Goal: Task Accomplishment & Management: Use online tool/utility

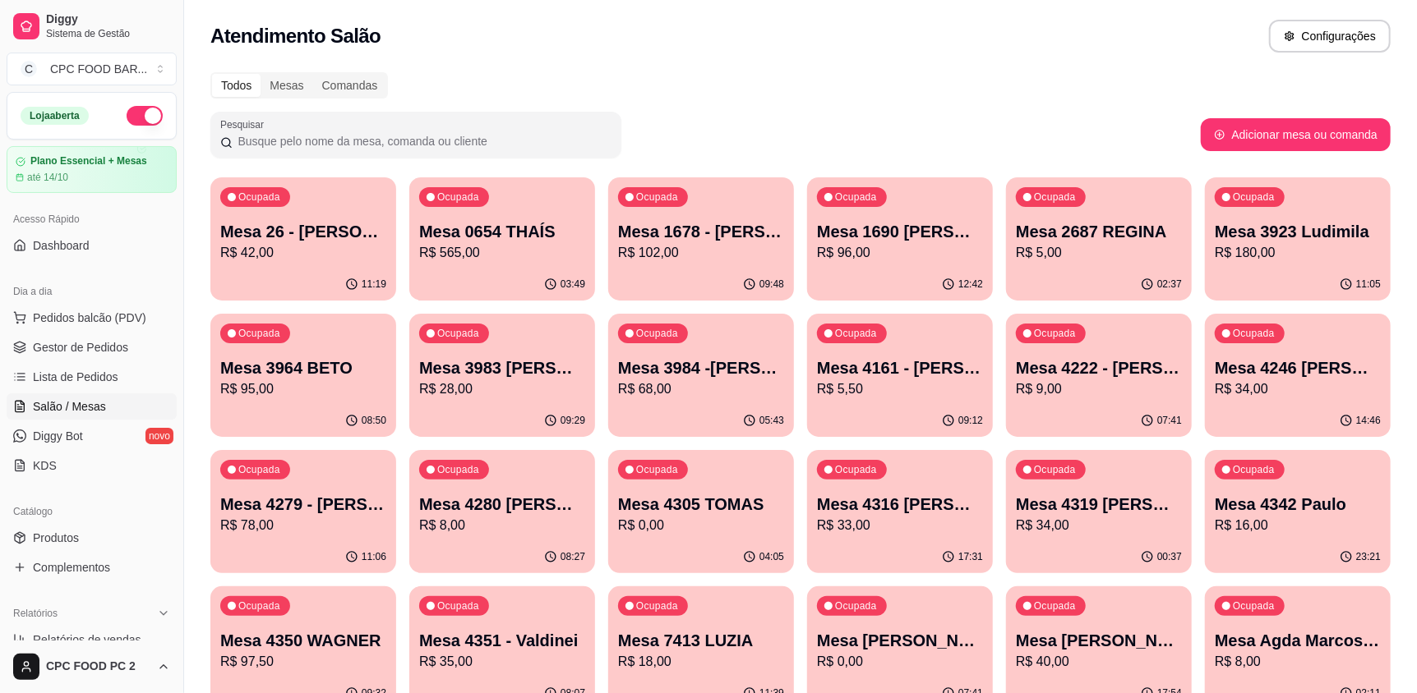
click at [311, 140] on input "Pesquisar" at bounding box center [422, 141] width 379 height 16
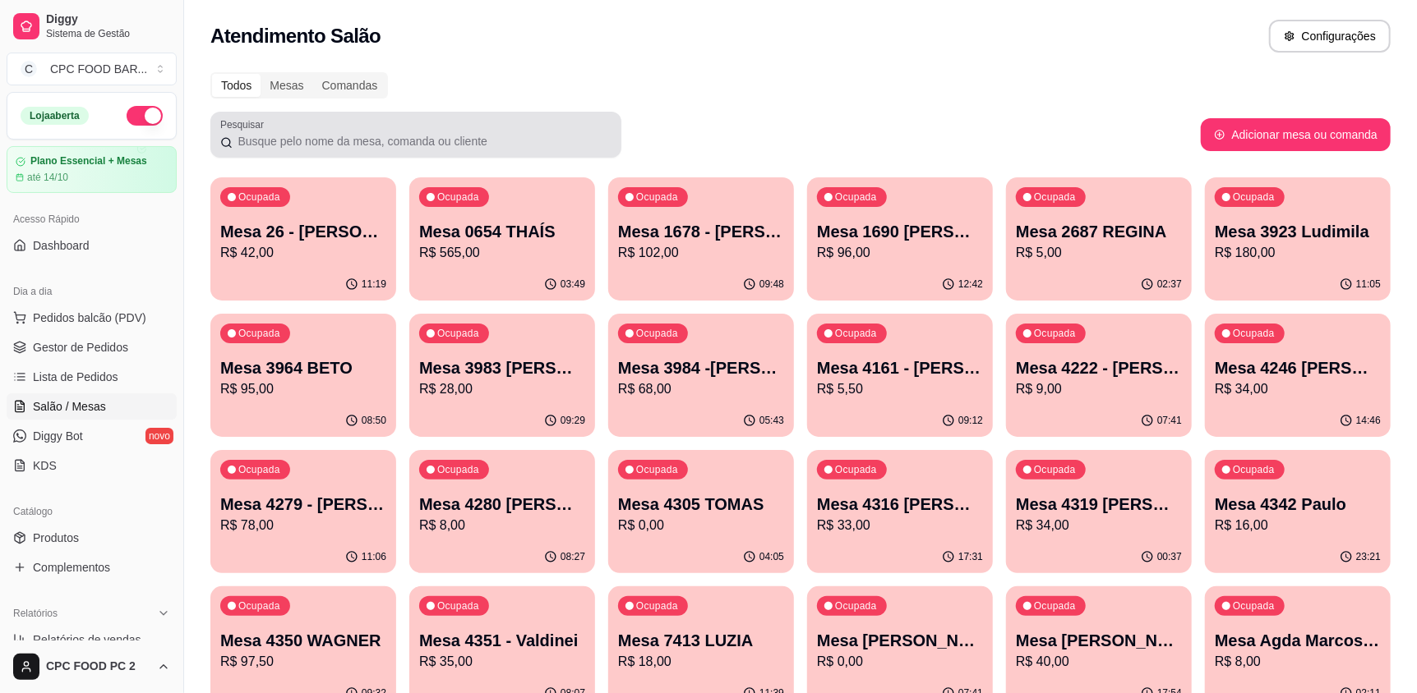
click at [310, 150] on div at bounding box center [415, 134] width 391 height 33
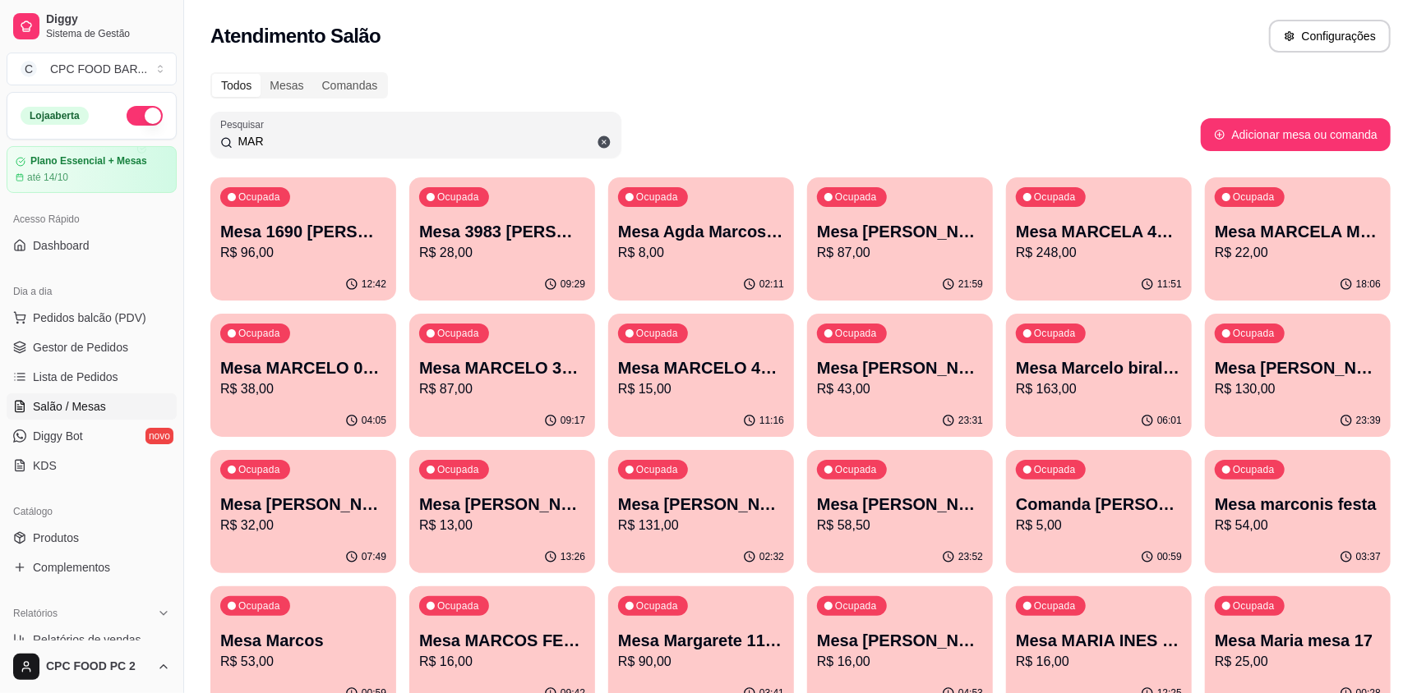
type input "MAR"
click at [1283, 537] on div "Ocupada Mesa marconis festa R$ 54,00" at bounding box center [1297, 496] width 180 height 89
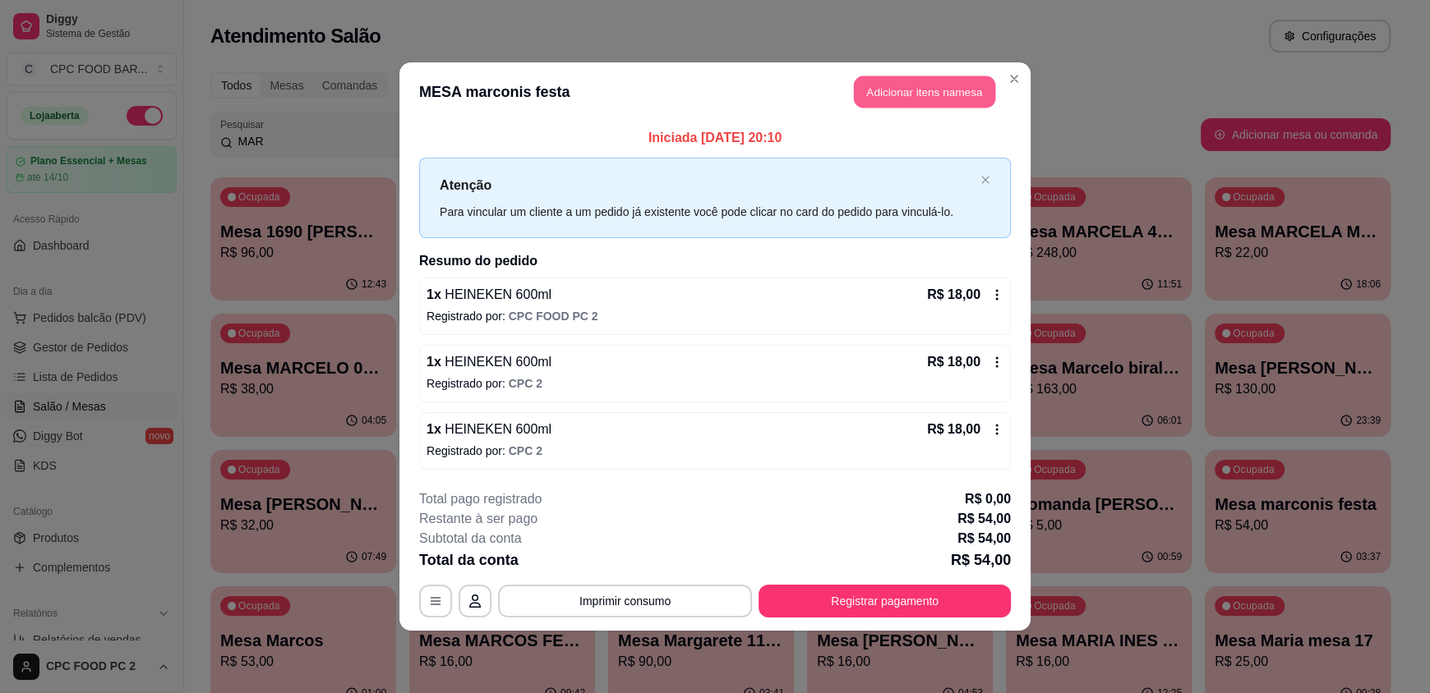
click at [914, 97] on button "Adicionar itens na mesa" at bounding box center [924, 92] width 141 height 32
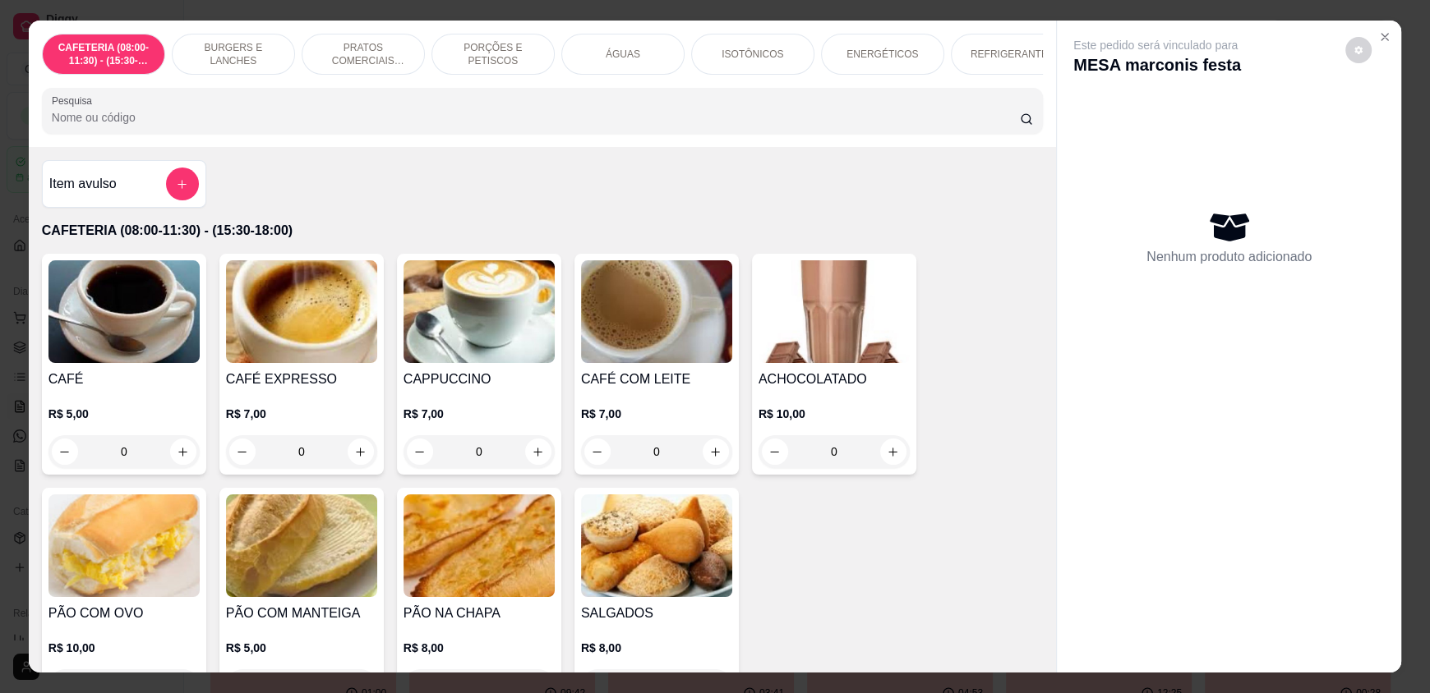
click at [565, 127] on div at bounding box center [542, 110] width 981 height 33
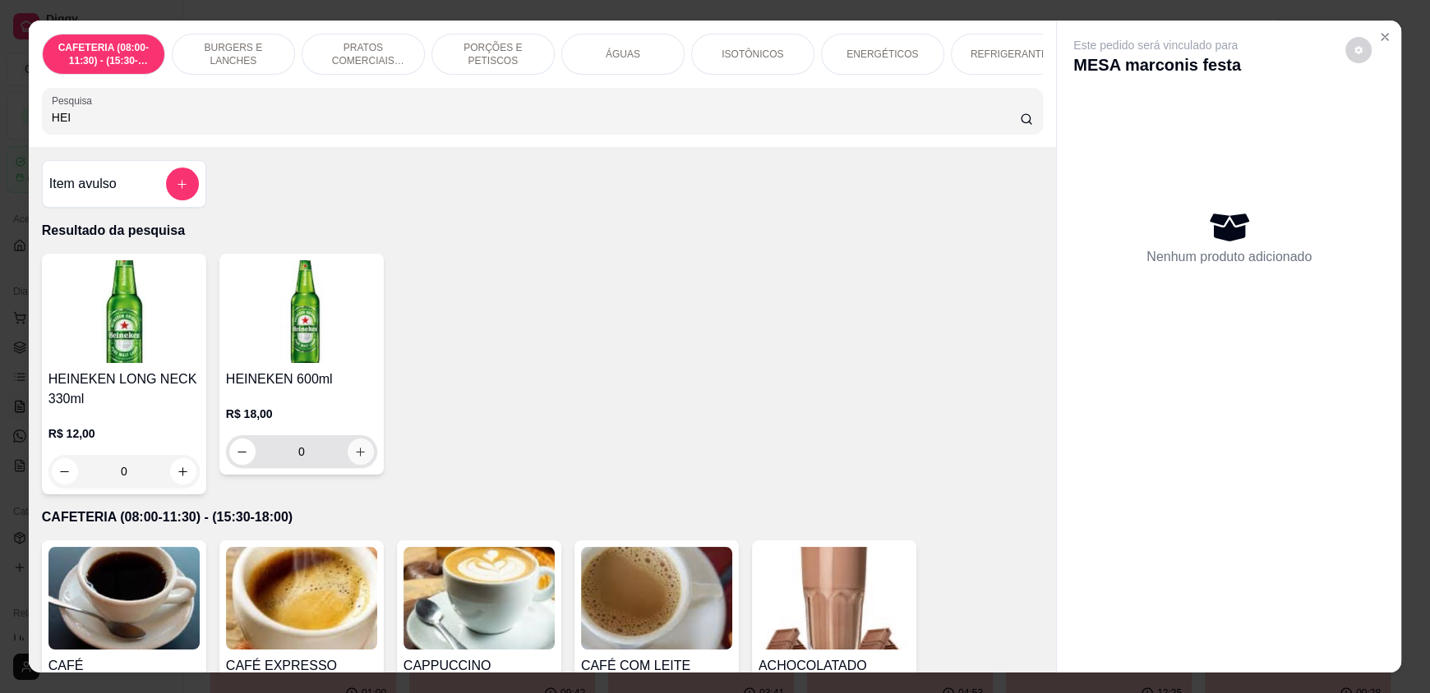
type input "HEI"
click at [360, 458] on button "increase-product-quantity" at bounding box center [361, 452] width 26 height 26
type input "1"
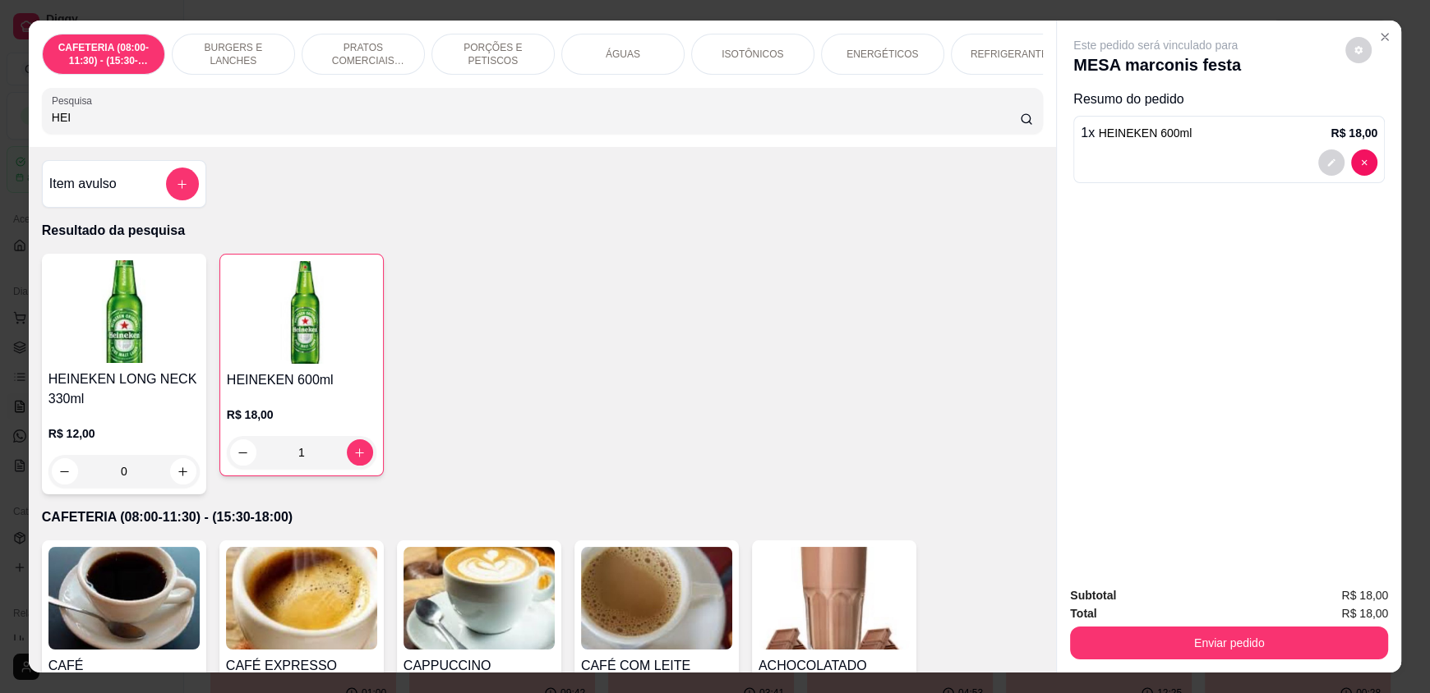
click at [1172, 621] on div "Total R$ 18,00" at bounding box center [1229, 614] width 318 height 18
click at [1172, 625] on div "Enviar pedido" at bounding box center [1229, 641] width 318 height 37
click at [1179, 645] on button "Enviar pedido" at bounding box center [1229, 643] width 318 height 33
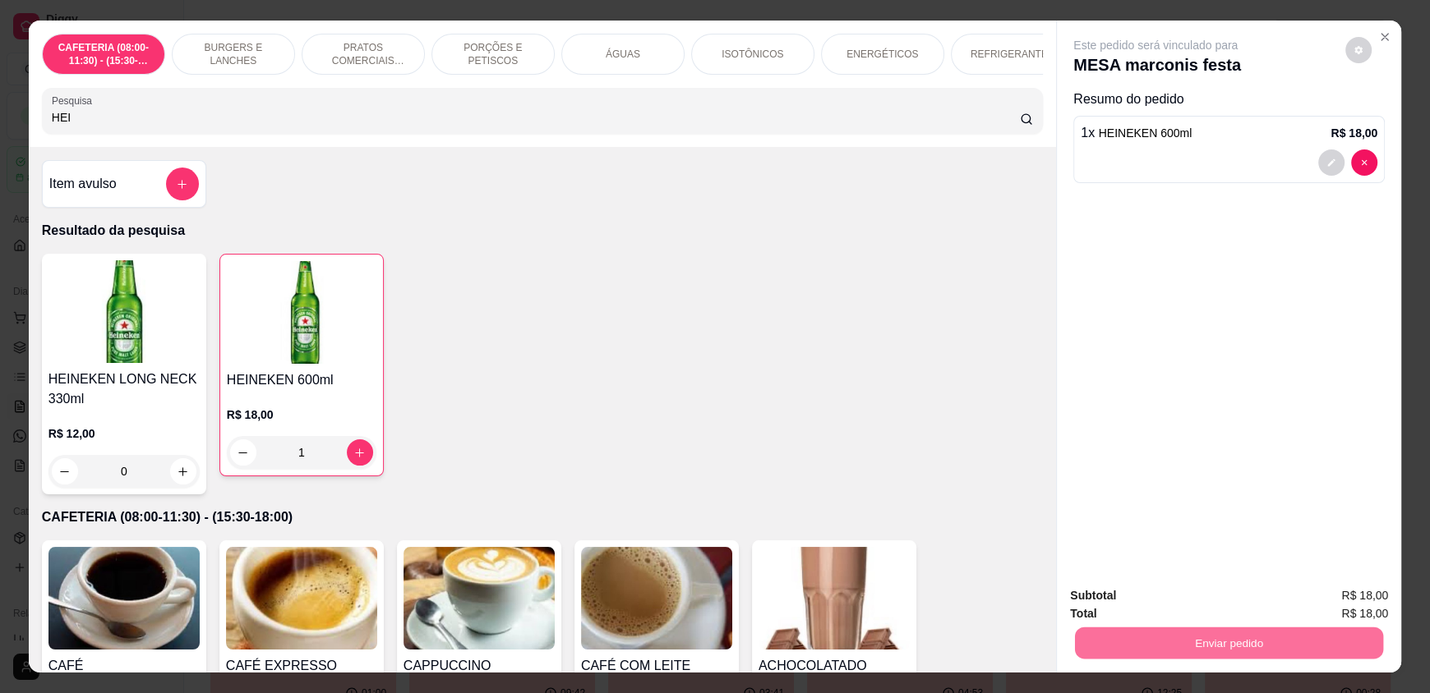
click at [1343, 602] on button "Enviar pedido" at bounding box center [1345, 602] width 90 height 30
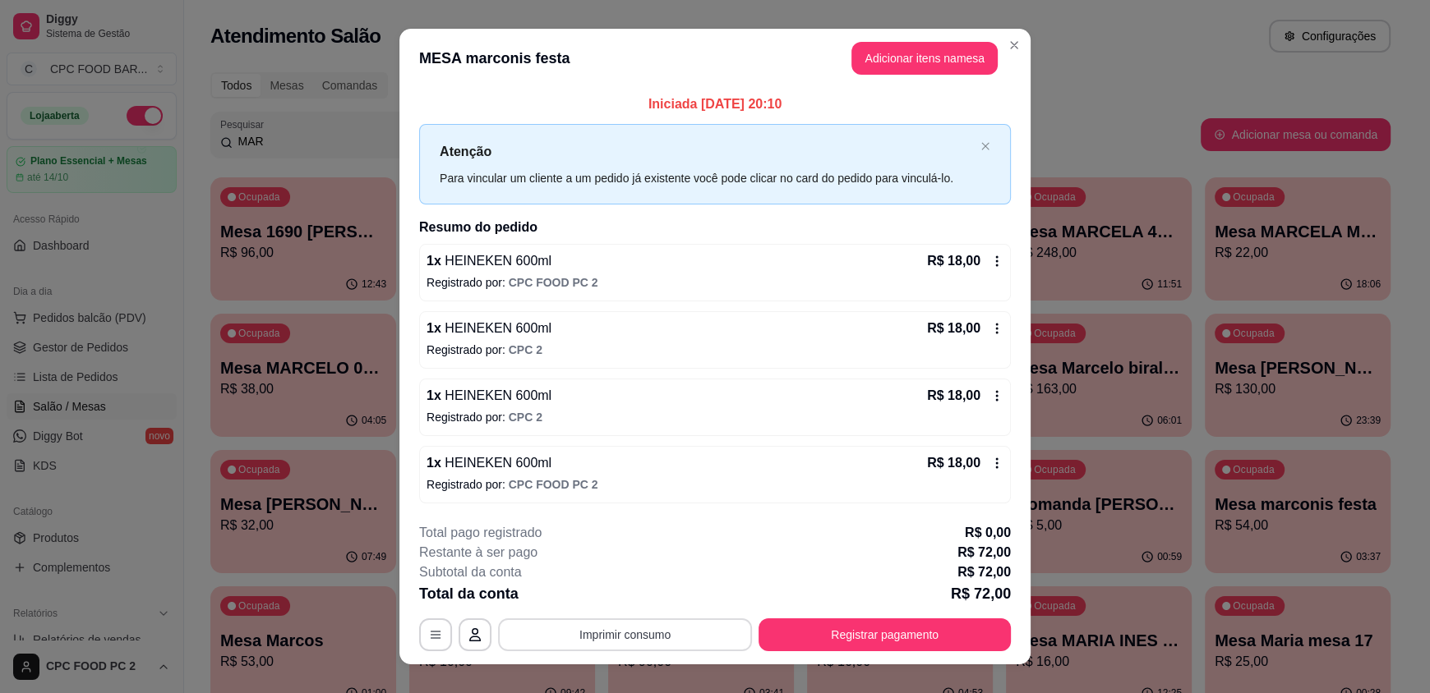
click at [570, 633] on button "Imprimir consumo" at bounding box center [625, 635] width 254 height 33
click at [619, 601] on button "IMPRESSORA" at bounding box center [623, 596] width 119 height 26
click at [780, 641] on button "Registrar pagamento" at bounding box center [884, 635] width 252 height 33
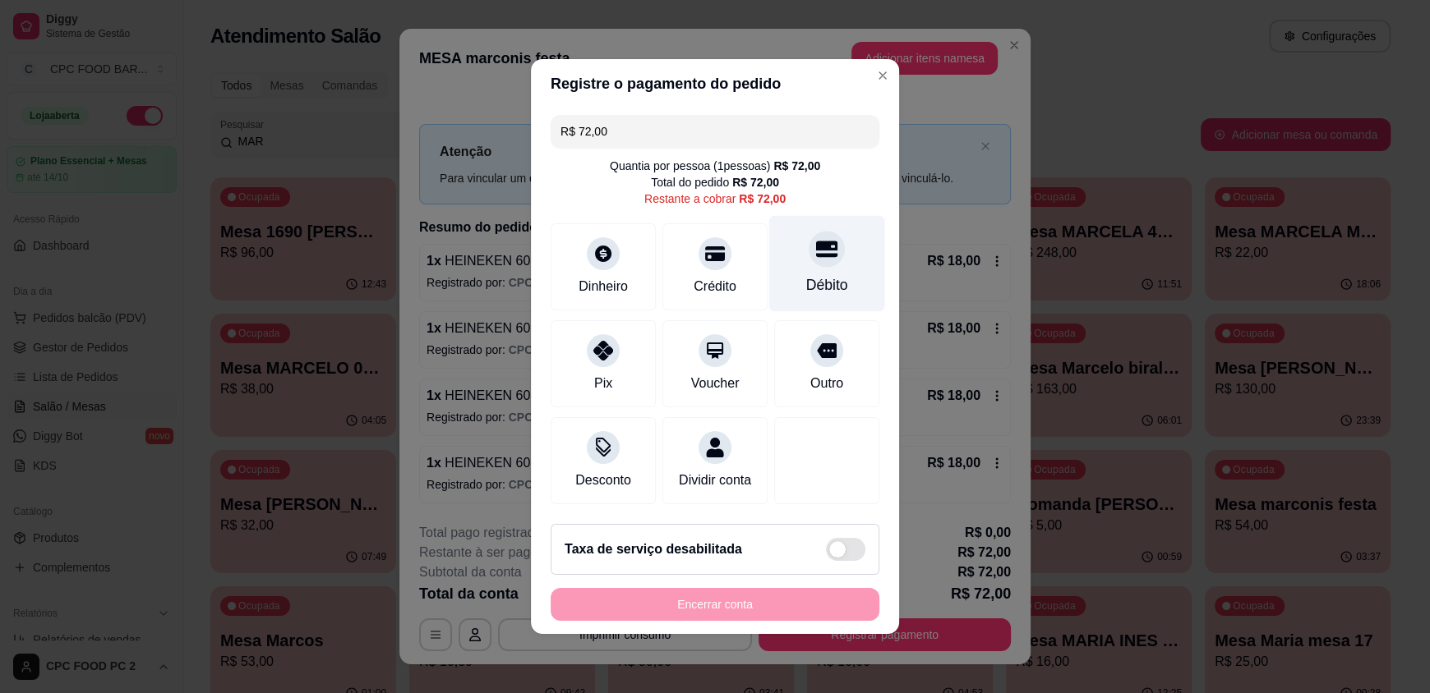
click at [812, 279] on div "Débito" at bounding box center [827, 284] width 42 height 21
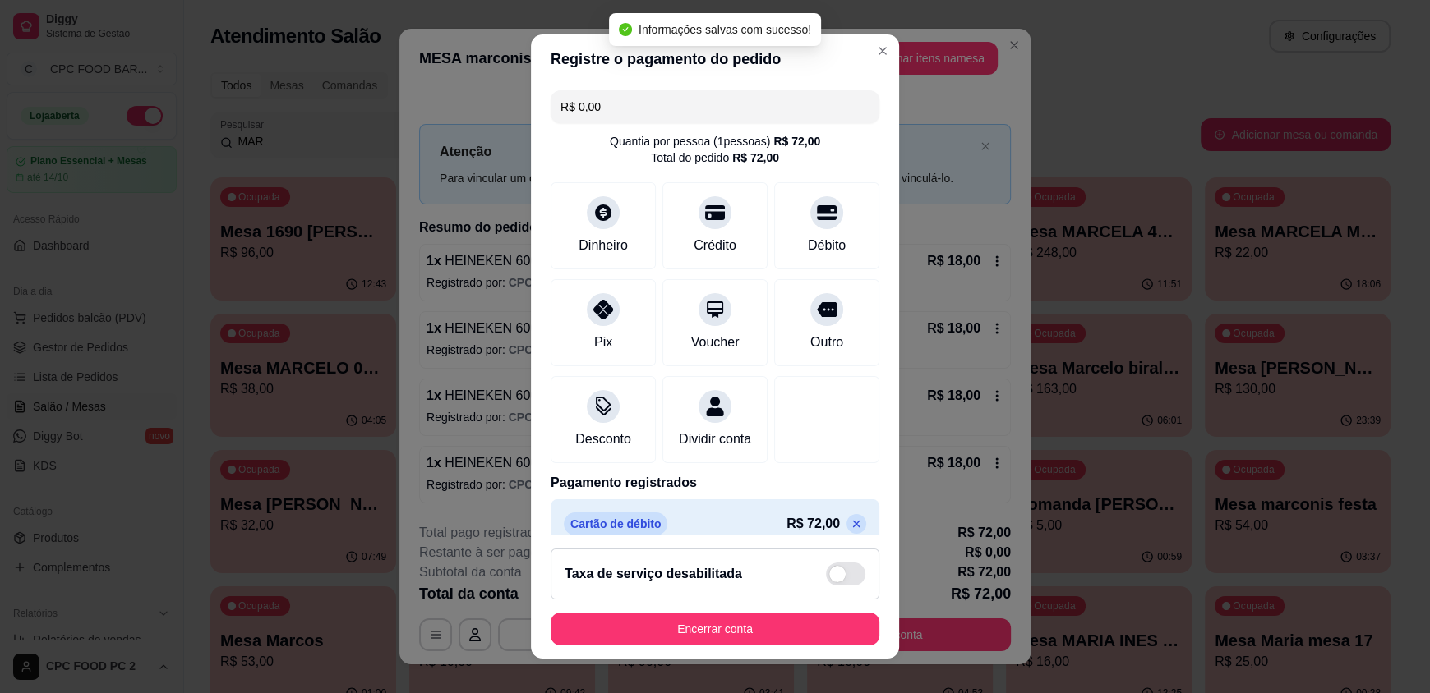
type input "R$ 0,00"
click at [631, 629] on button "Encerrar conta" at bounding box center [714, 629] width 329 height 33
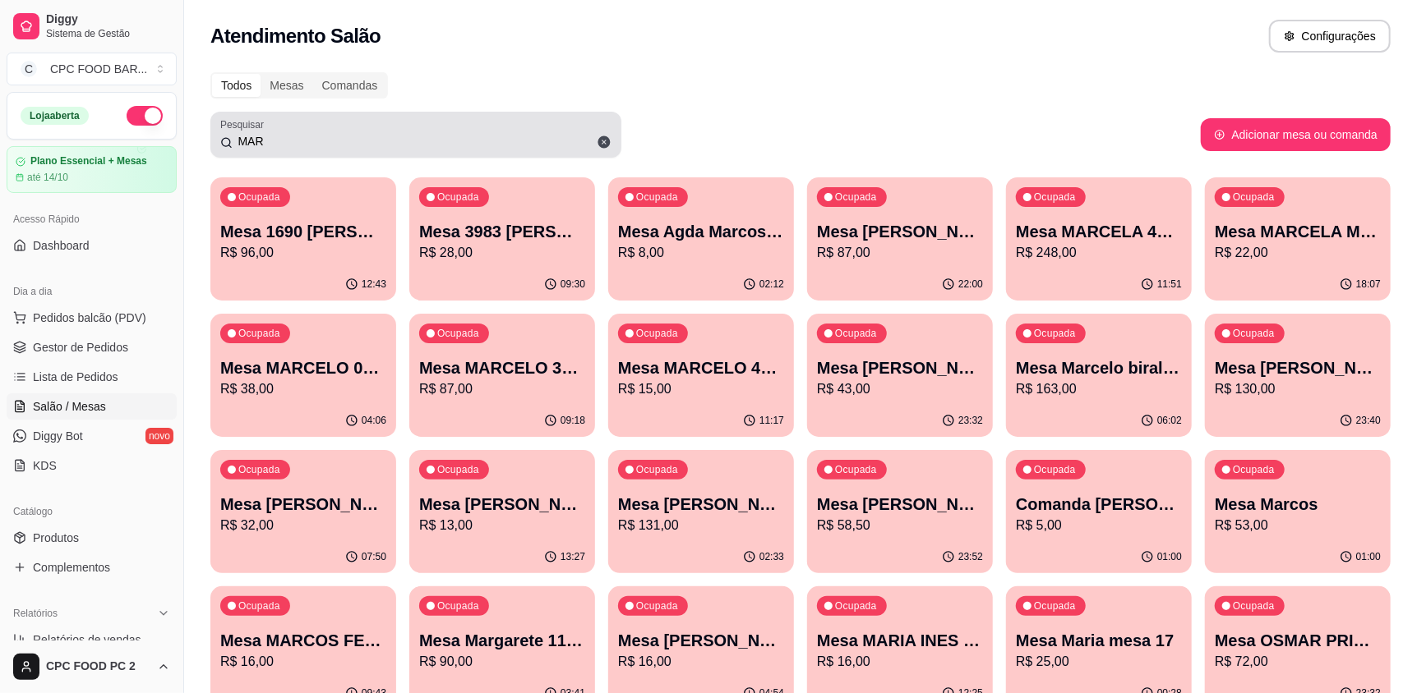
click at [325, 131] on div "MAR" at bounding box center [415, 134] width 391 height 33
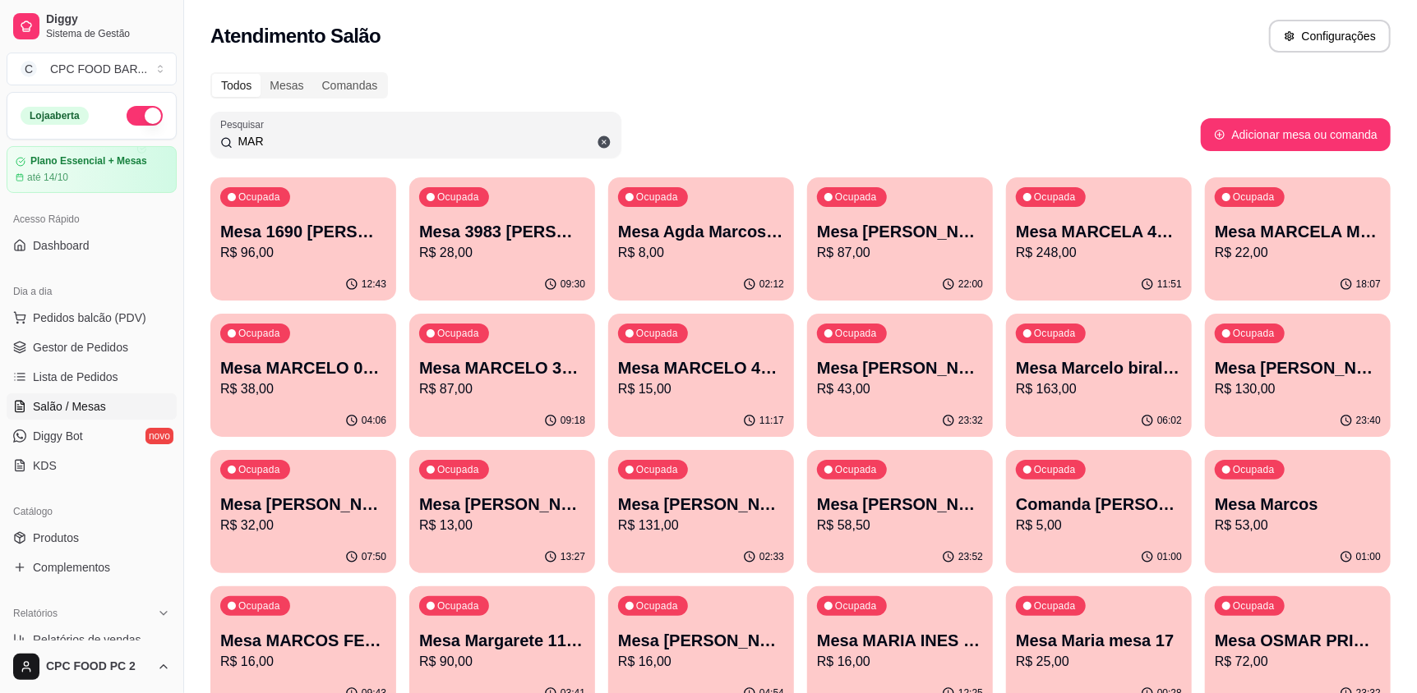
drag, startPoint x: 323, startPoint y: 131, endPoint x: 316, endPoint y: 137, distance: 9.4
click at [323, 132] on div "MAR" at bounding box center [415, 134] width 391 height 33
click at [307, 138] on input "MAR" at bounding box center [422, 141] width 379 height 16
drag, startPoint x: 306, startPoint y: 139, endPoint x: 293, endPoint y: 143, distance: 13.0
click at [299, 140] on input "MAR" at bounding box center [422, 141] width 379 height 16
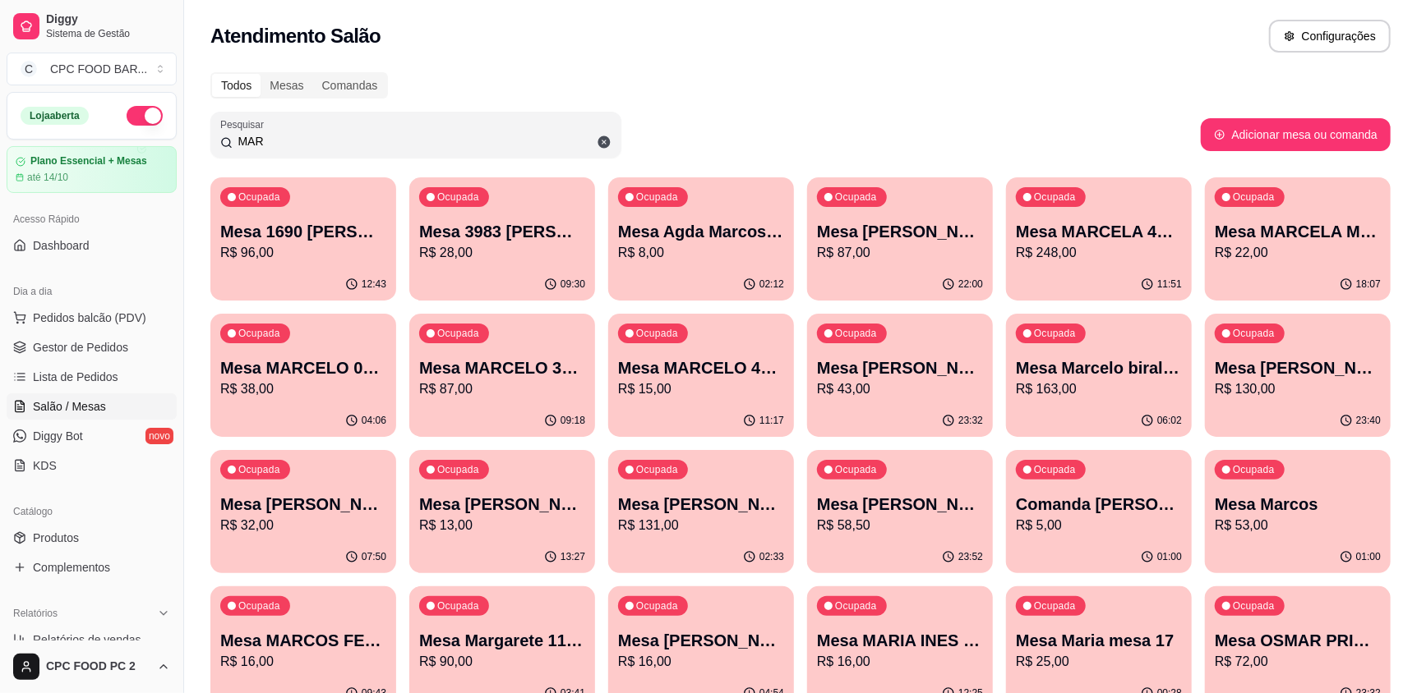
drag, startPoint x: 265, startPoint y: 145, endPoint x: 214, endPoint y: 129, distance: 54.1
click at [228, 133] on div "MAR" at bounding box center [415, 134] width 391 height 33
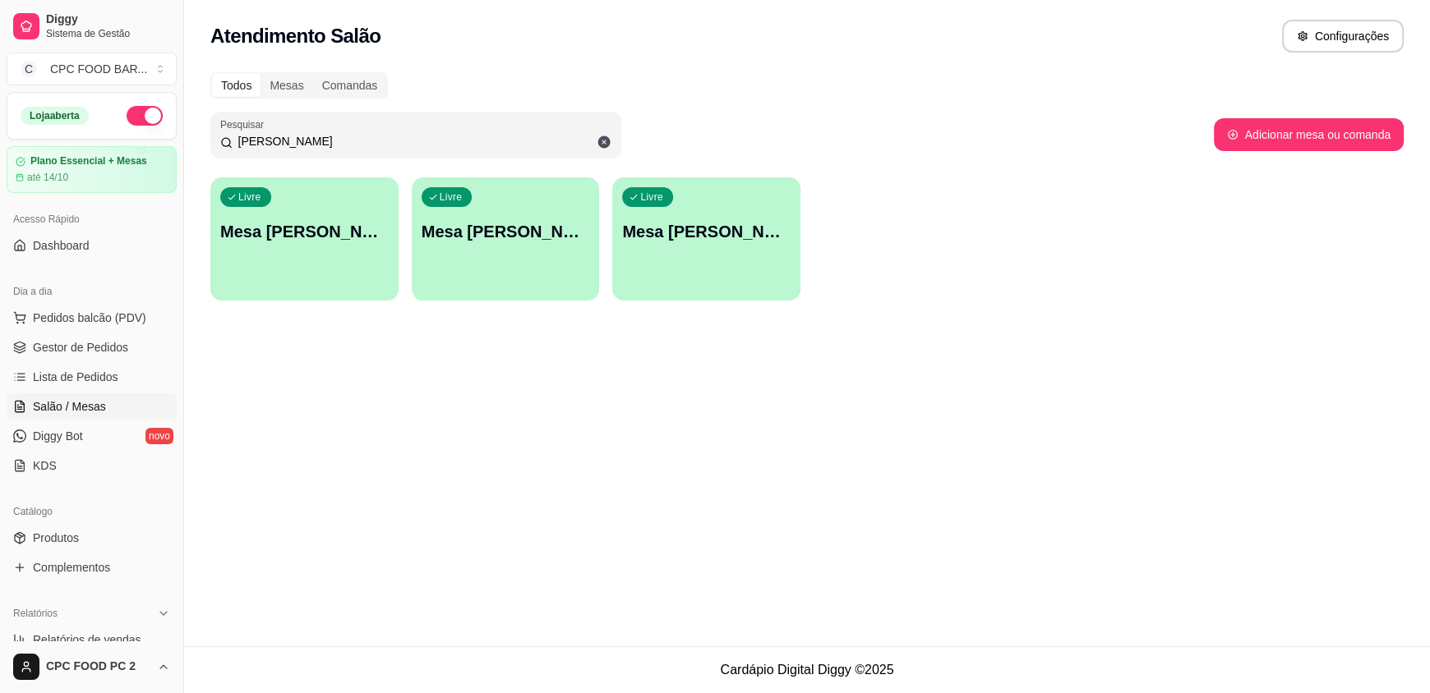
click at [678, 251] on div "Livre Mesa [PERSON_NAME]" at bounding box center [706, 229] width 188 height 104
click at [324, 146] on input "[PERSON_NAME]" at bounding box center [422, 141] width 379 height 16
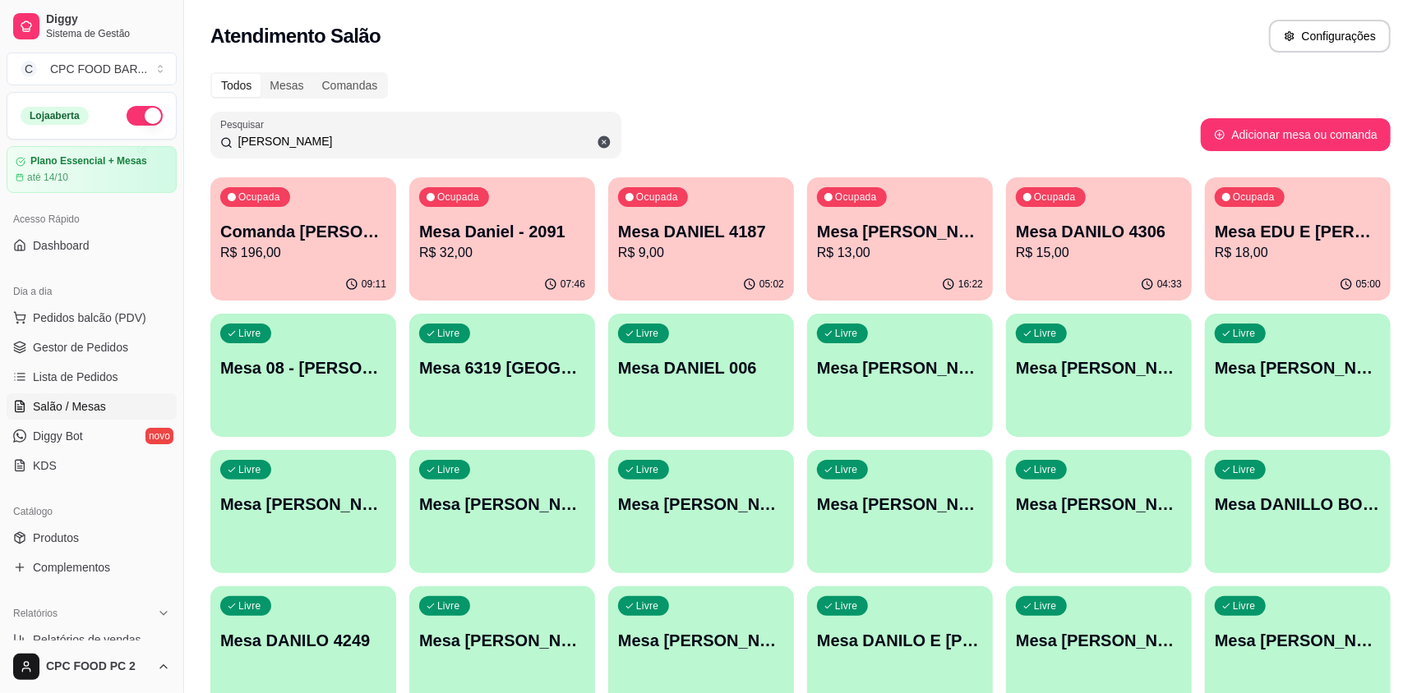
click at [302, 260] on p "R$ 196,00" at bounding box center [303, 253] width 166 height 20
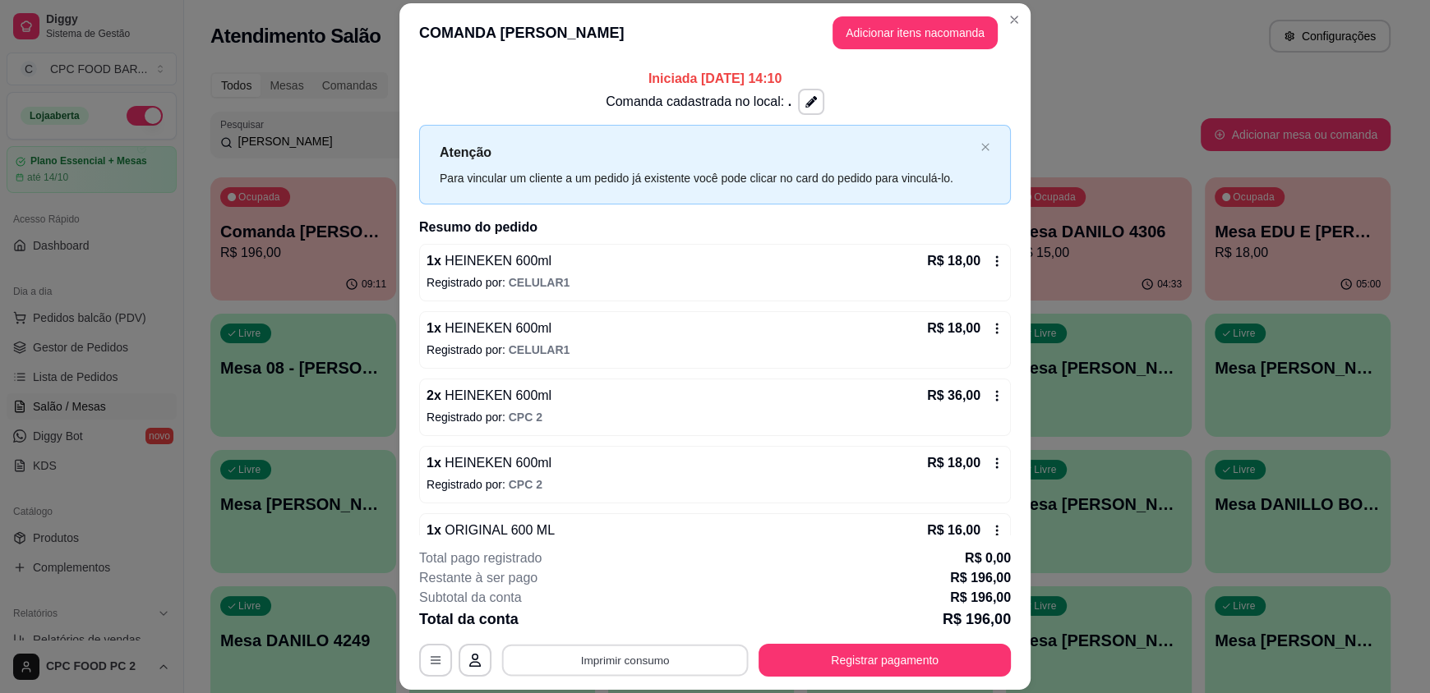
click at [614, 648] on button "Imprimir consumo" at bounding box center [625, 660] width 246 height 32
click at [620, 623] on button "IMPRESSORA" at bounding box center [623, 623] width 119 height 26
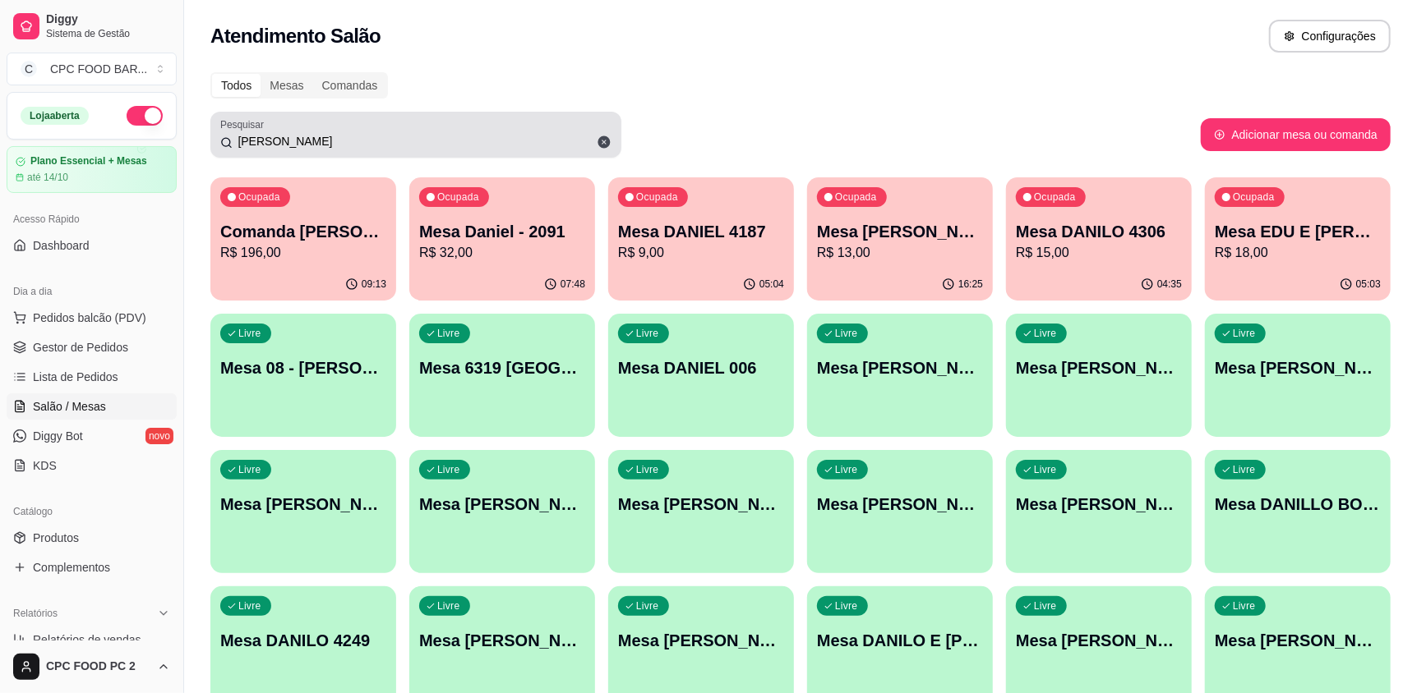
click at [283, 147] on input "[PERSON_NAME]" at bounding box center [422, 141] width 379 height 16
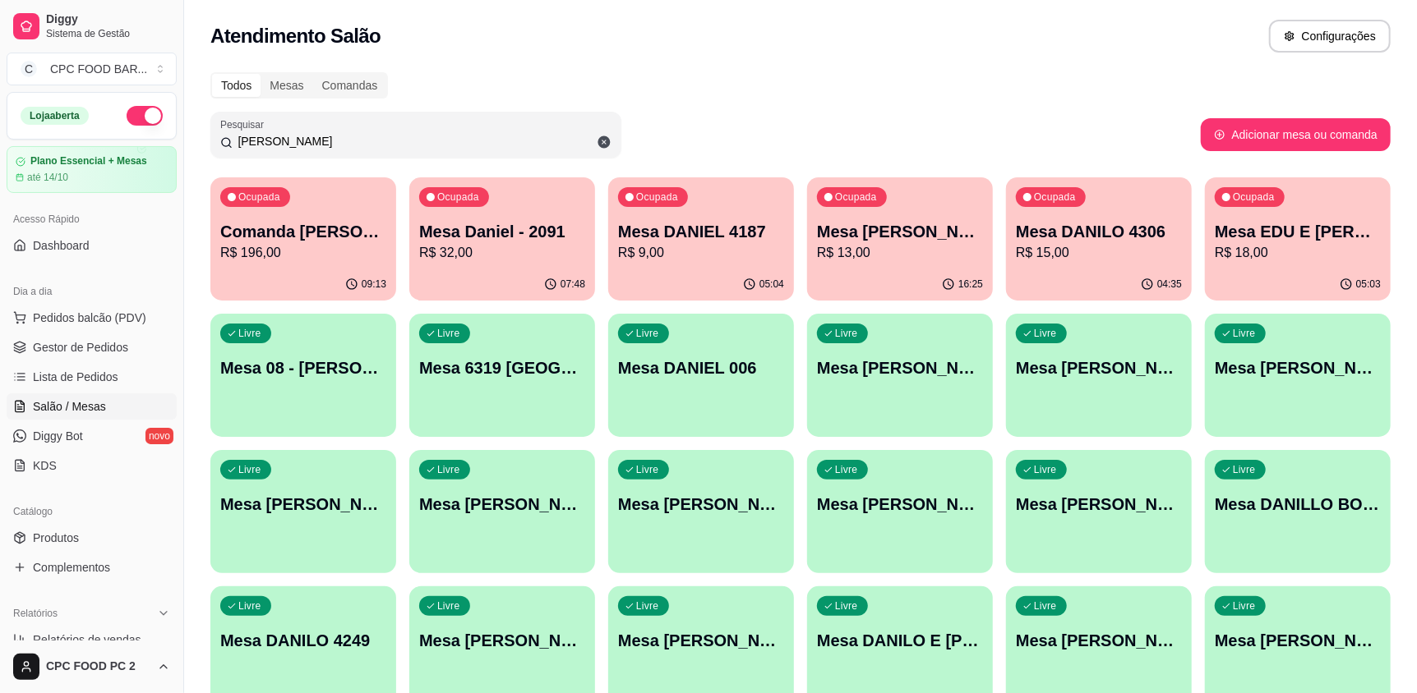
click at [279, 147] on input "[PERSON_NAME]" at bounding box center [422, 141] width 379 height 16
click at [275, 144] on input "[PERSON_NAME]" at bounding box center [422, 141] width 379 height 16
click at [273, 141] on input "[PERSON_NAME]" at bounding box center [422, 141] width 379 height 16
click at [270, 141] on input "[PERSON_NAME]" at bounding box center [422, 141] width 379 height 16
click at [271, 140] on input "[PERSON_NAME]" at bounding box center [422, 141] width 379 height 16
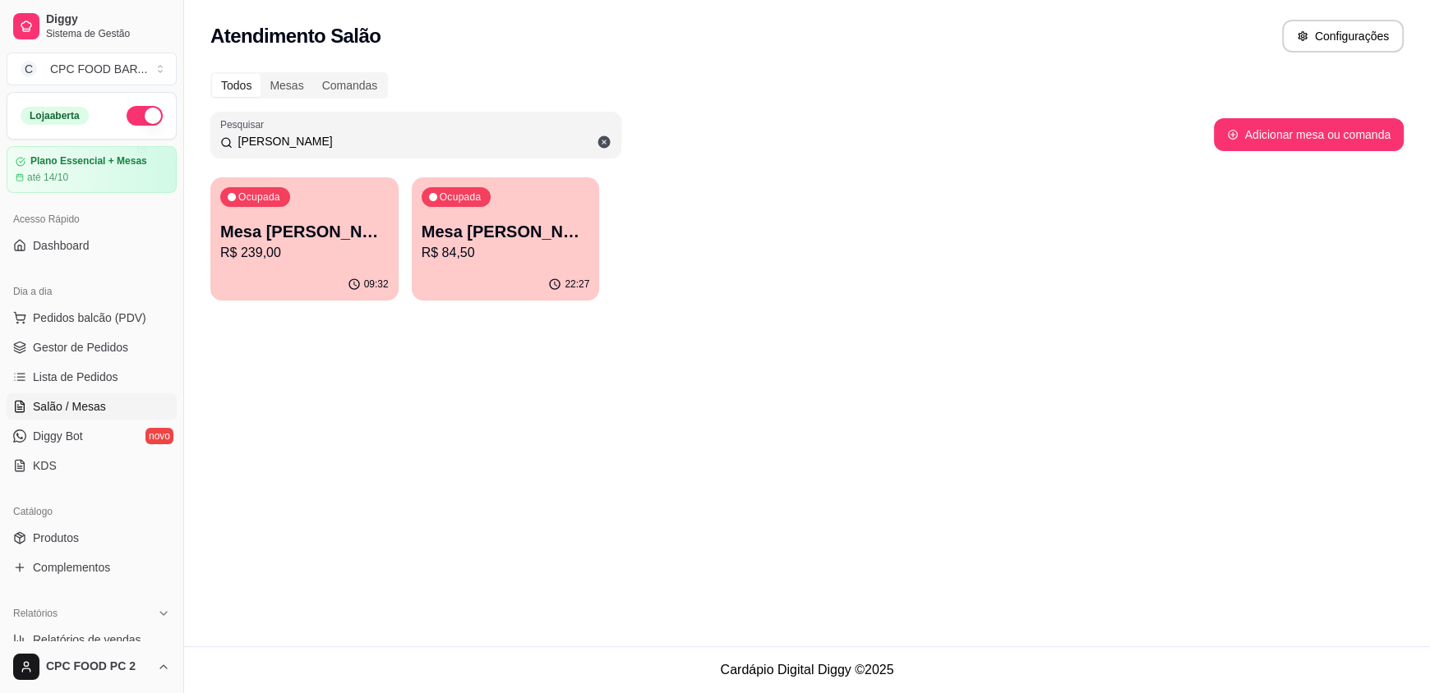
type input "[PERSON_NAME]"
click at [277, 236] on p "Mesa [PERSON_NAME]" at bounding box center [305, 232] width 164 height 22
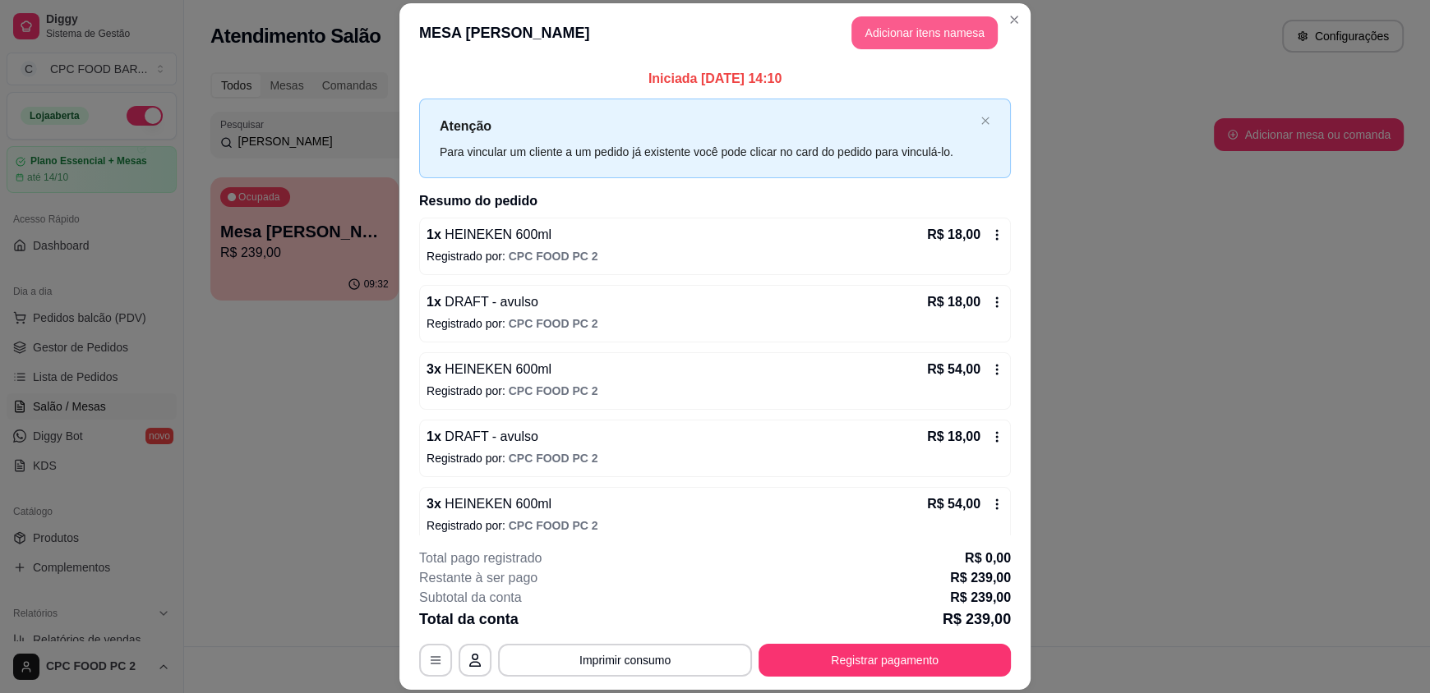
click at [914, 19] on button "Adicionar itens na mesa" at bounding box center [924, 32] width 146 height 33
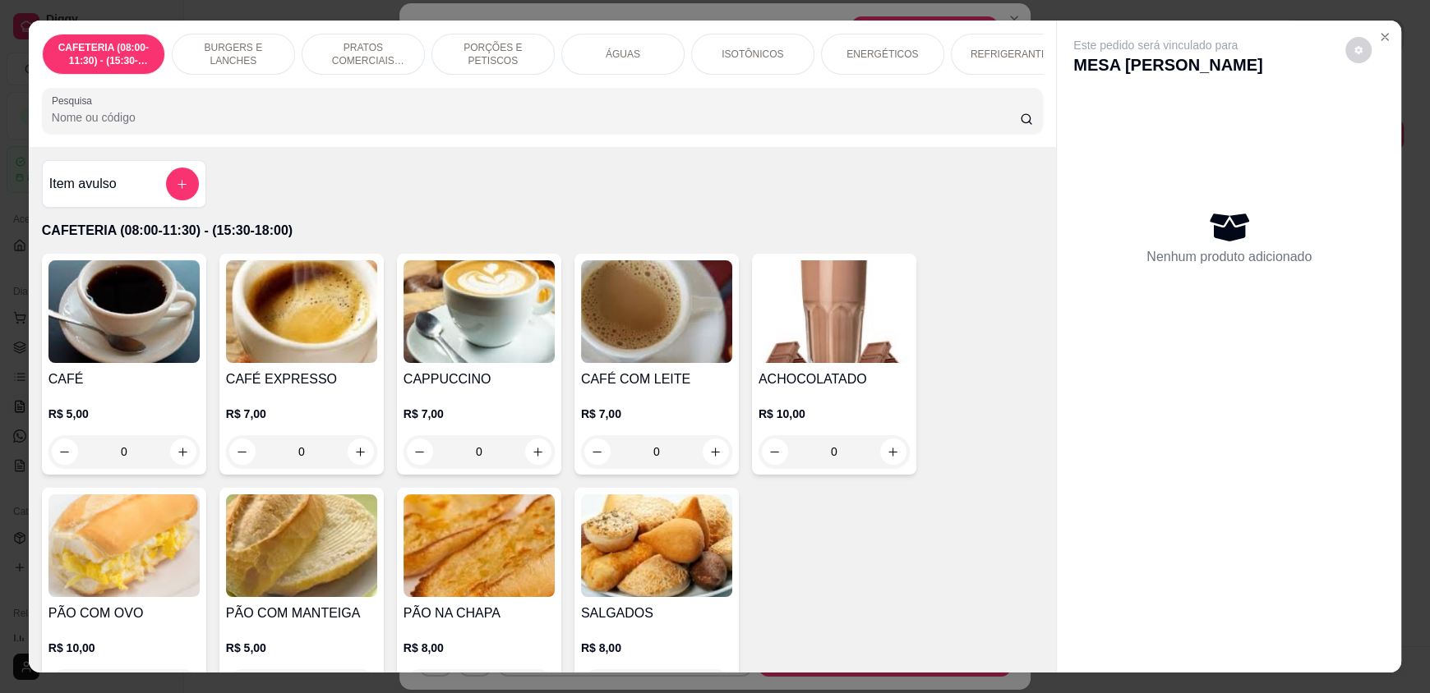
click at [445, 122] on input "Pesquisa" at bounding box center [536, 117] width 969 height 16
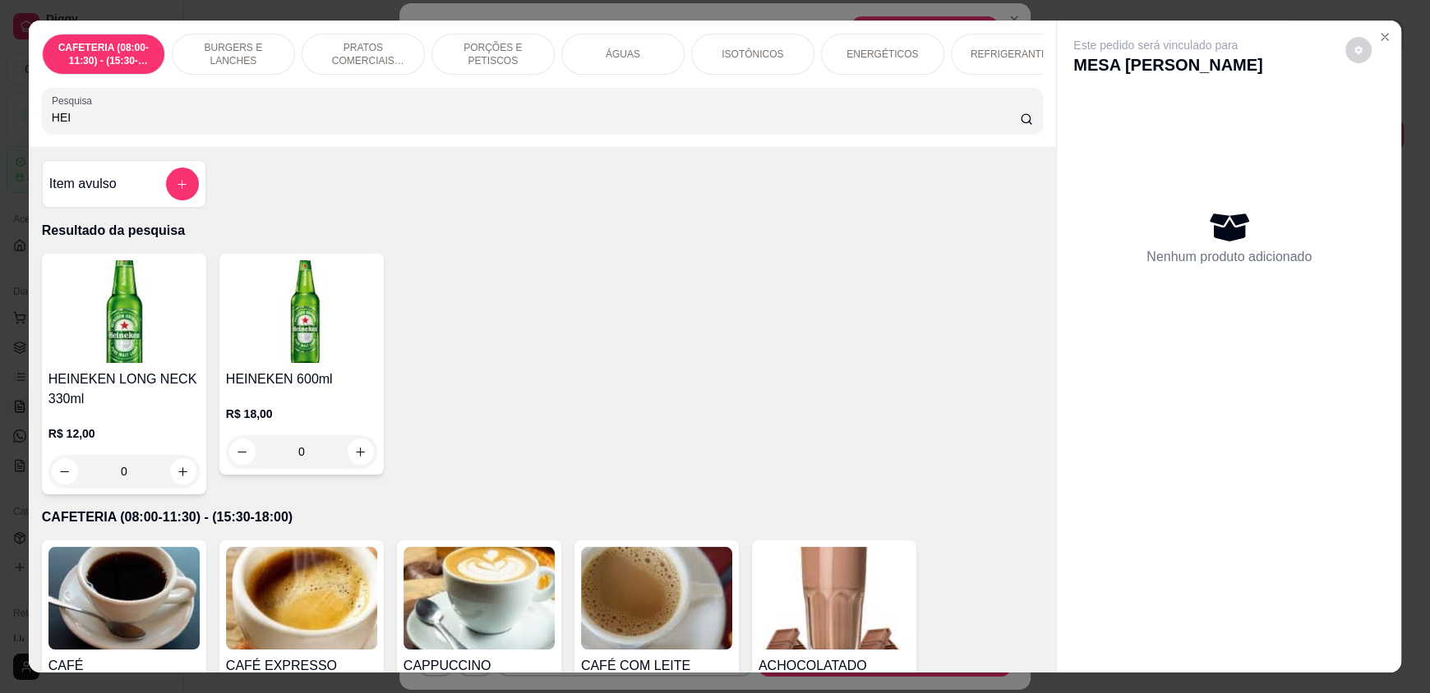
type input "HEI"
click at [358, 458] on icon "increase-product-quantity" at bounding box center [361, 452] width 12 height 12
type input "1"
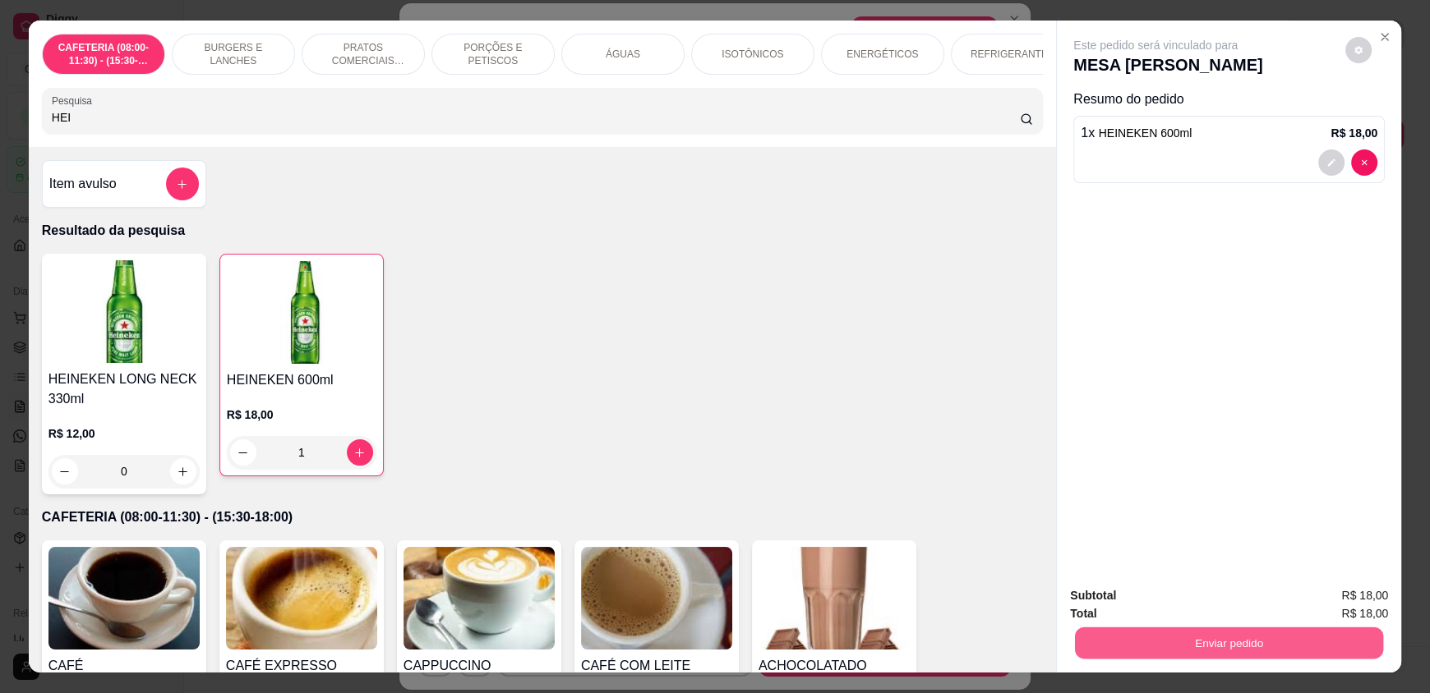
click at [1151, 656] on button "Enviar pedido" at bounding box center [1229, 643] width 308 height 32
click at [1338, 606] on button "Enviar pedido" at bounding box center [1344, 602] width 93 height 31
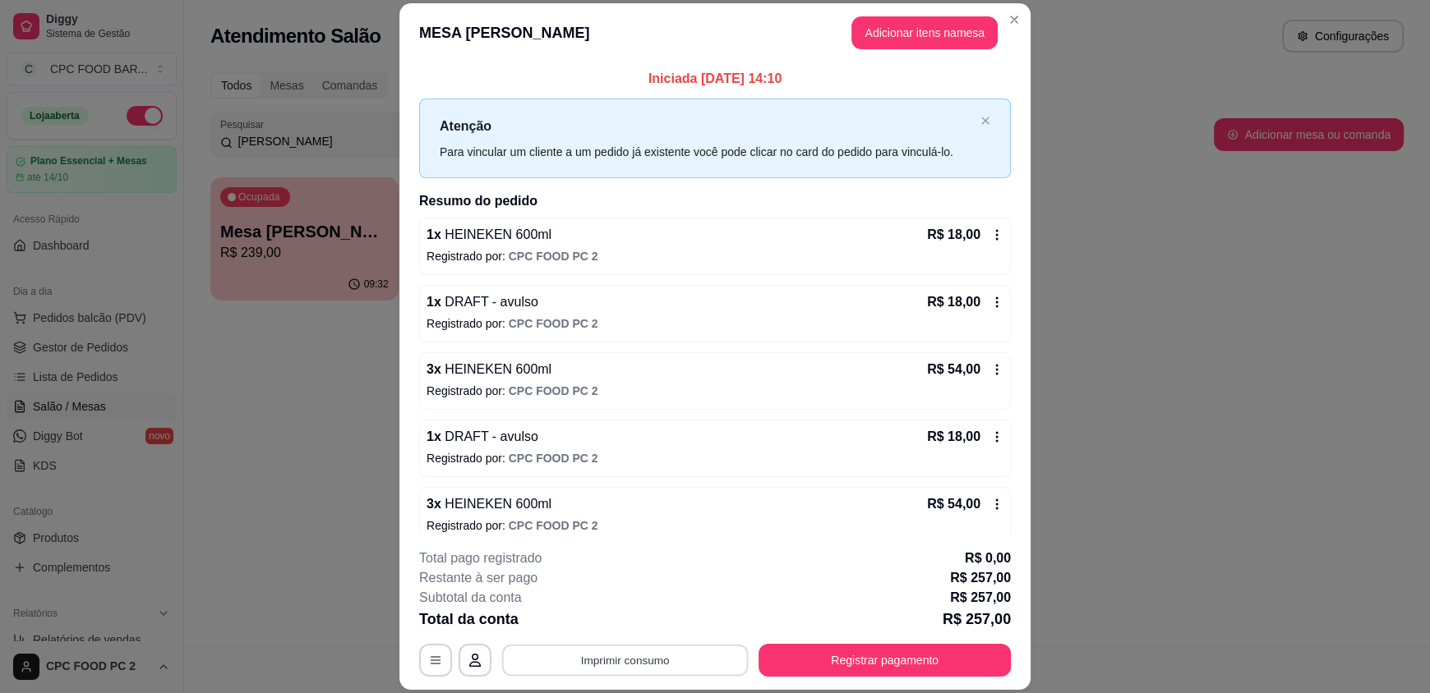
click at [595, 648] on button "Imprimir consumo" at bounding box center [625, 660] width 246 height 32
click at [615, 630] on button "IMPRESSORA" at bounding box center [623, 622] width 115 height 25
click at [918, 664] on button "Registrar pagamento" at bounding box center [884, 660] width 252 height 33
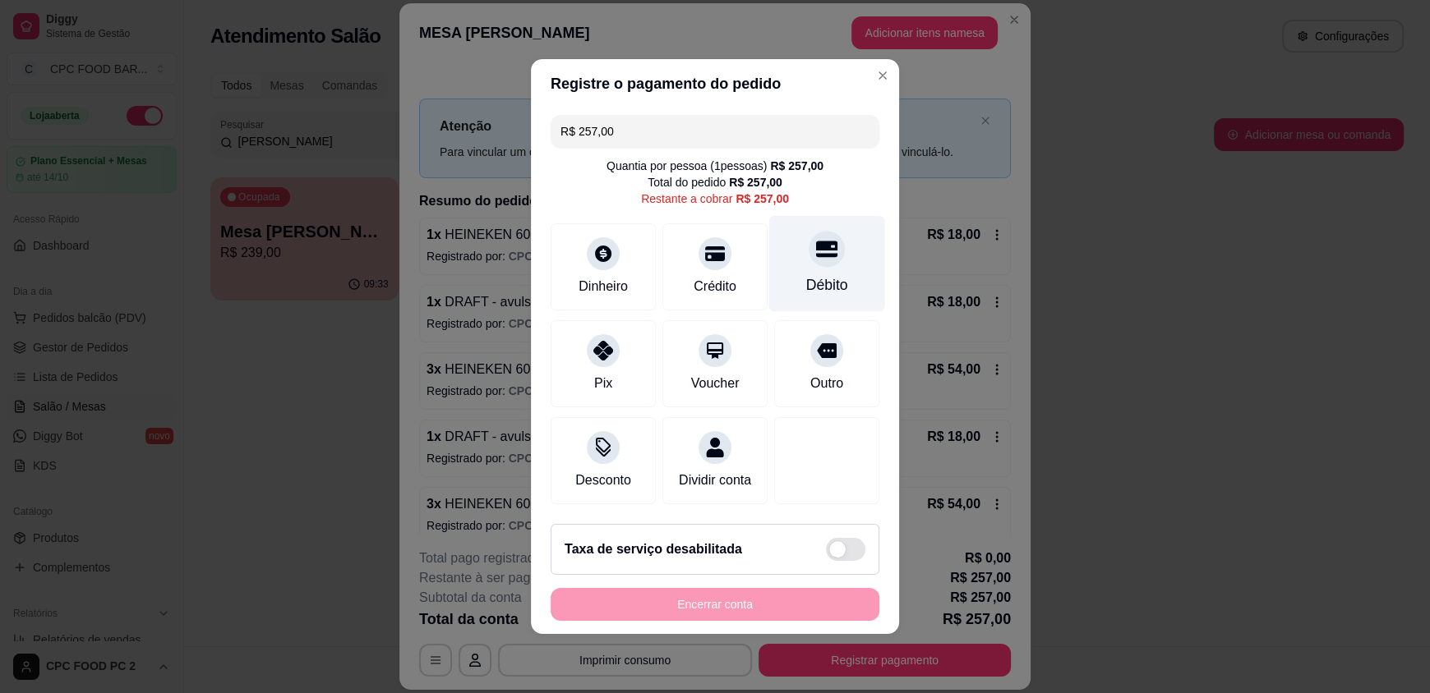
drag, startPoint x: 802, startPoint y: 246, endPoint x: 787, endPoint y: 252, distance: 16.2
click at [816, 247] on icon at bounding box center [826, 250] width 21 height 16
type input "R$ 0,00"
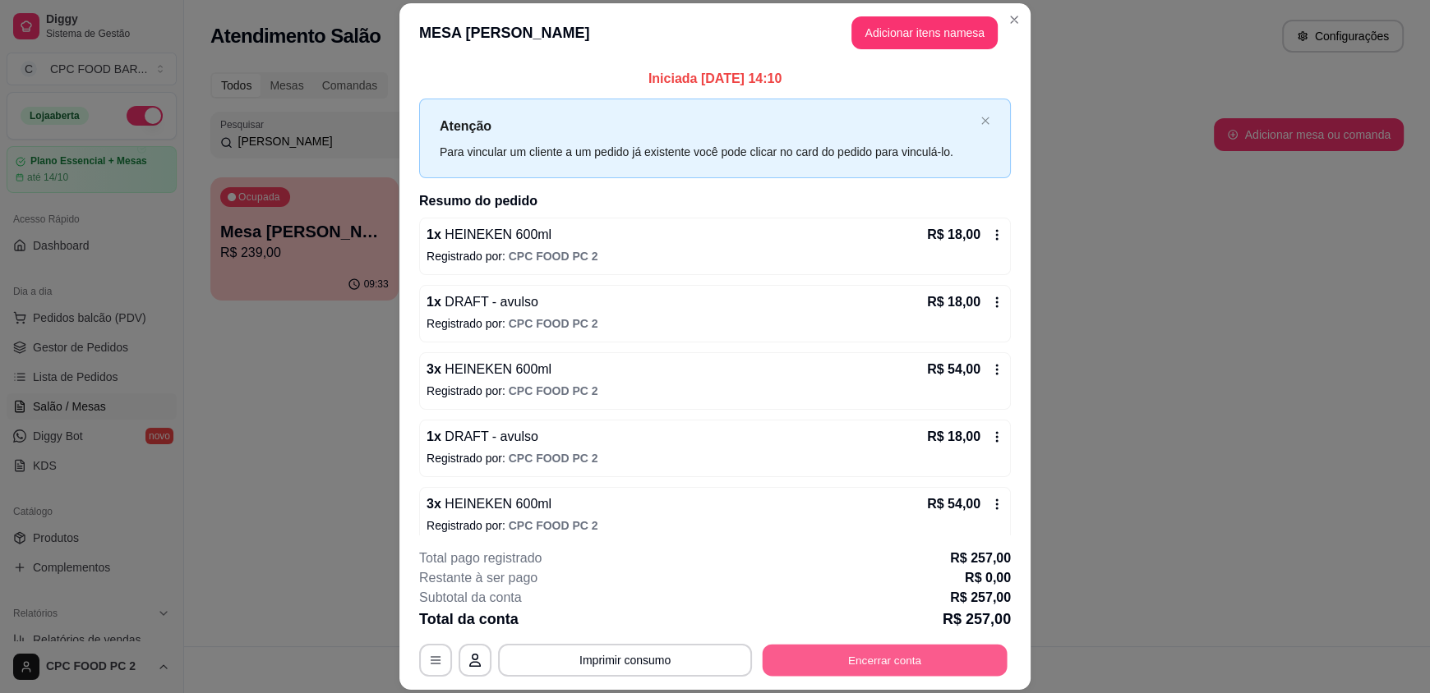
click at [868, 655] on button "Encerrar conta" at bounding box center [884, 660] width 245 height 32
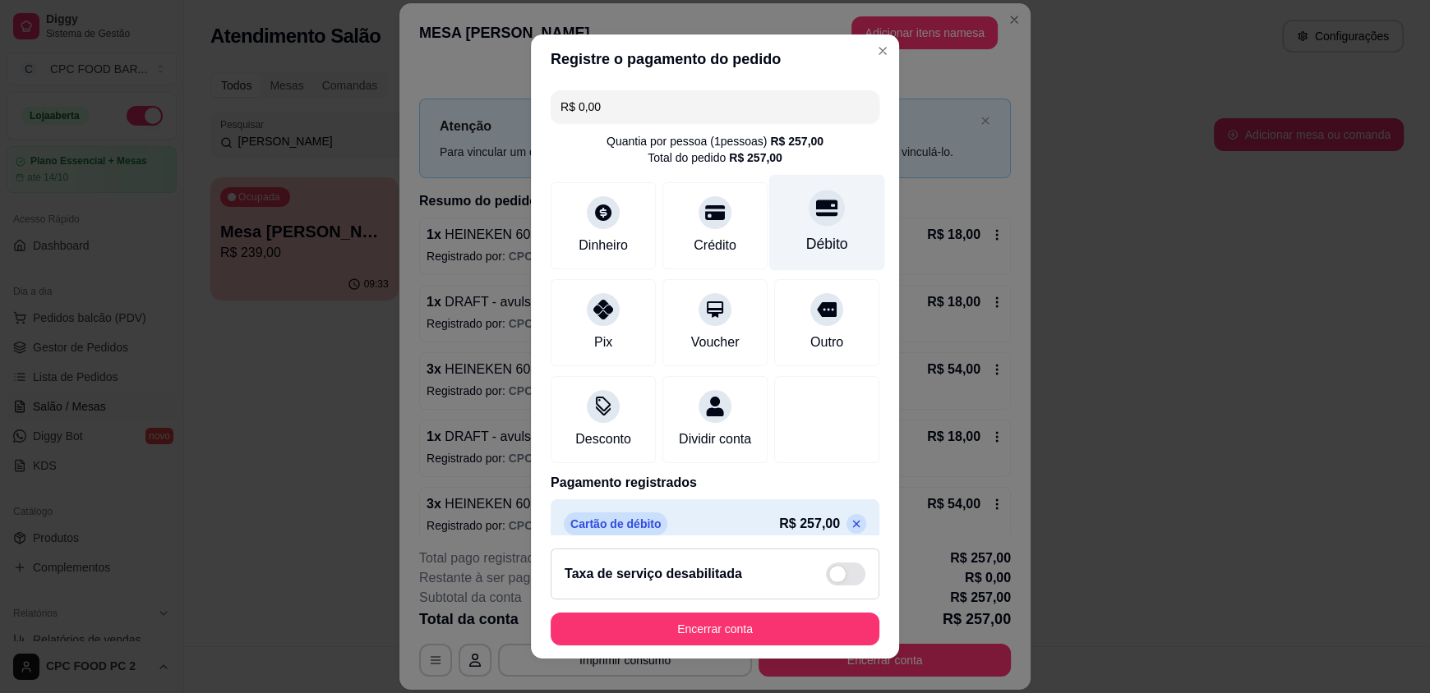
click at [808, 216] on div at bounding box center [826, 209] width 36 height 36
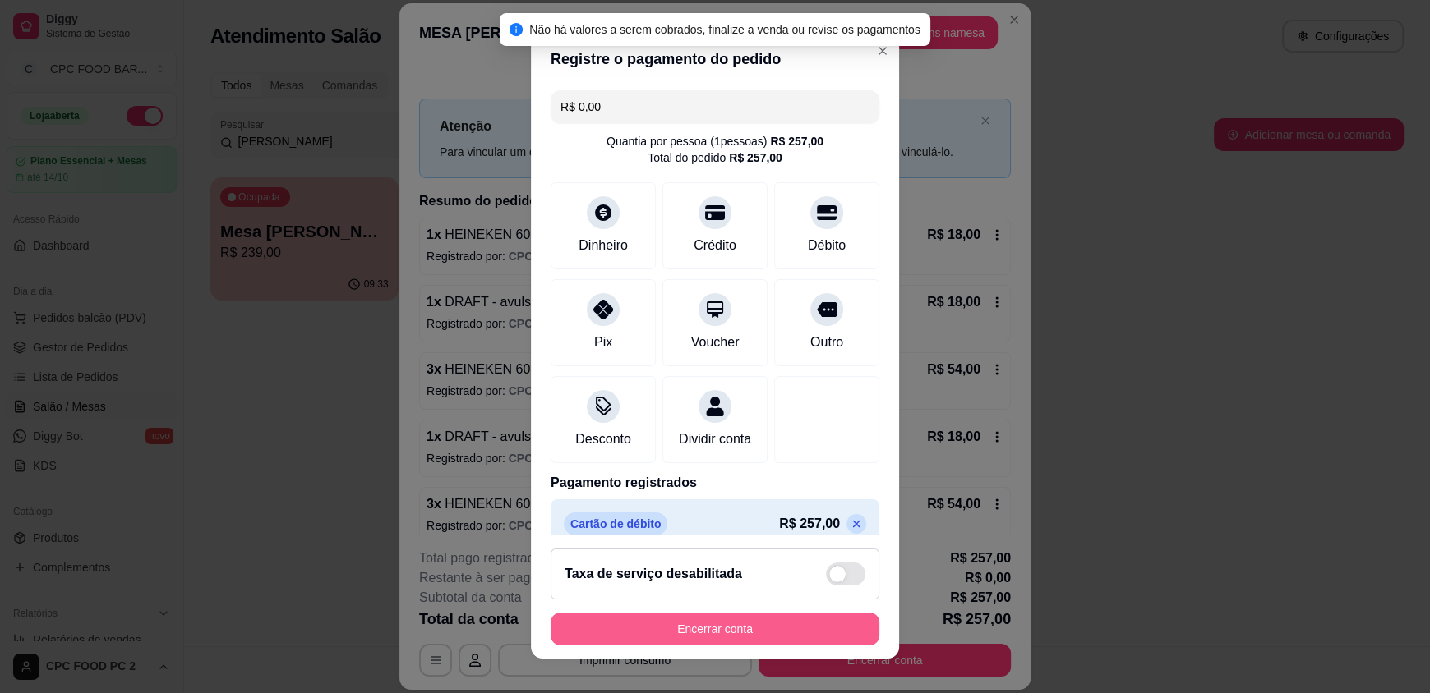
click at [698, 624] on button "Encerrar conta" at bounding box center [714, 629] width 329 height 33
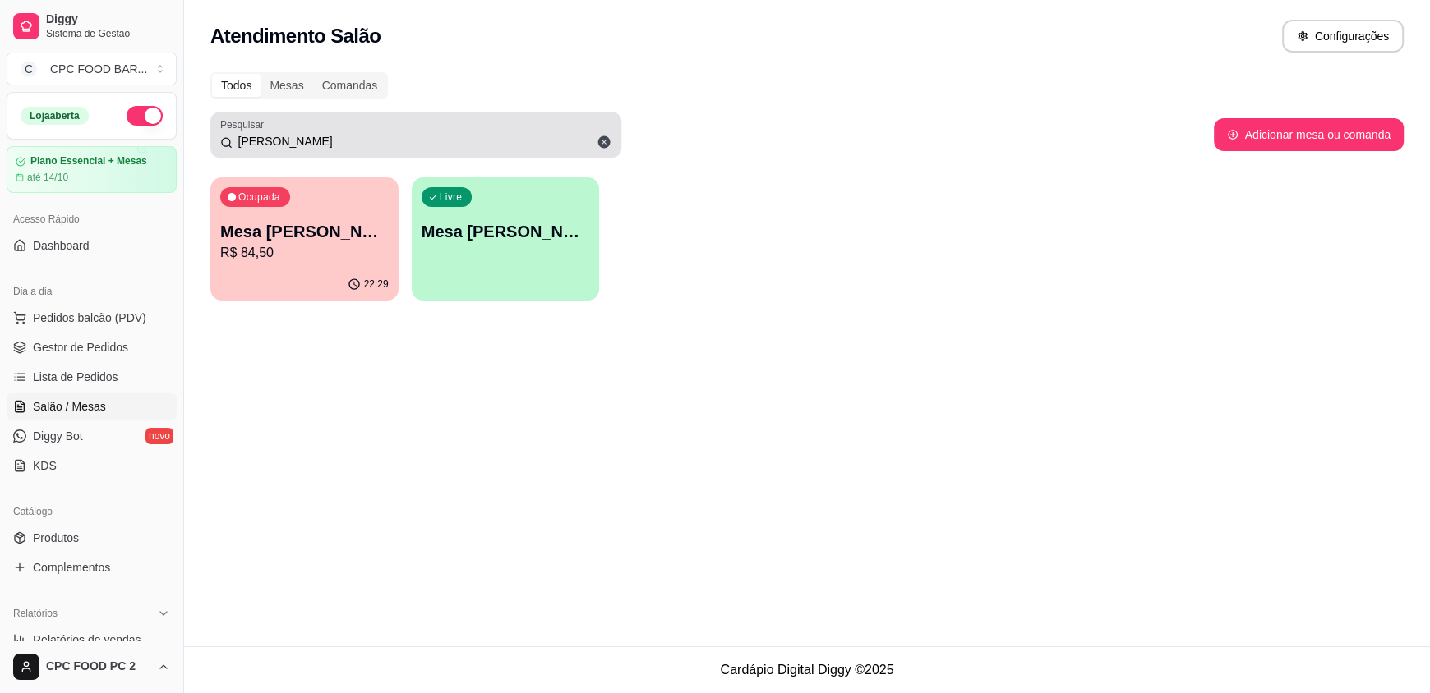
click at [341, 138] on input "[PERSON_NAME]" at bounding box center [422, 141] width 379 height 16
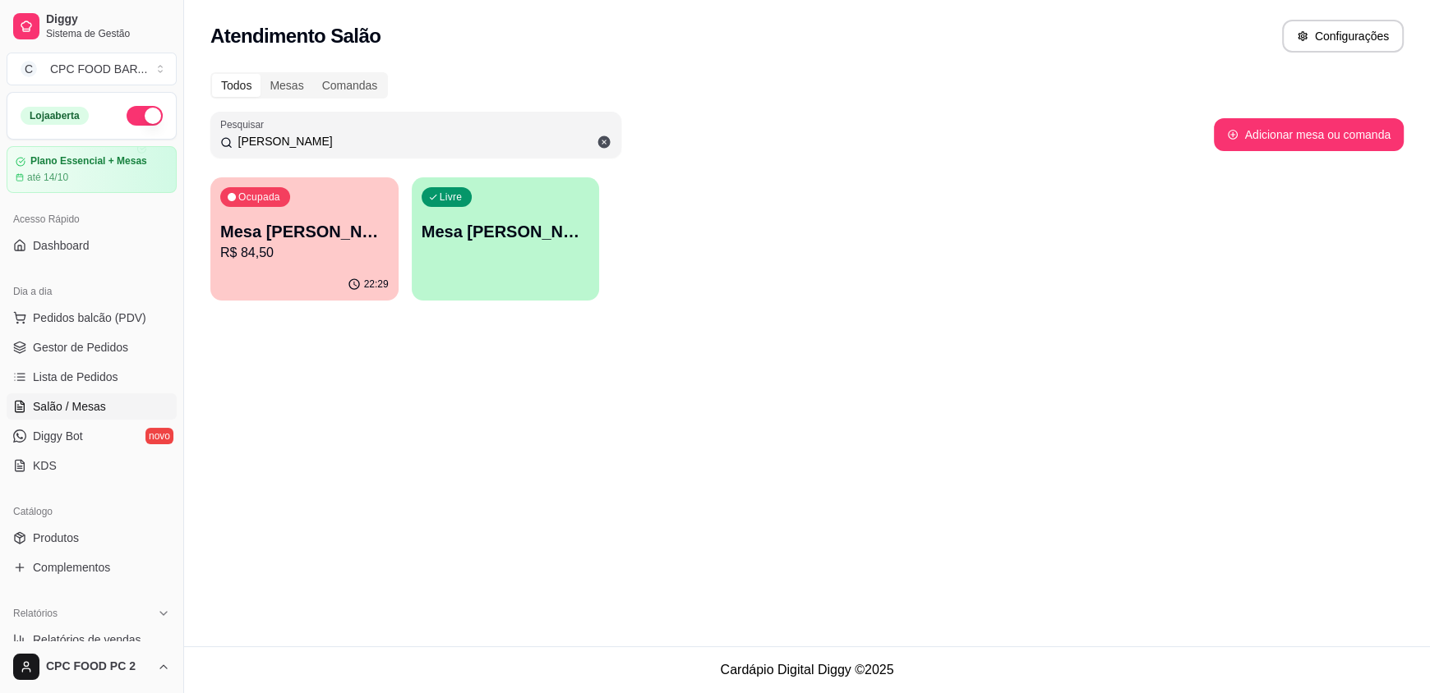
click at [339, 140] on input "[PERSON_NAME]" at bounding box center [422, 141] width 379 height 16
drag, startPoint x: 330, startPoint y: 144, endPoint x: 208, endPoint y: 148, distance: 122.5
click at [212, 147] on div "Pesquisar [PERSON_NAME]" at bounding box center [415, 135] width 411 height 46
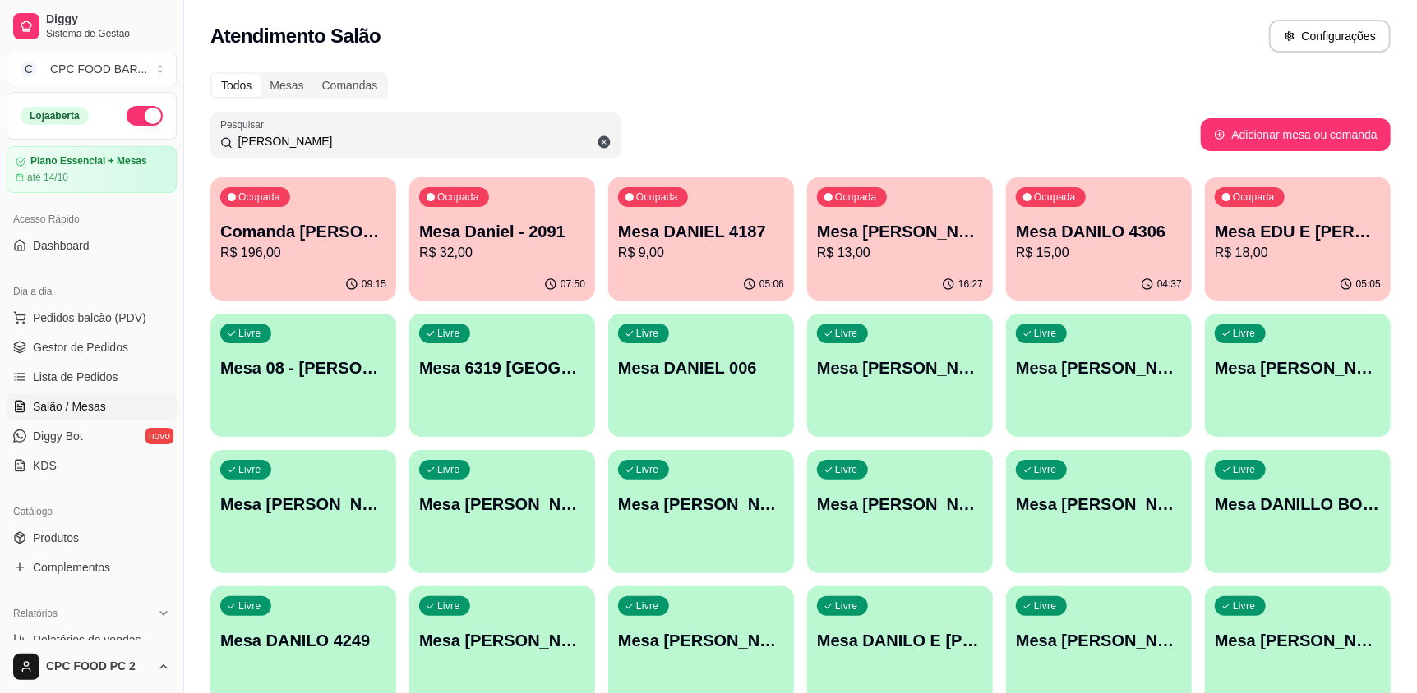
type input "[PERSON_NAME]"
click at [293, 229] on p "Comanda [PERSON_NAME]" at bounding box center [303, 231] width 166 height 23
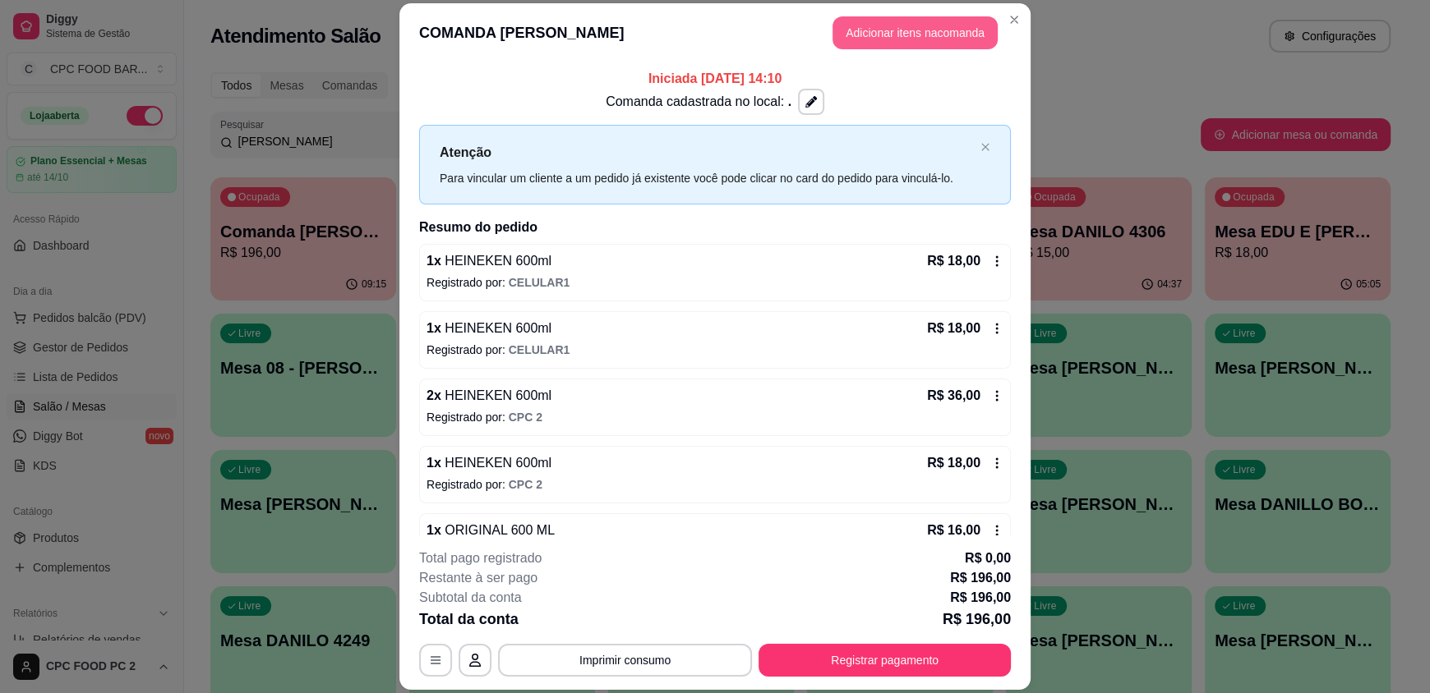
click at [879, 29] on button "Adicionar itens na comanda" at bounding box center [914, 32] width 165 height 33
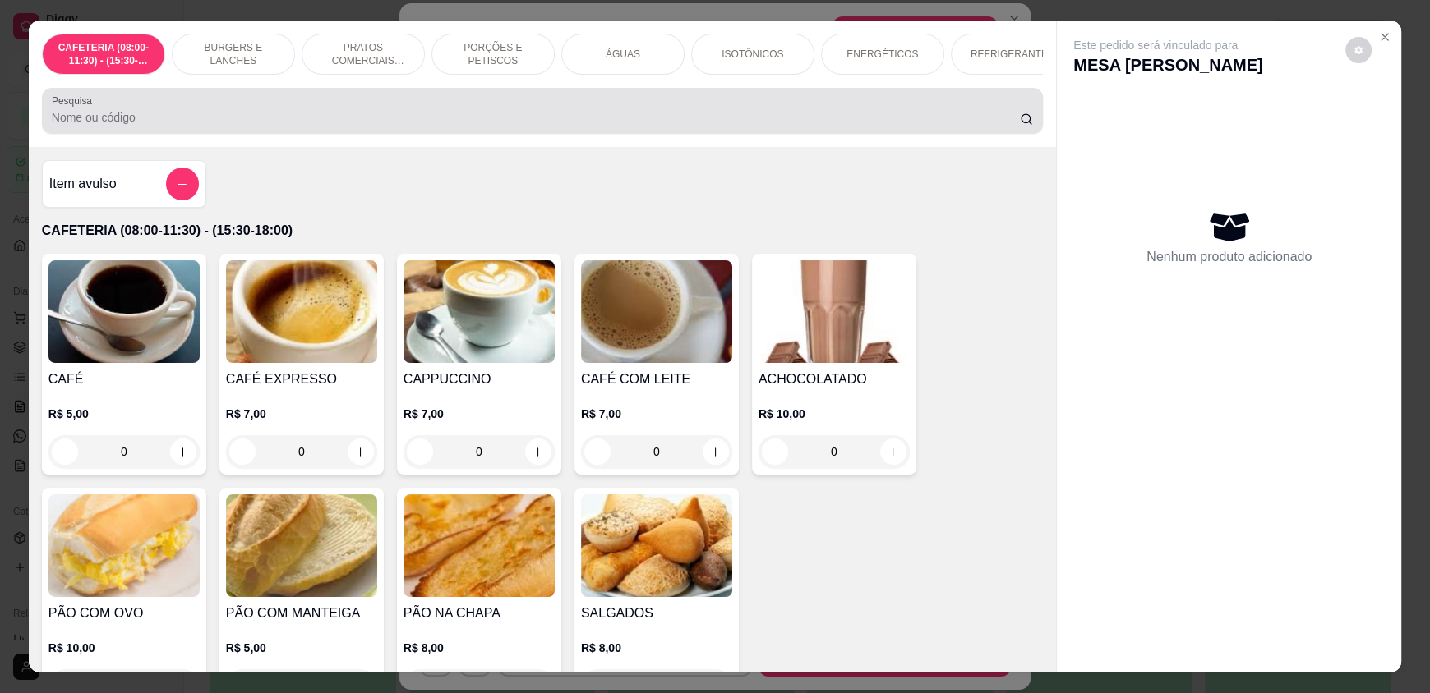
click at [468, 122] on input "Pesquisa" at bounding box center [536, 117] width 969 height 16
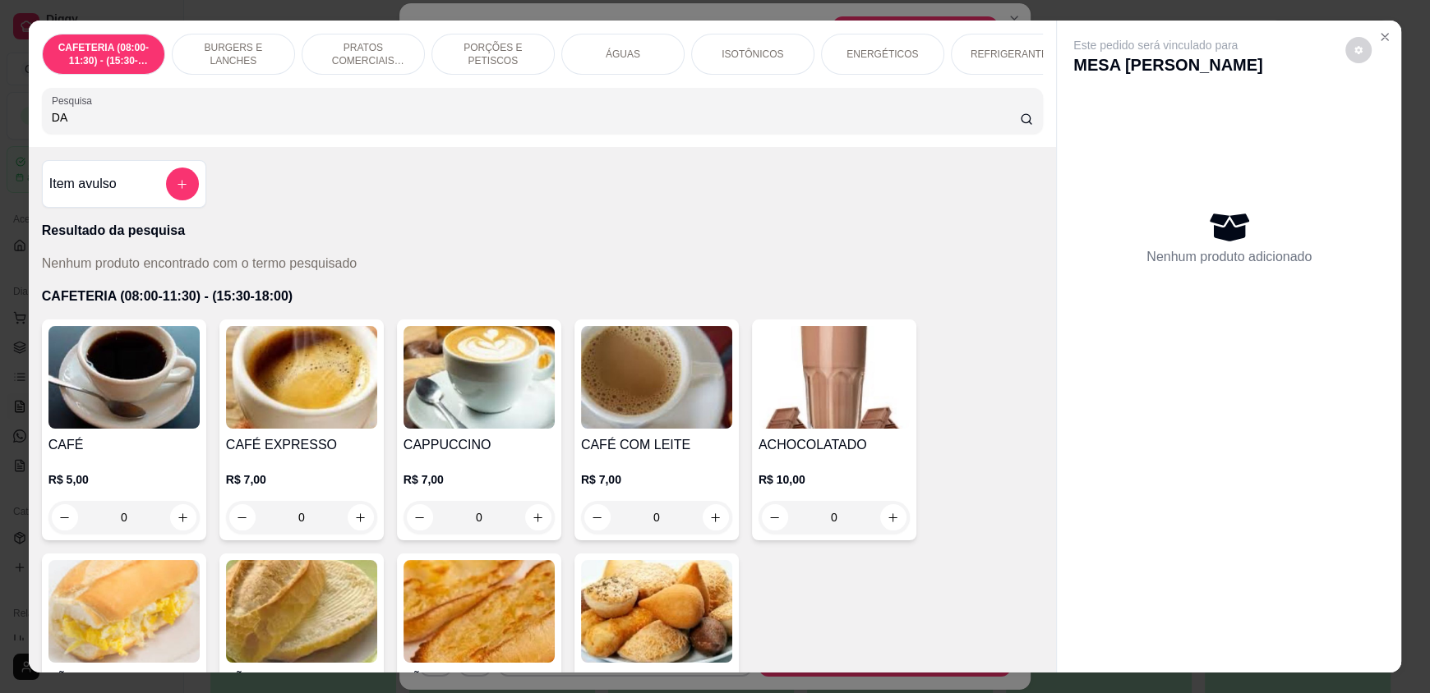
type input "D"
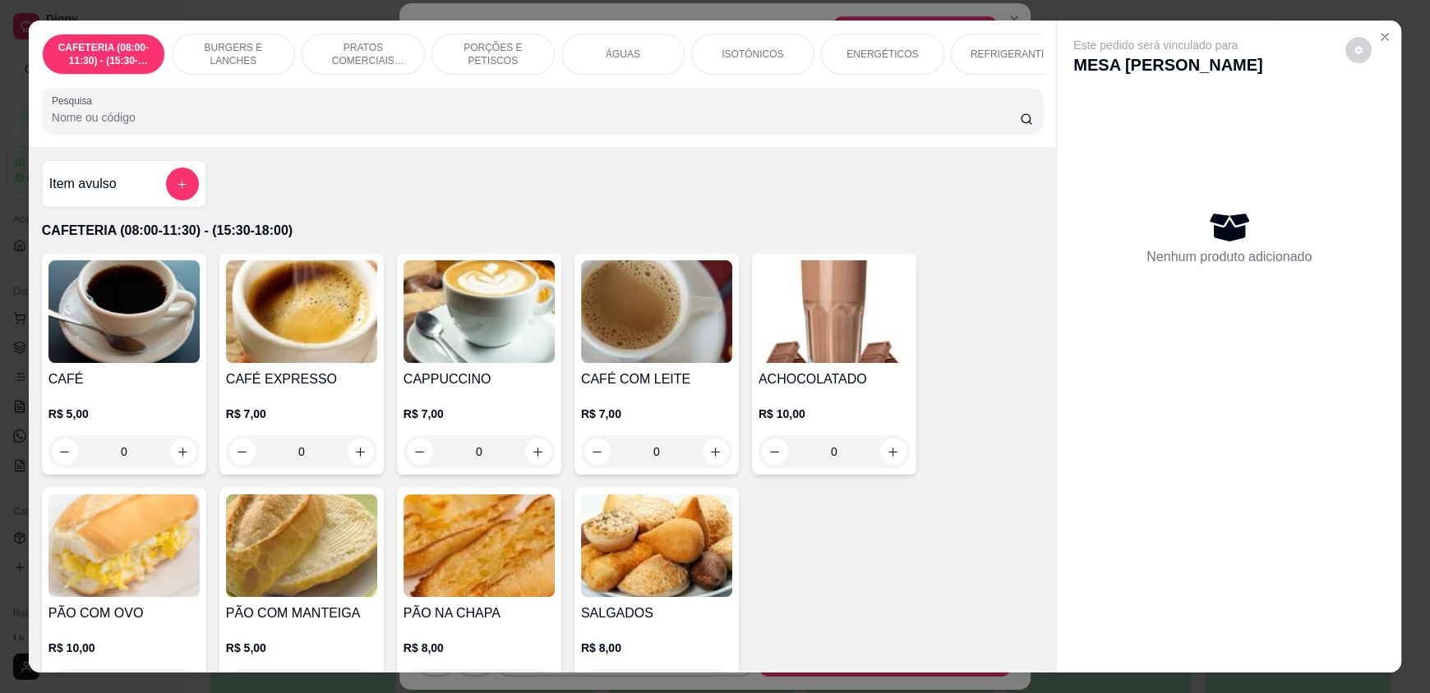
click at [182, 126] on input "Pesquisa" at bounding box center [536, 117] width 969 height 16
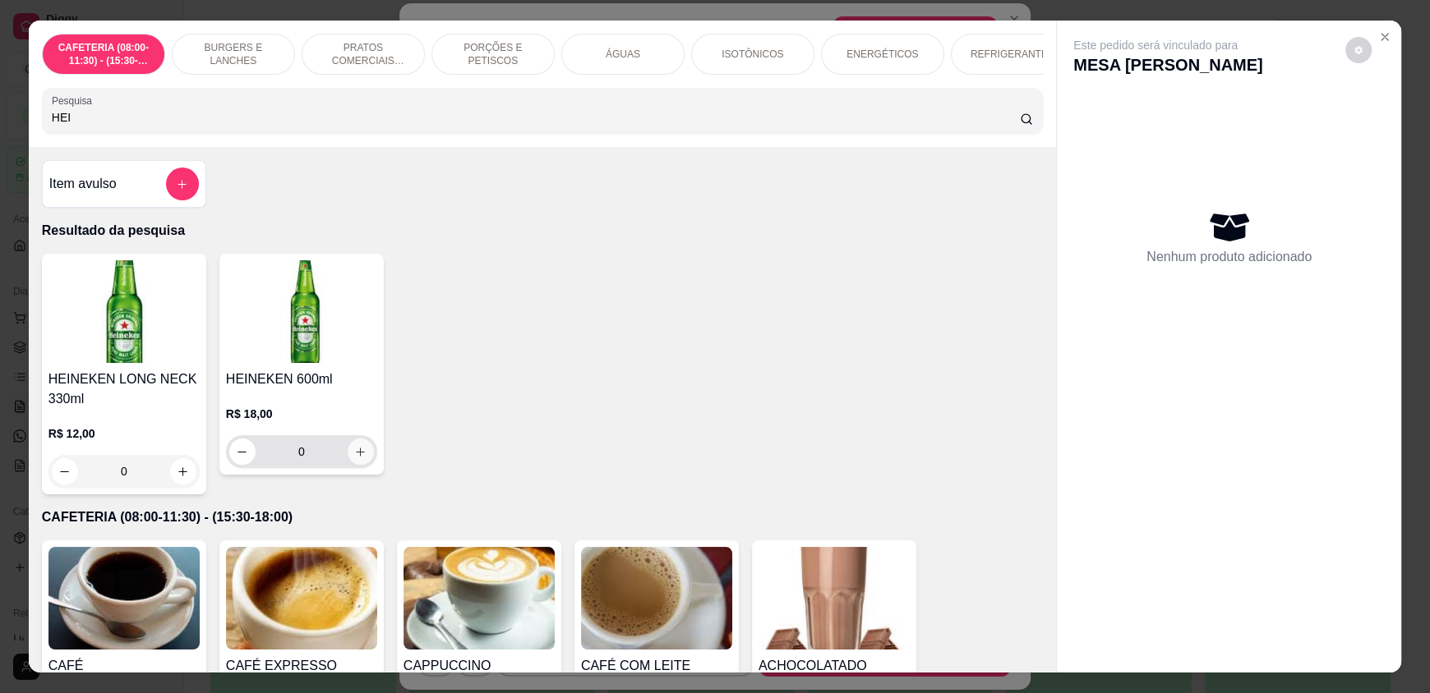
type input "HEI"
click at [360, 465] on button "increase-product-quantity" at bounding box center [361, 452] width 26 height 26
type input "1"
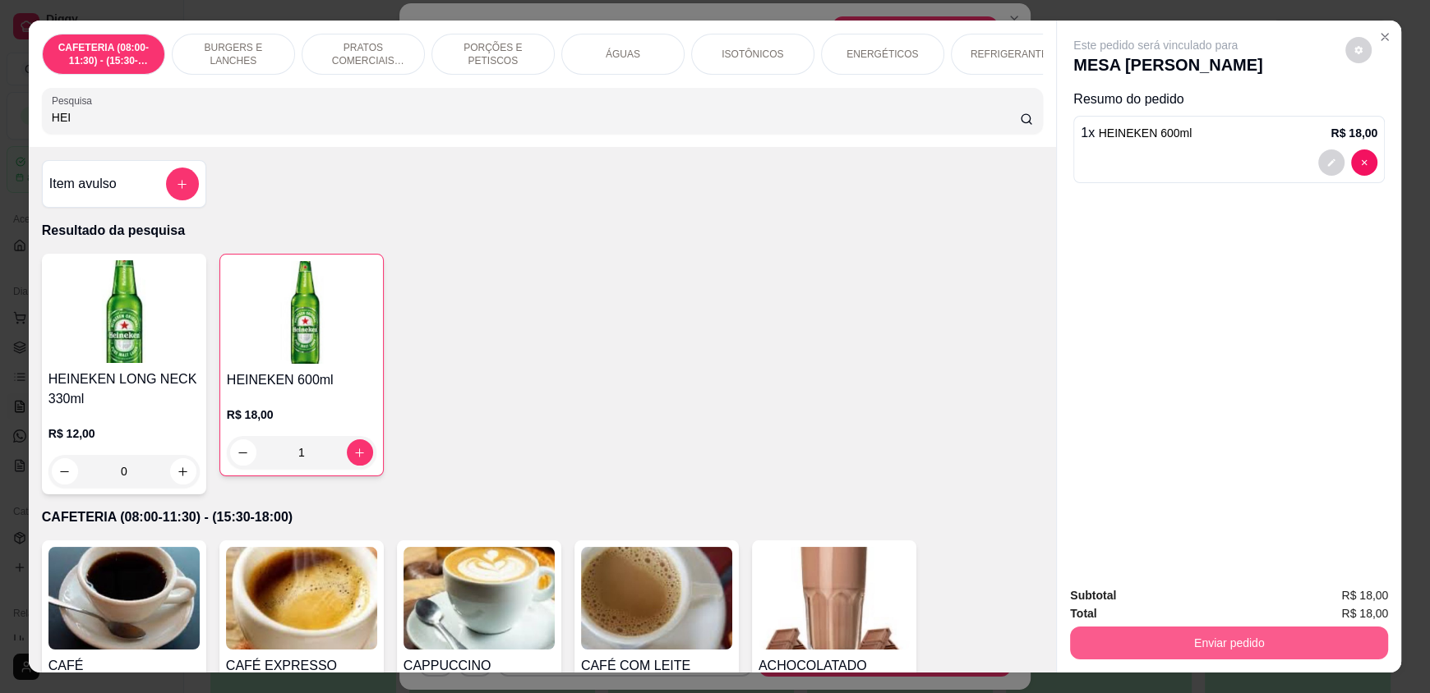
click at [1130, 643] on button "Enviar pedido" at bounding box center [1229, 643] width 318 height 33
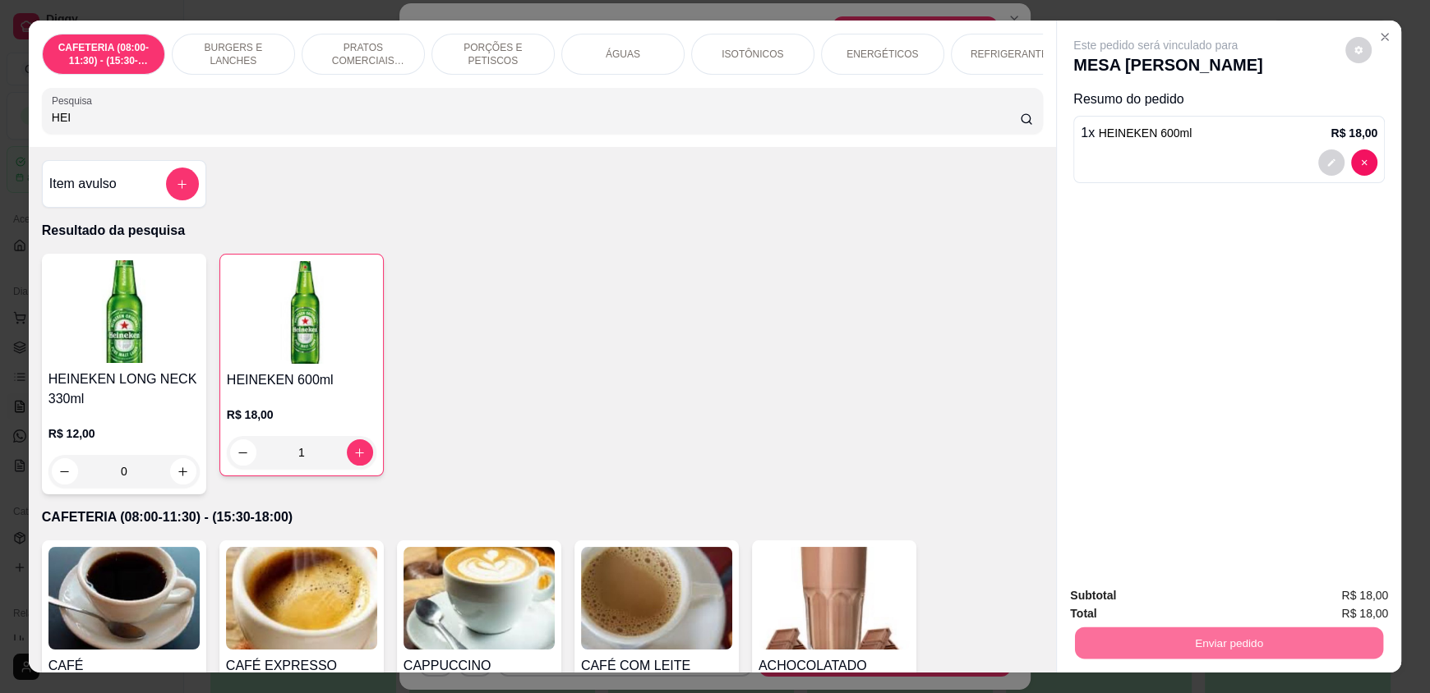
click at [1333, 606] on button "Enviar pedido" at bounding box center [1344, 602] width 93 height 31
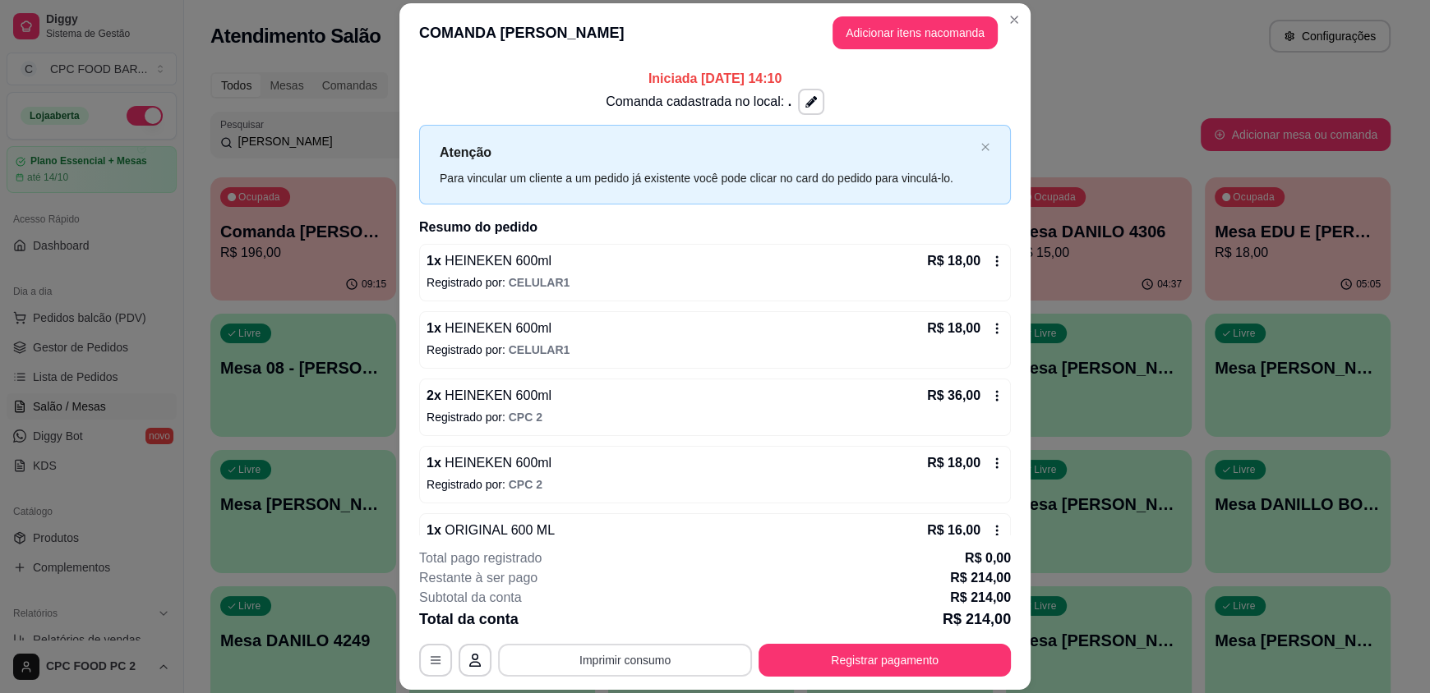
click at [639, 670] on button "Imprimir consumo" at bounding box center [625, 660] width 254 height 33
click at [624, 630] on button "IMPRESSORA" at bounding box center [623, 622] width 115 height 25
click at [841, 643] on div "**********" at bounding box center [715, 613] width 592 height 128
click at [841, 652] on button "Registrar pagamento" at bounding box center [884, 660] width 252 height 33
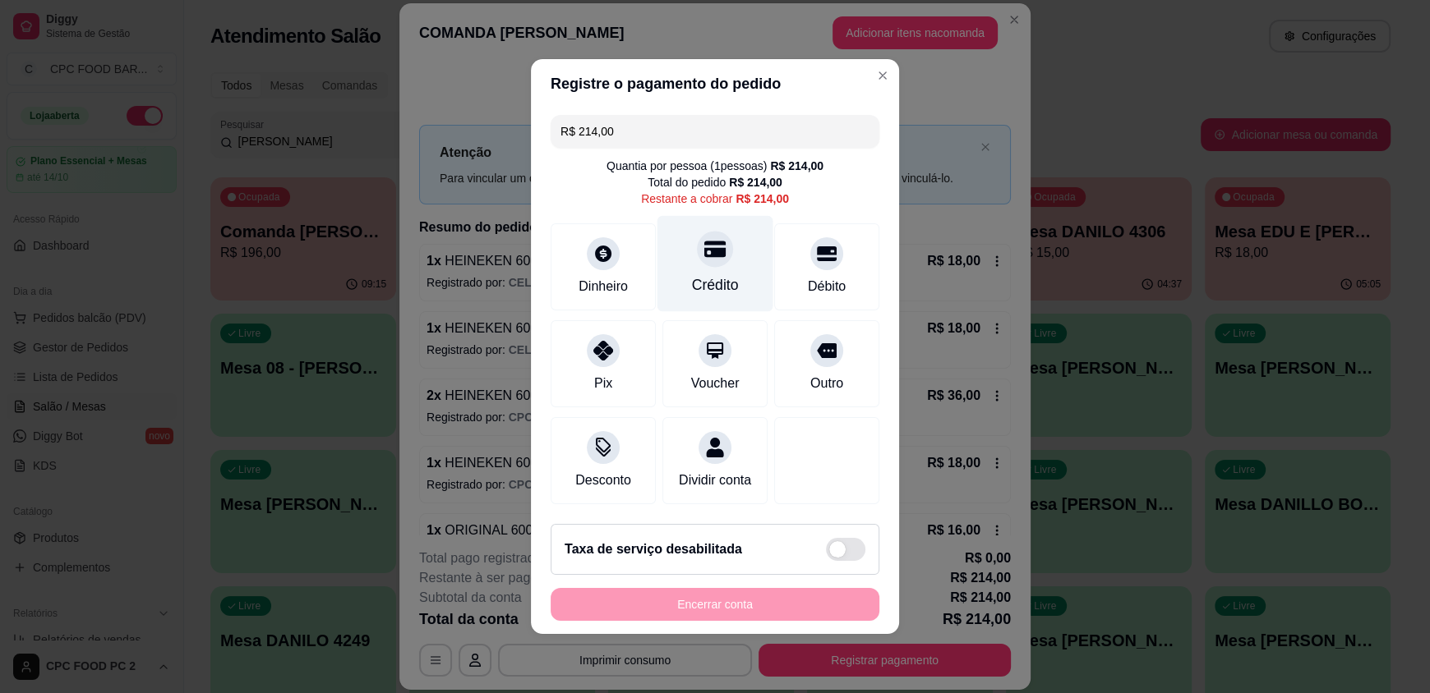
click at [710, 288] on div "Crédito" at bounding box center [715, 264] width 116 height 96
type input "R$ 0,00"
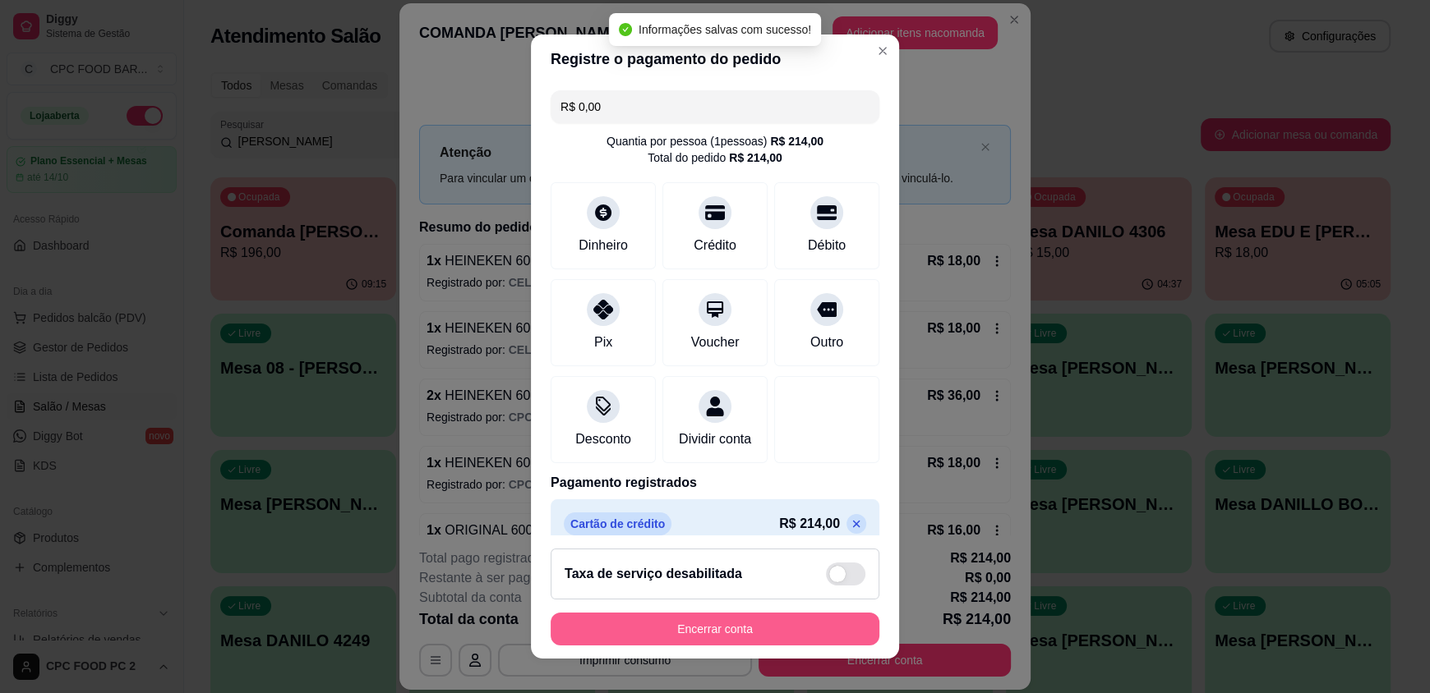
click at [758, 641] on button "Encerrar conta" at bounding box center [714, 629] width 329 height 33
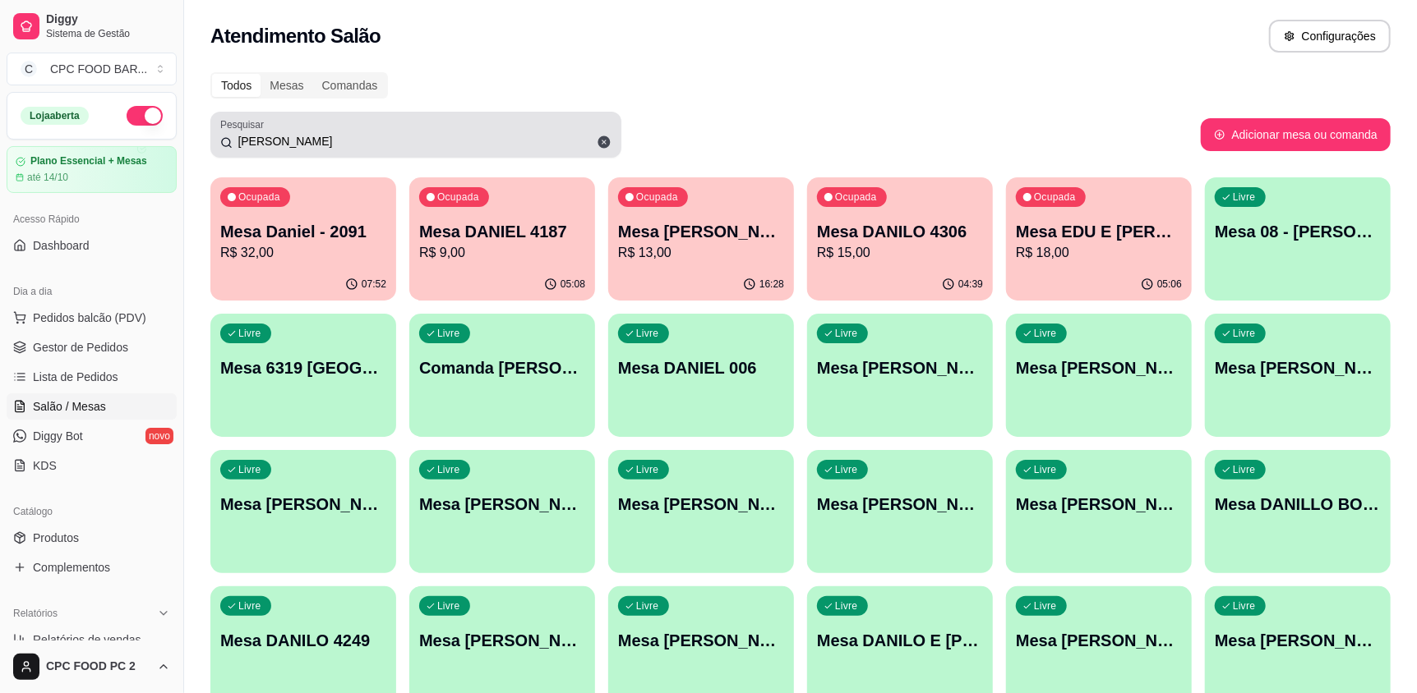
click at [609, 144] on icon at bounding box center [604, 142] width 12 height 12
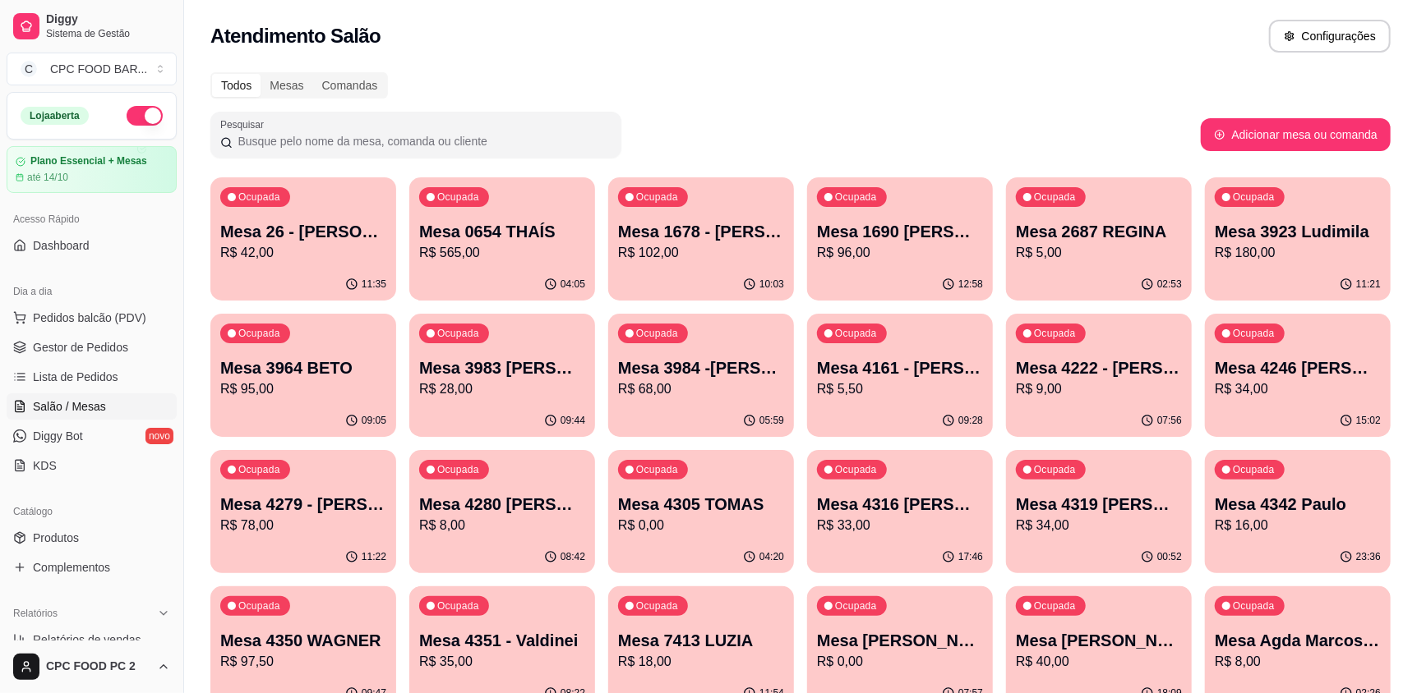
click at [504, 148] on input "Pesquisar" at bounding box center [422, 141] width 379 height 16
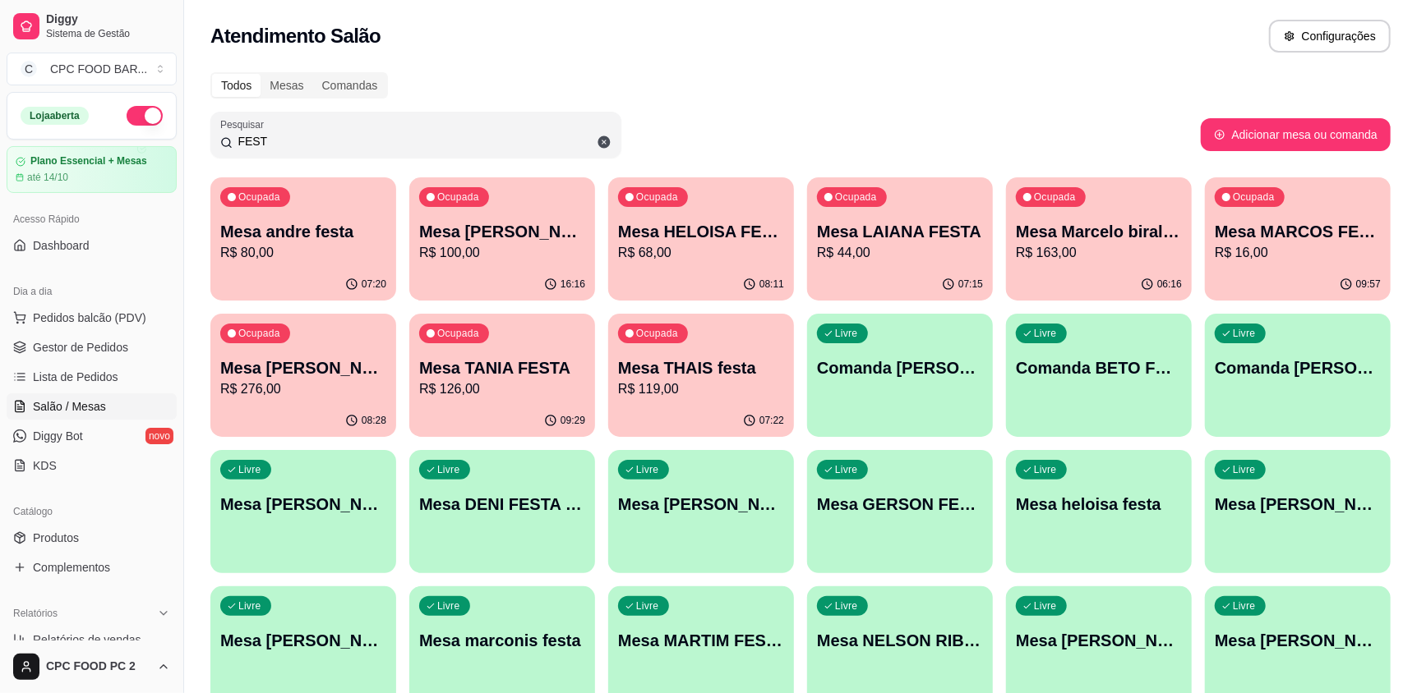
click at [328, 260] on p "R$ 80,00" at bounding box center [303, 253] width 166 height 20
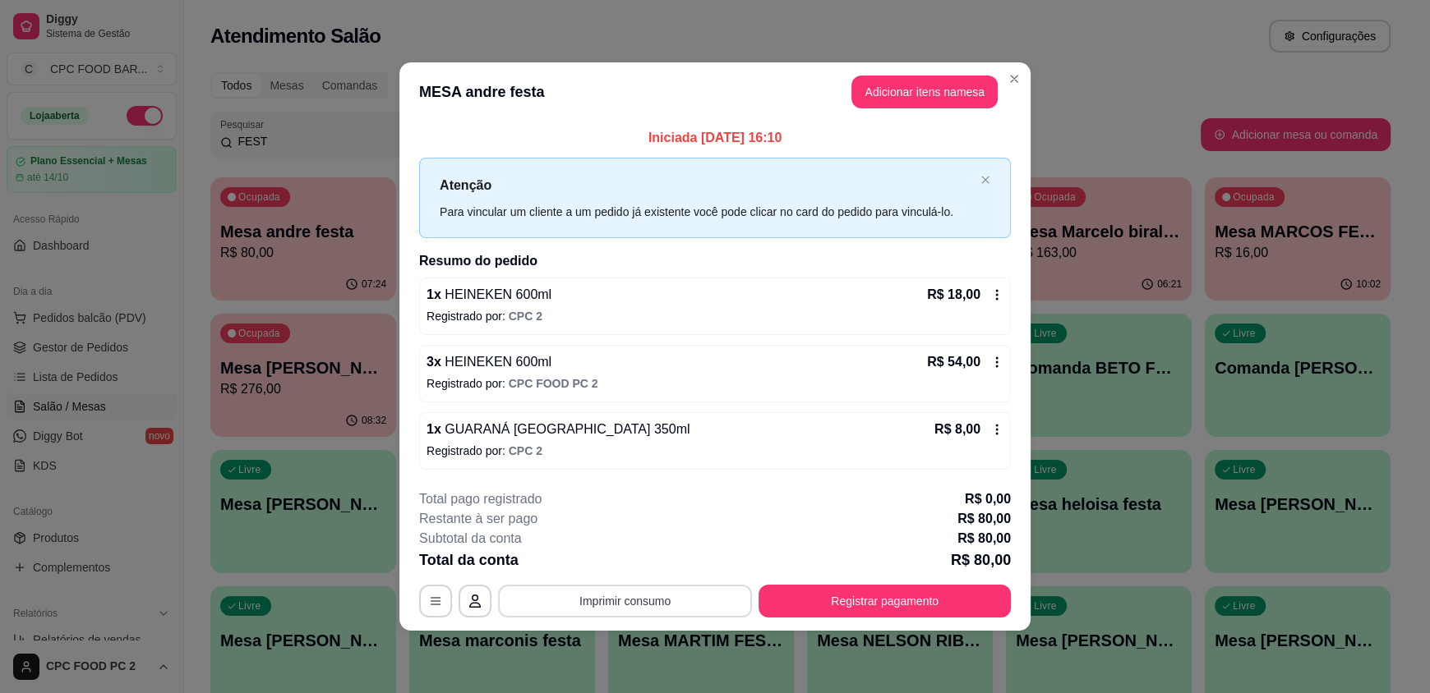
click at [643, 603] on button "Imprimir consumo" at bounding box center [625, 601] width 254 height 33
click at [638, 574] on button "IMPRESSORA" at bounding box center [629, 562] width 115 height 25
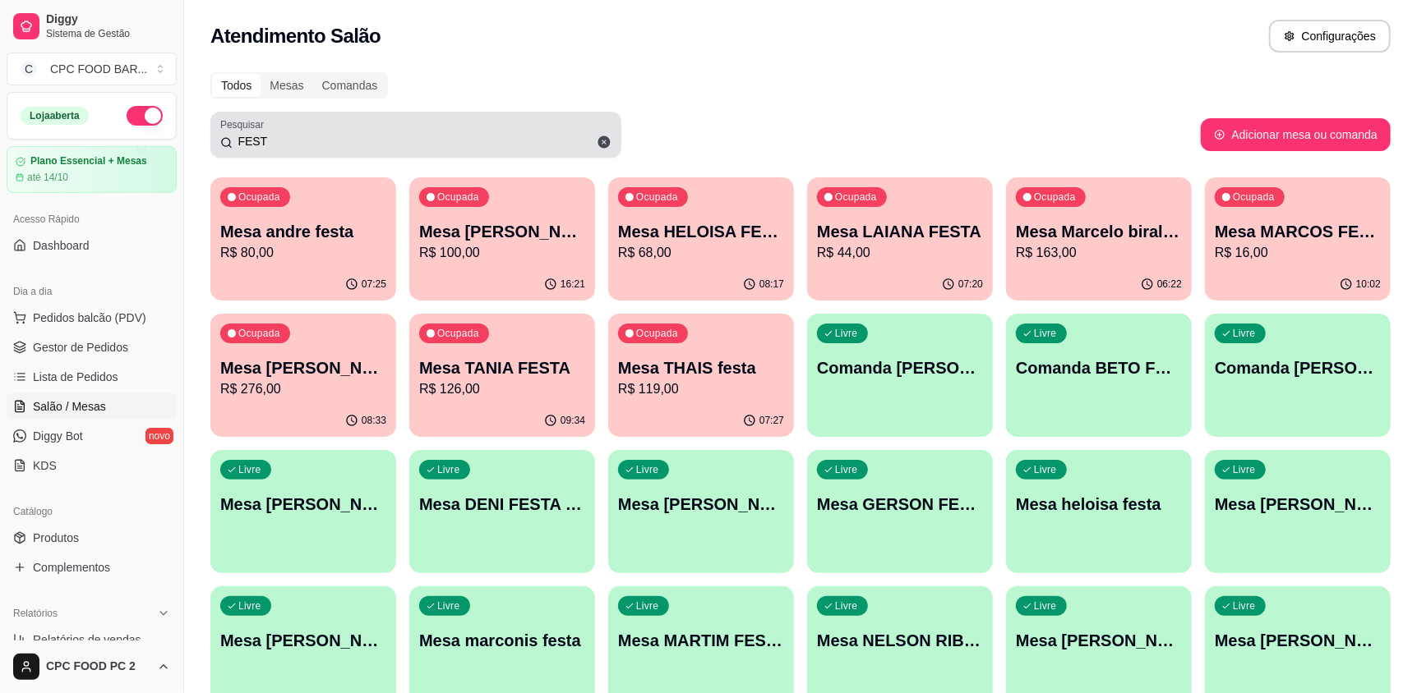
click at [517, 139] on input "FEST" at bounding box center [422, 141] width 379 height 16
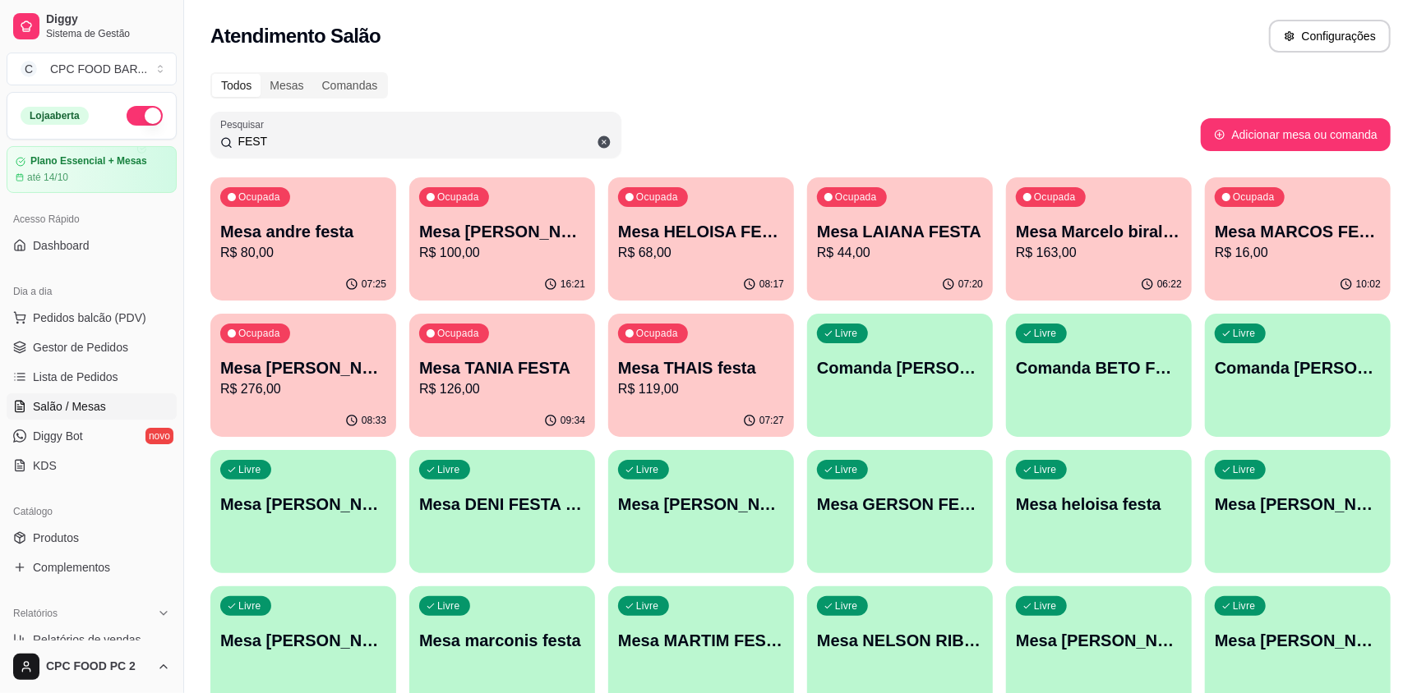
click at [517, 138] on input "FEST" at bounding box center [422, 141] width 379 height 16
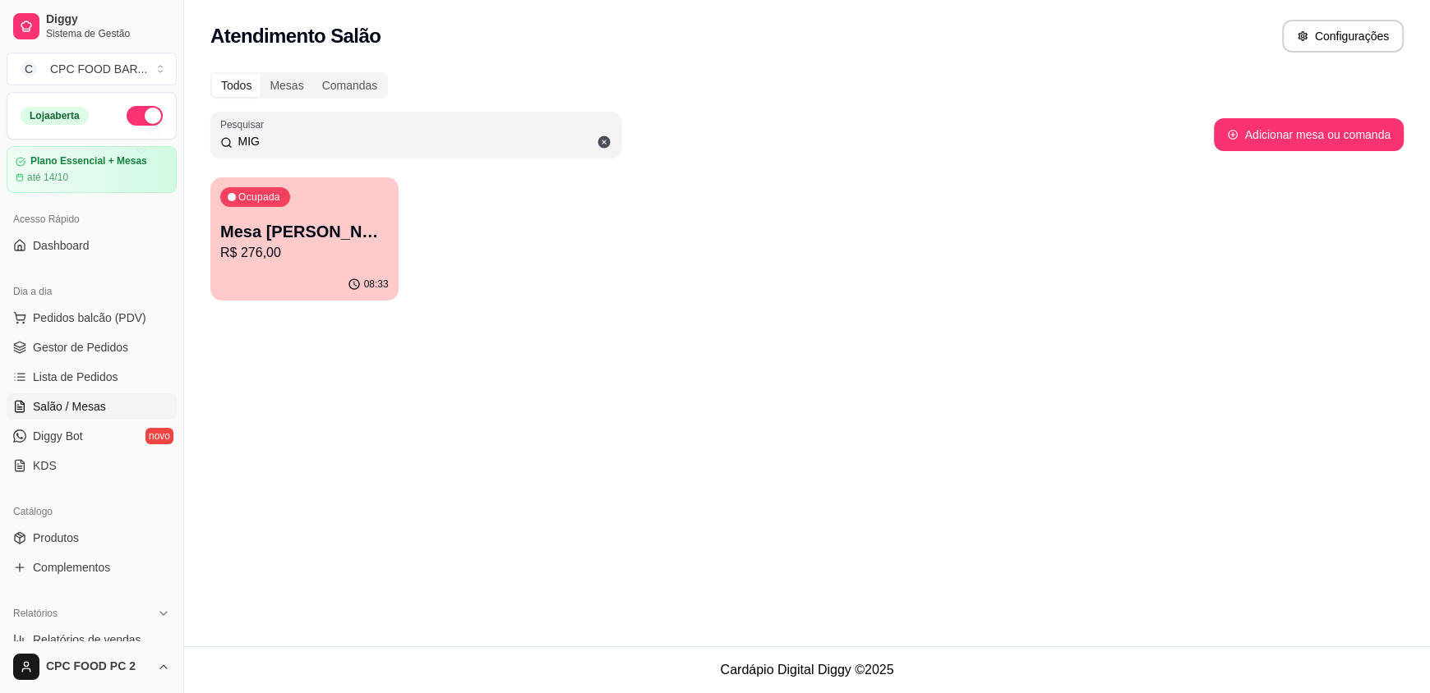
type input "MIG"
click at [386, 206] on div "Ocupada Mesa [PERSON_NAME] R$ 276,00" at bounding box center [304, 222] width 188 height 91
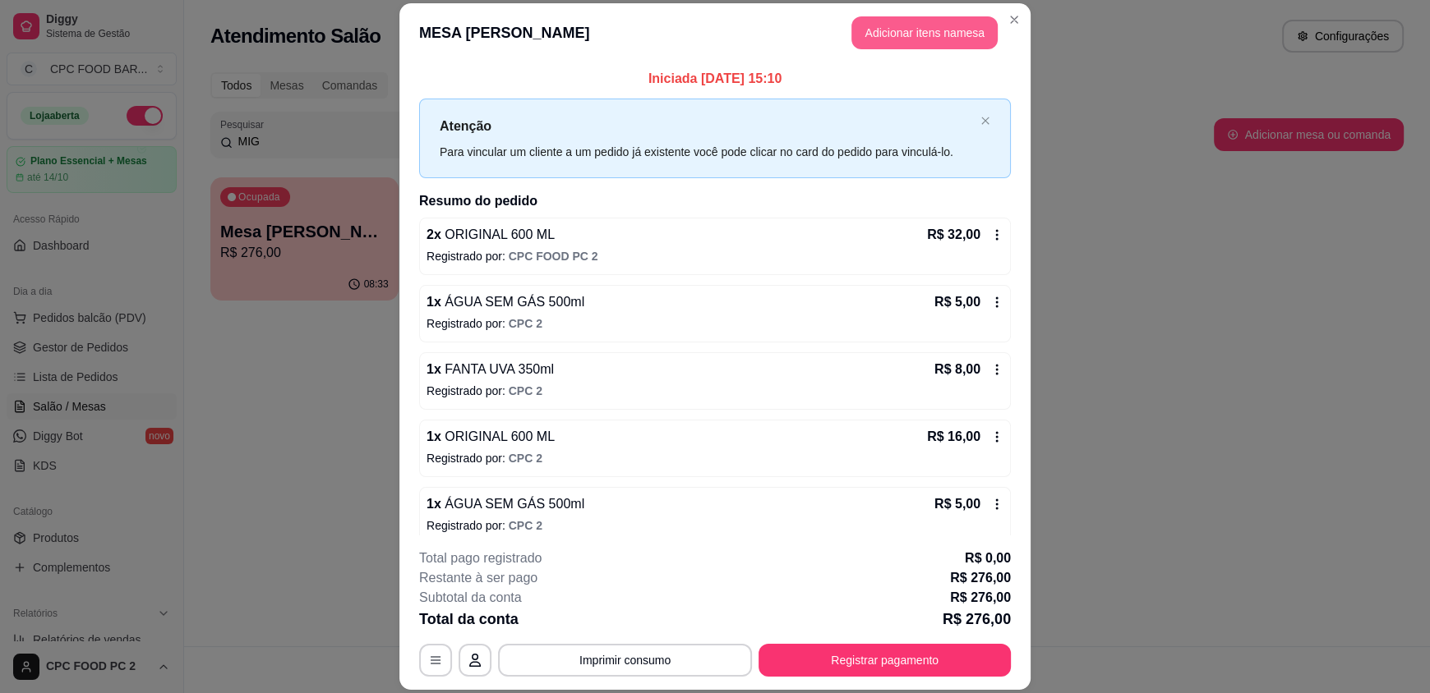
click at [886, 35] on button "Adicionar itens na mesa" at bounding box center [924, 32] width 146 height 33
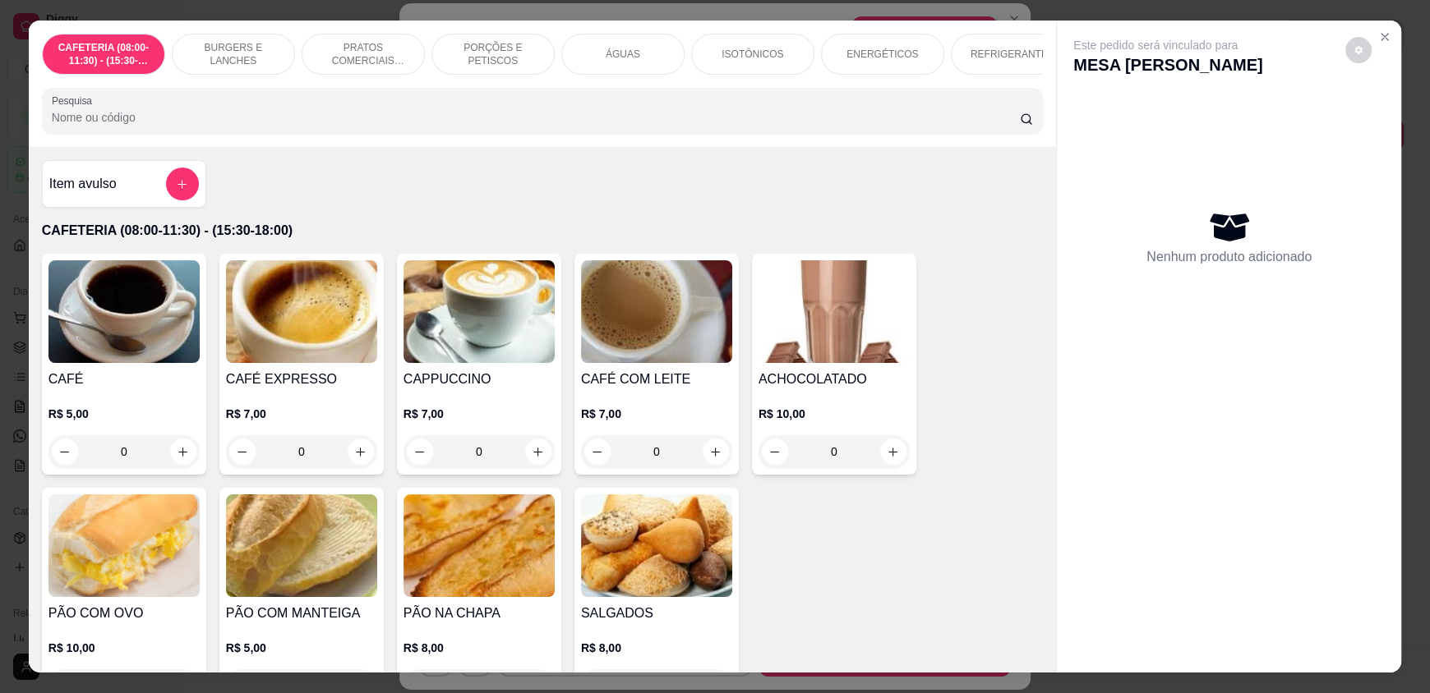
click at [482, 126] on input "Pesquisa" at bounding box center [536, 117] width 969 height 16
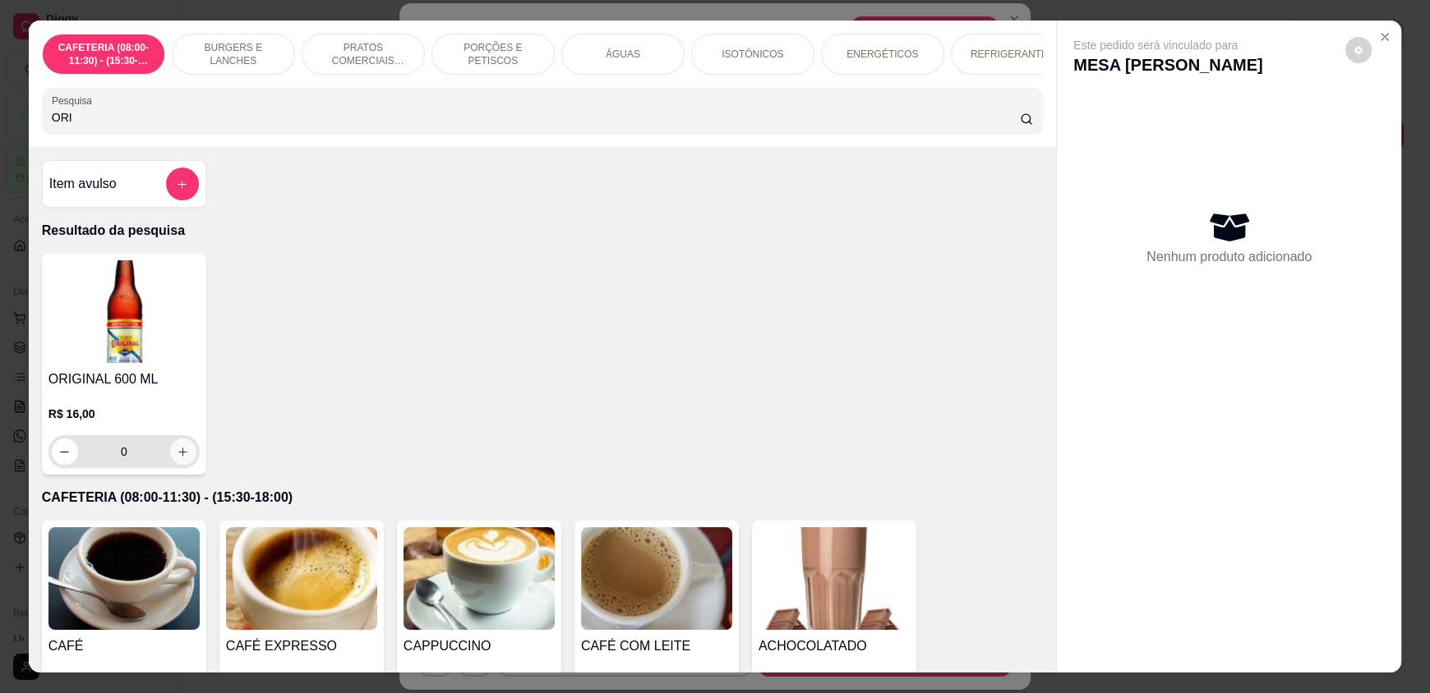
type input "ORI"
click at [177, 458] on icon "increase-product-quantity" at bounding box center [183, 452] width 12 height 12
type input "1"
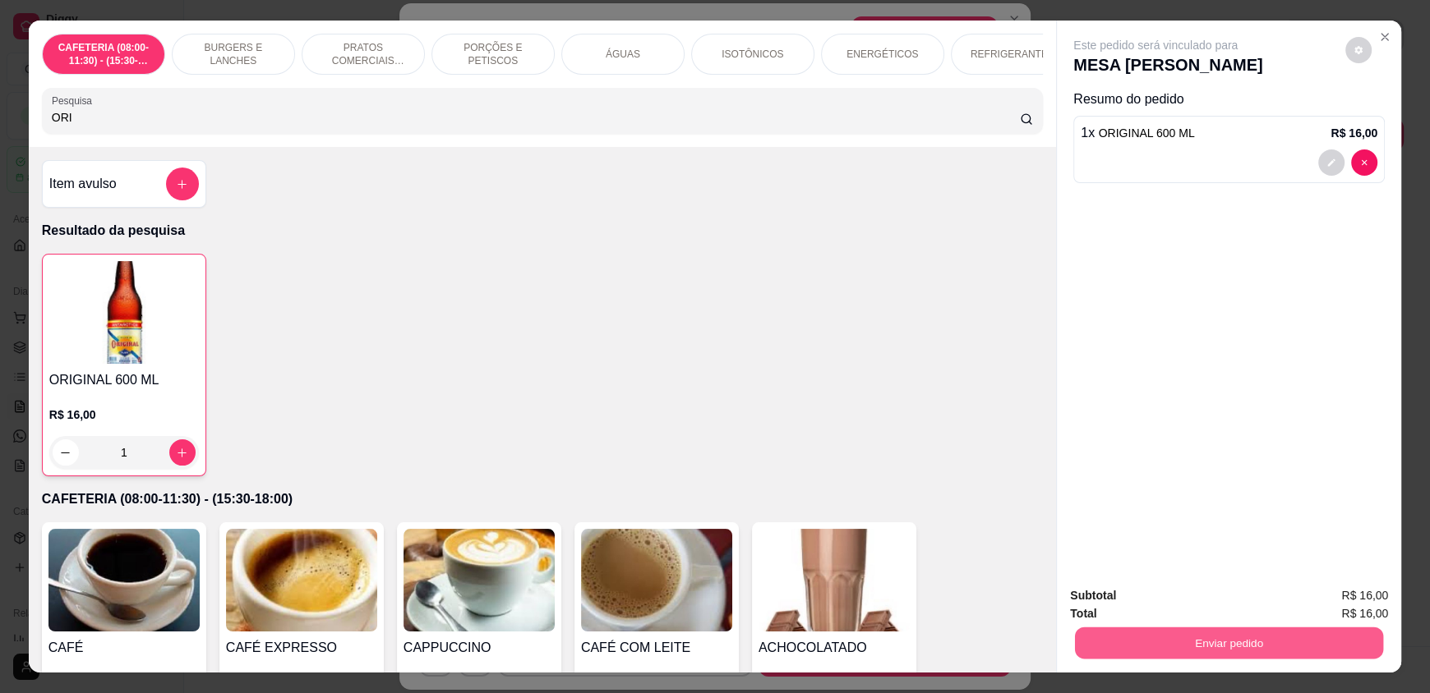
click at [1151, 643] on button "Enviar pedido" at bounding box center [1229, 643] width 308 height 32
click at [1320, 599] on button "Enviar pedido" at bounding box center [1344, 602] width 93 height 31
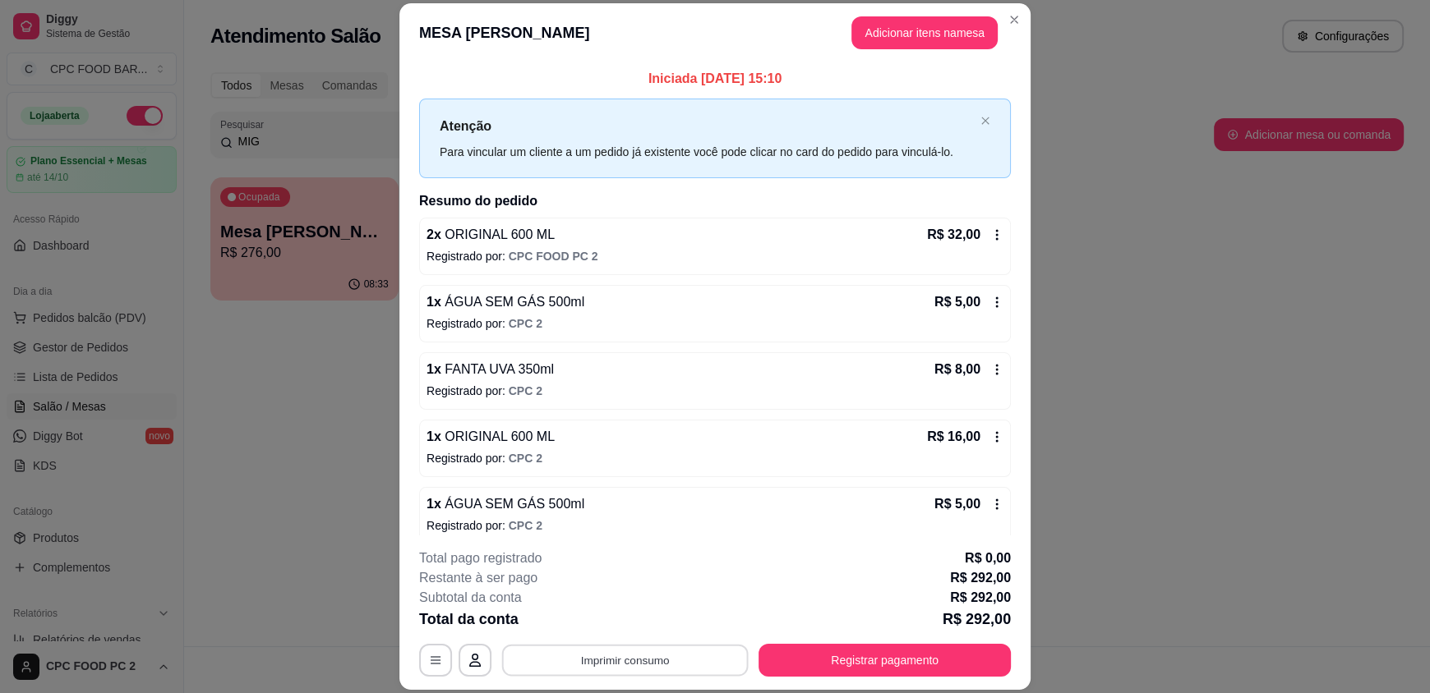
click at [597, 654] on button "Imprimir consumo" at bounding box center [625, 660] width 246 height 32
click at [608, 624] on button "IMPRESSORA" at bounding box center [623, 623] width 119 height 26
click at [779, 656] on button "Registrar pagamento" at bounding box center [884, 660] width 245 height 32
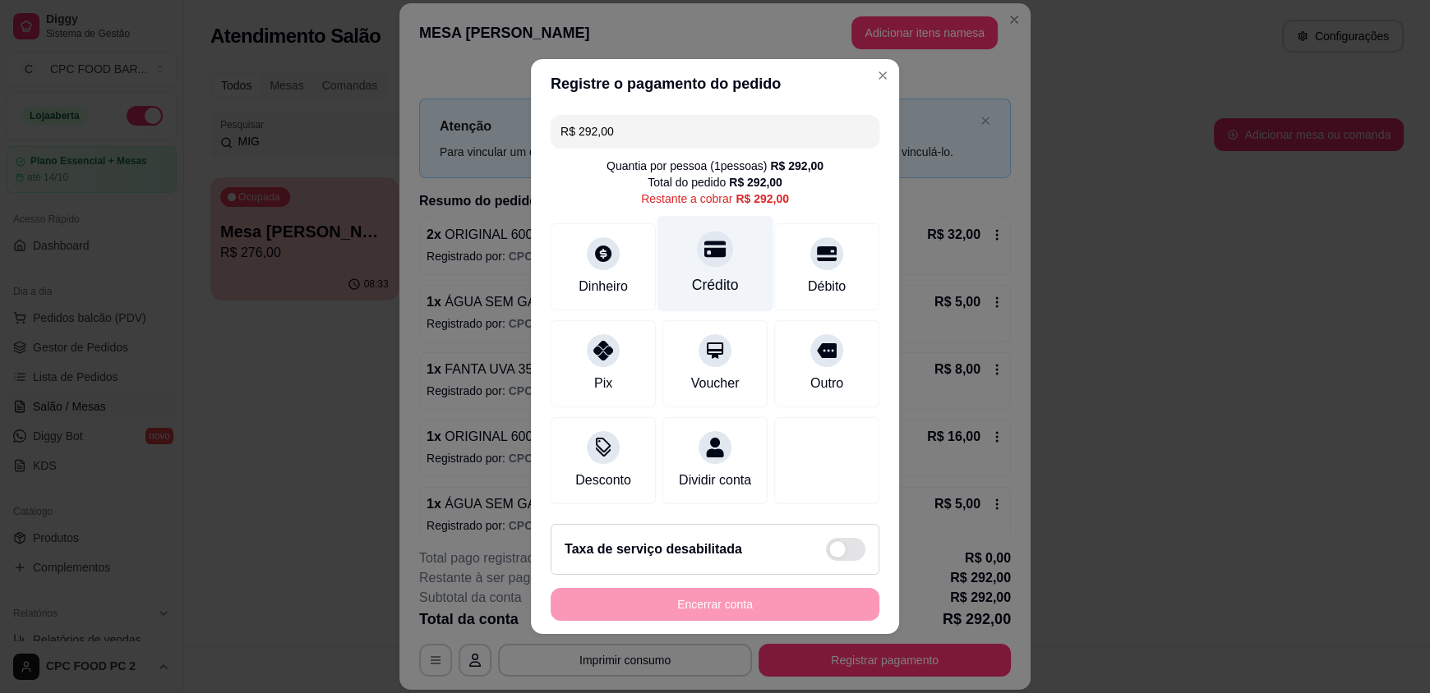
click at [692, 261] on div "Crédito" at bounding box center [715, 264] width 116 height 96
type input "R$ 0,00"
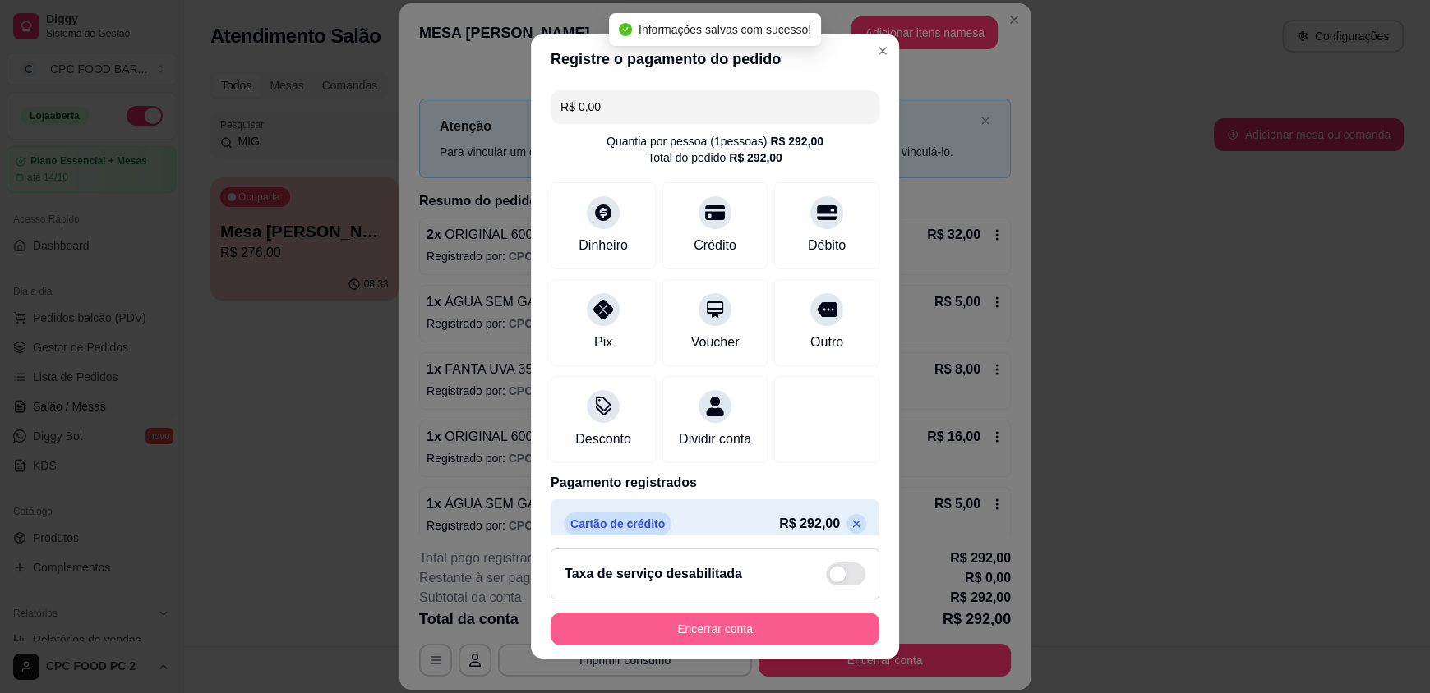
click at [686, 634] on button "Encerrar conta" at bounding box center [714, 629] width 329 height 33
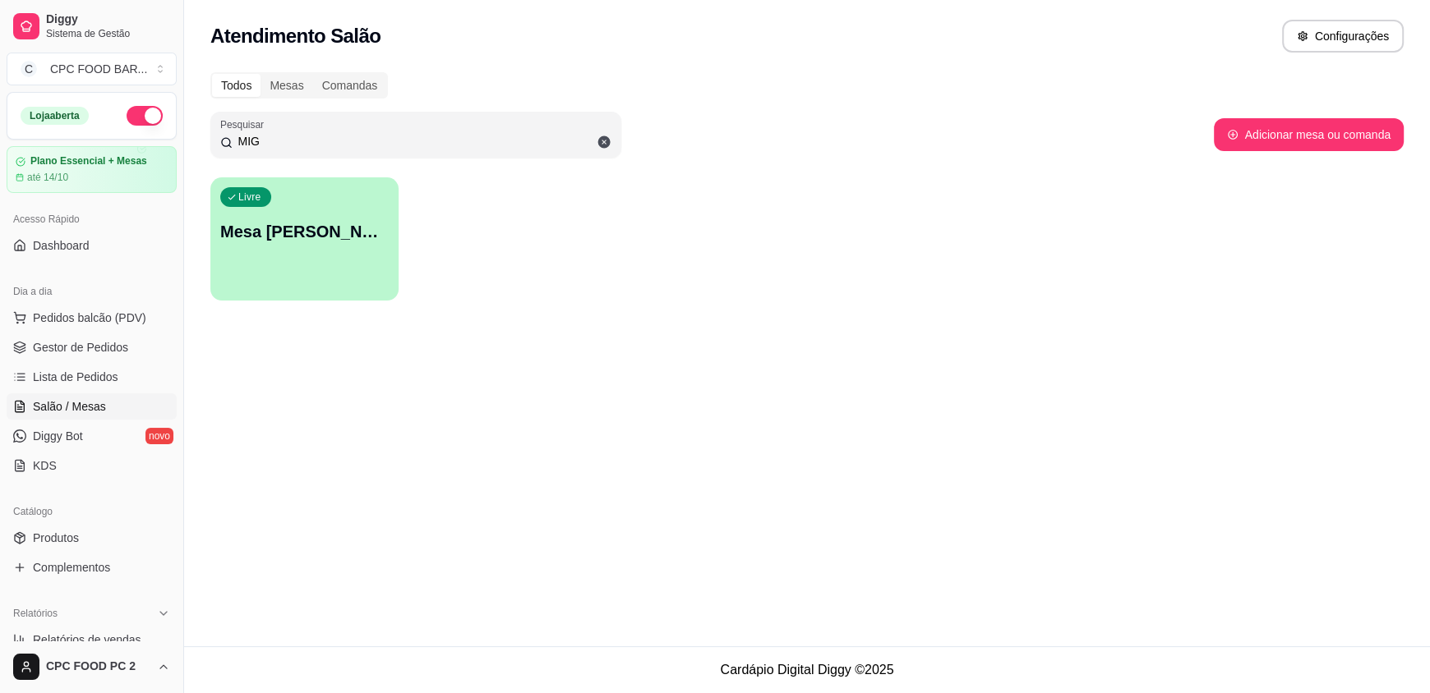
click at [258, 143] on input "MIG" at bounding box center [422, 141] width 379 height 16
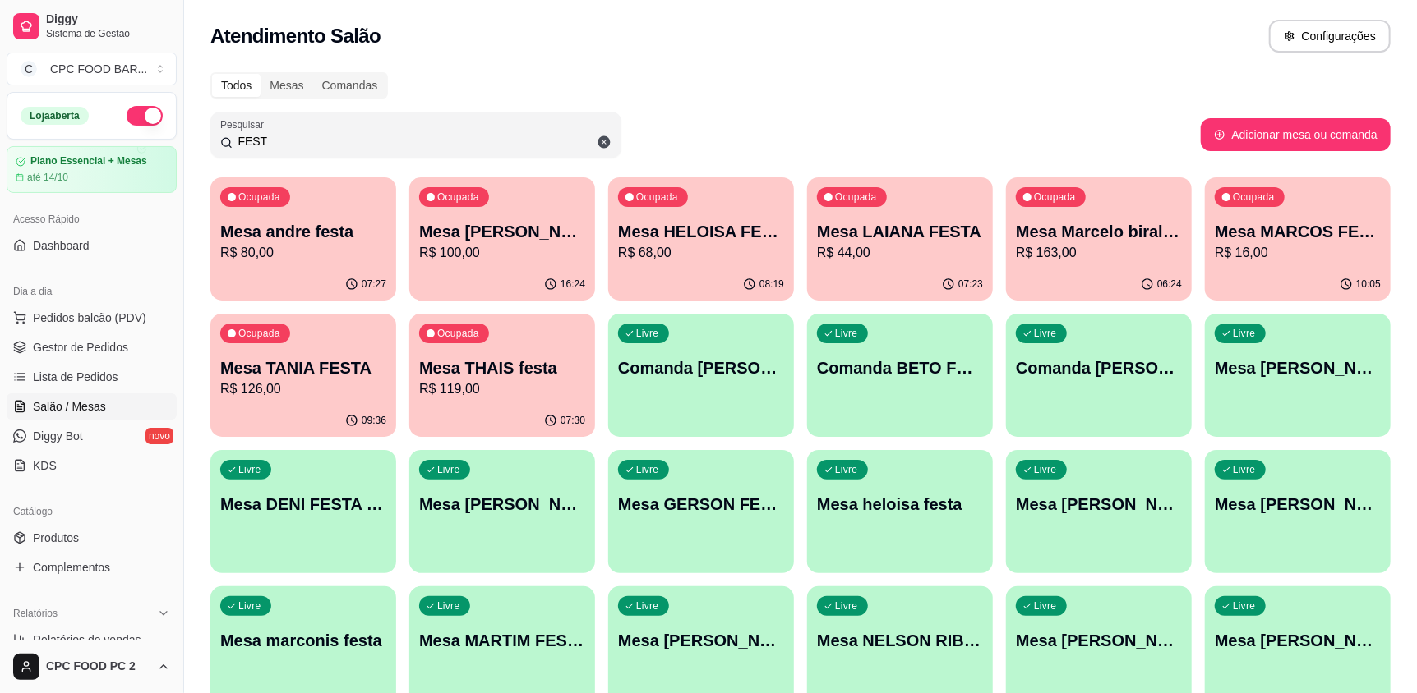
type input "FEST"
click at [868, 250] on p "R$ 44,00" at bounding box center [900, 253] width 166 height 20
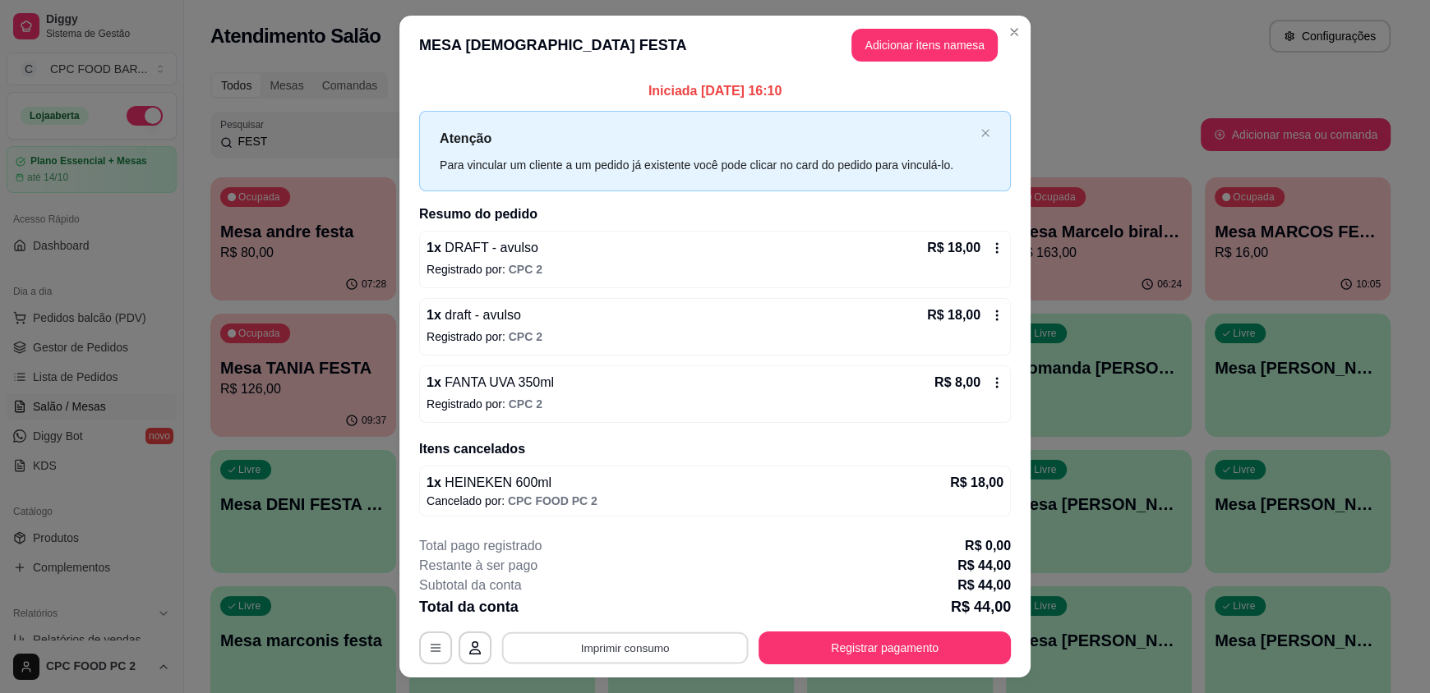
click at [651, 655] on button "Imprimir consumo" at bounding box center [625, 648] width 246 height 32
click at [614, 610] on button "IMPRESSORA" at bounding box center [623, 610] width 119 height 26
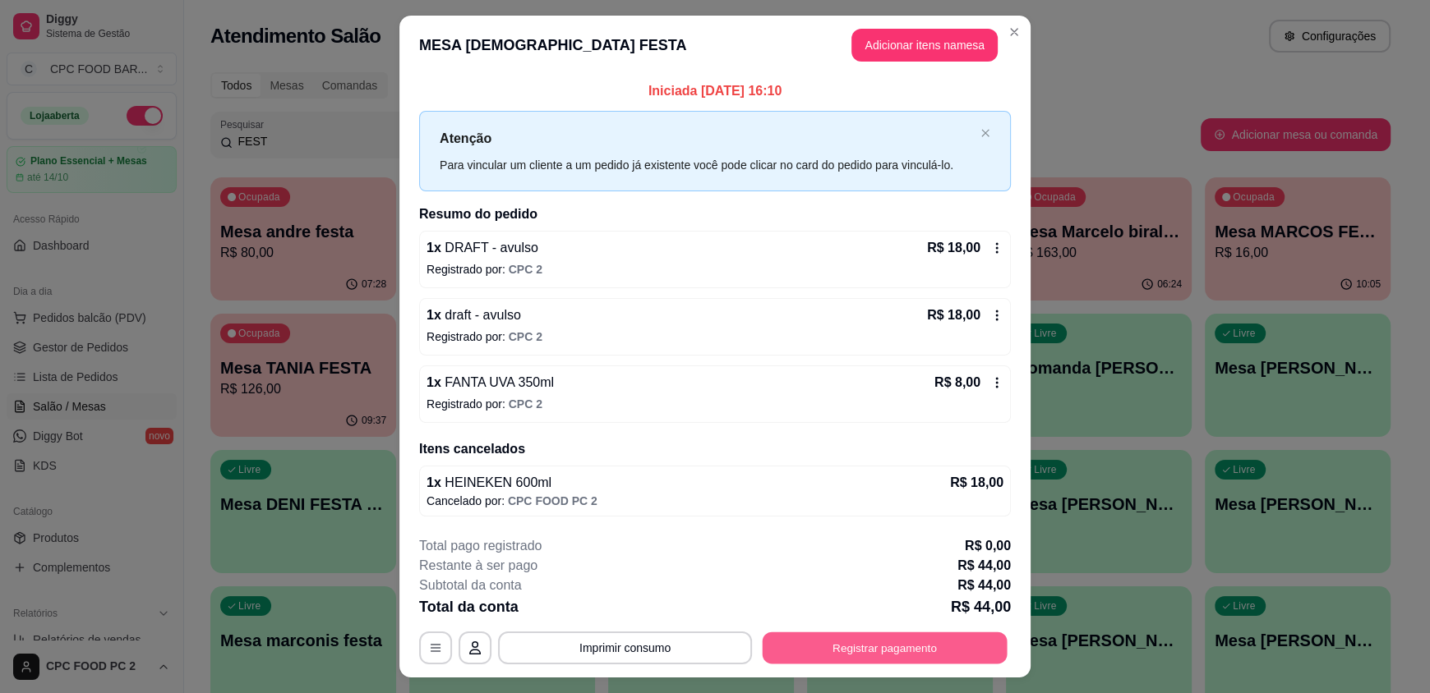
click at [851, 646] on button "Registrar pagamento" at bounding box center [884, 648] width 245 height 32
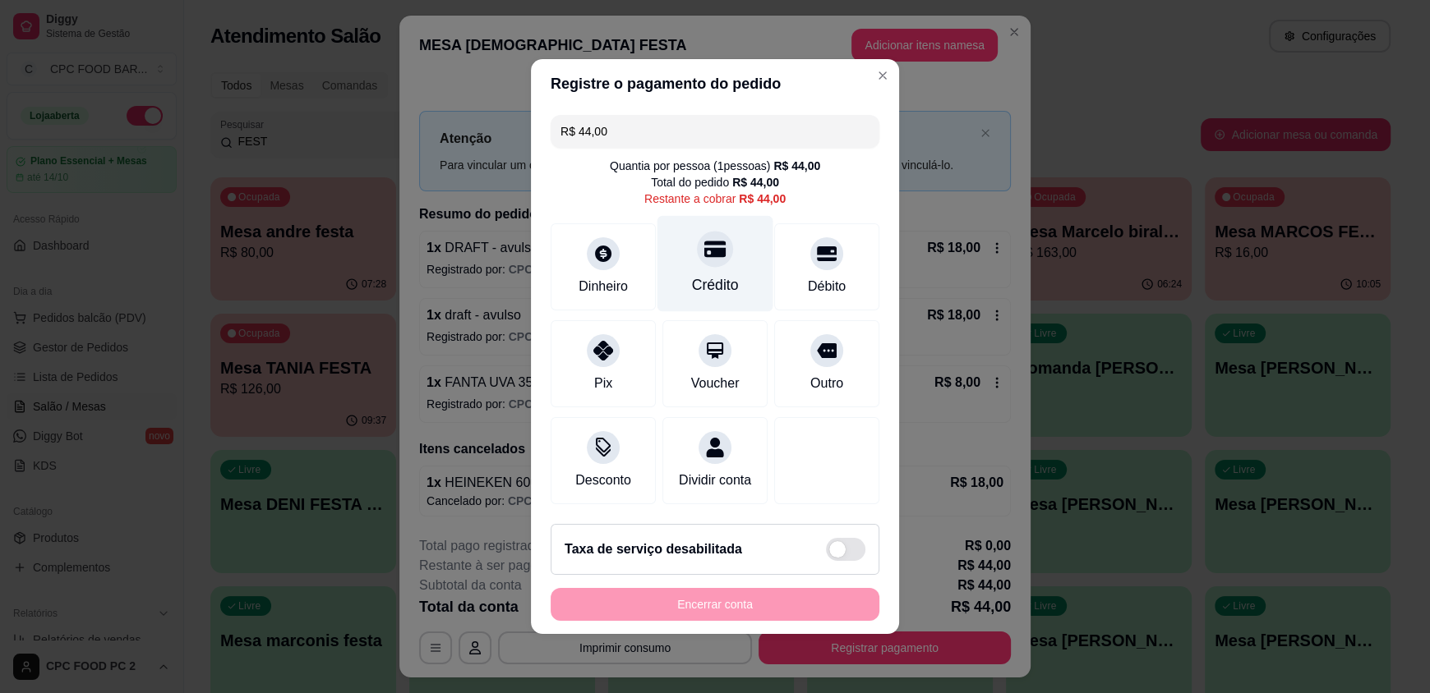
click at [685, 253] on div "Crédito" at bounding box center [715, 264] width 116 height 96
type input "R$ 0,00"
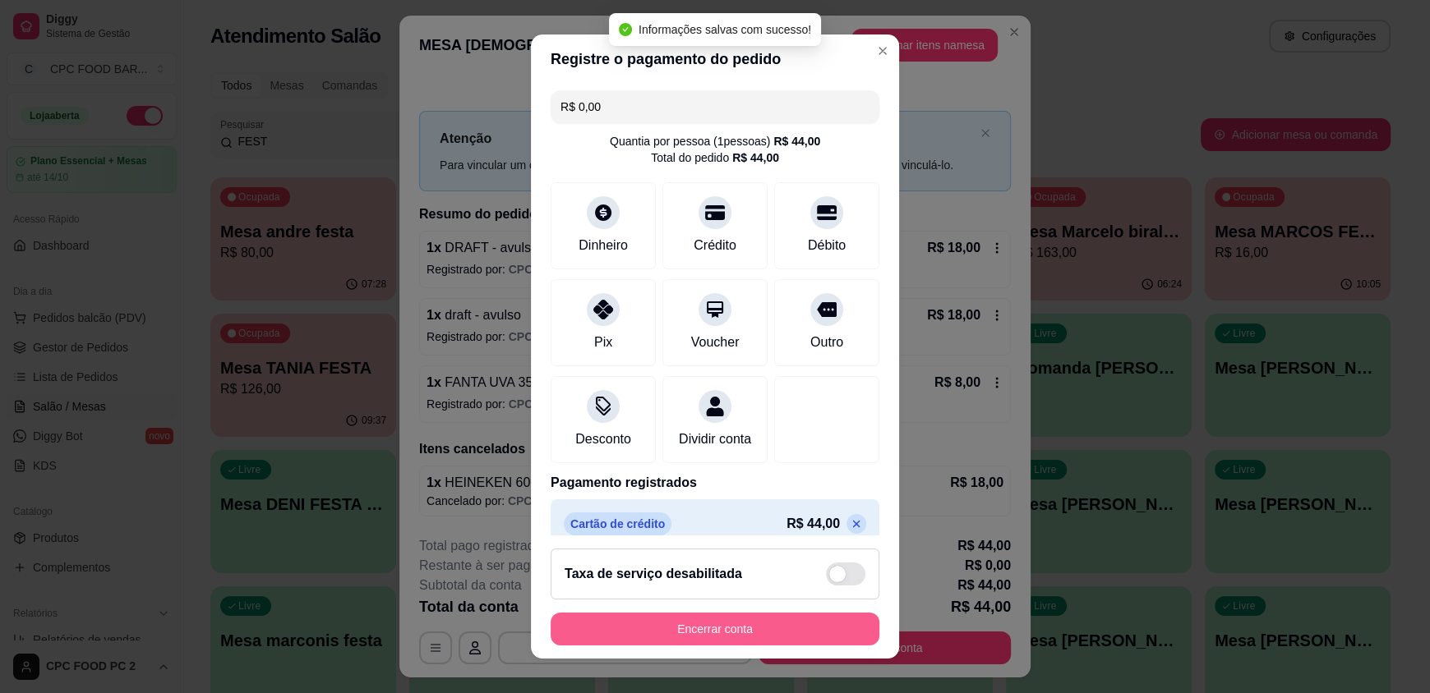
click at [750, 630] on button "Encerrar conta" at bounding box center [714, 629] width 329 height 33
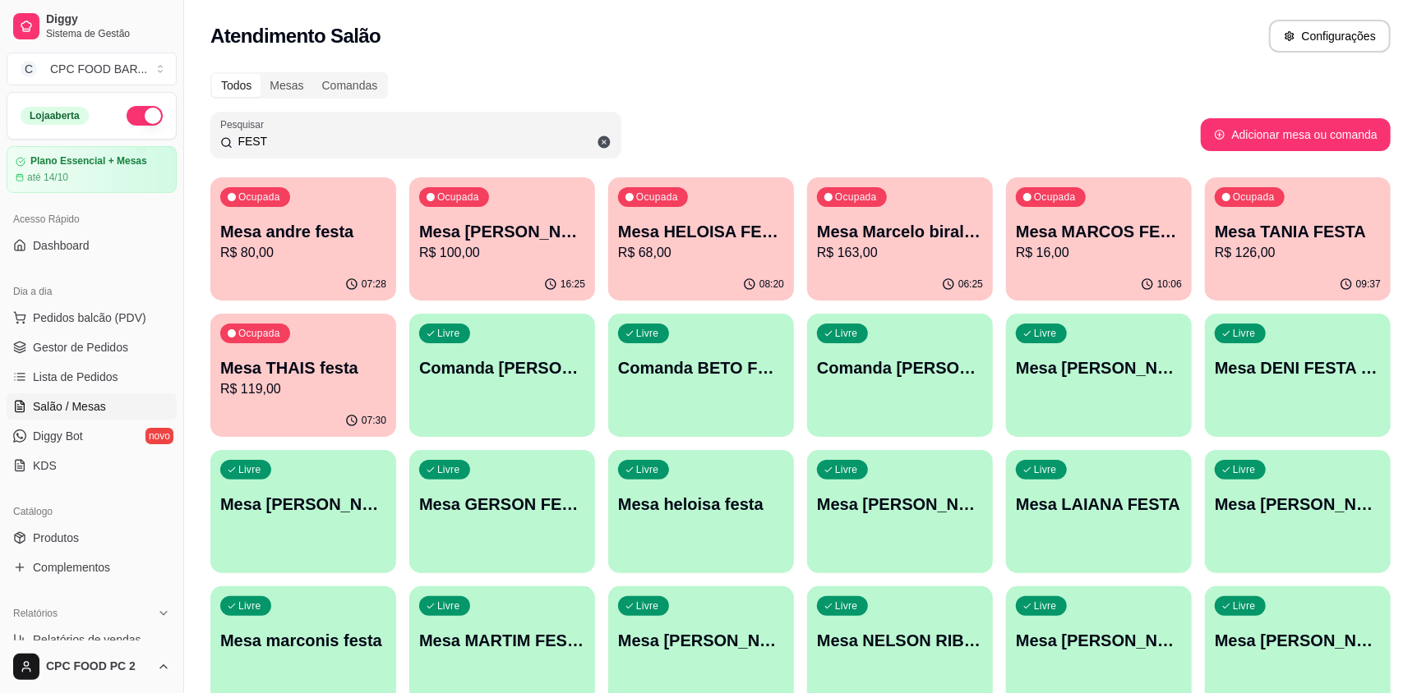
click at [1283, 278] on div "09:37" at bounding box center [1298, 285] width 186 height 32
click at [1079, 250] on p "R$ 16,00" at bounding box center [1098, 252] width 161 height 19
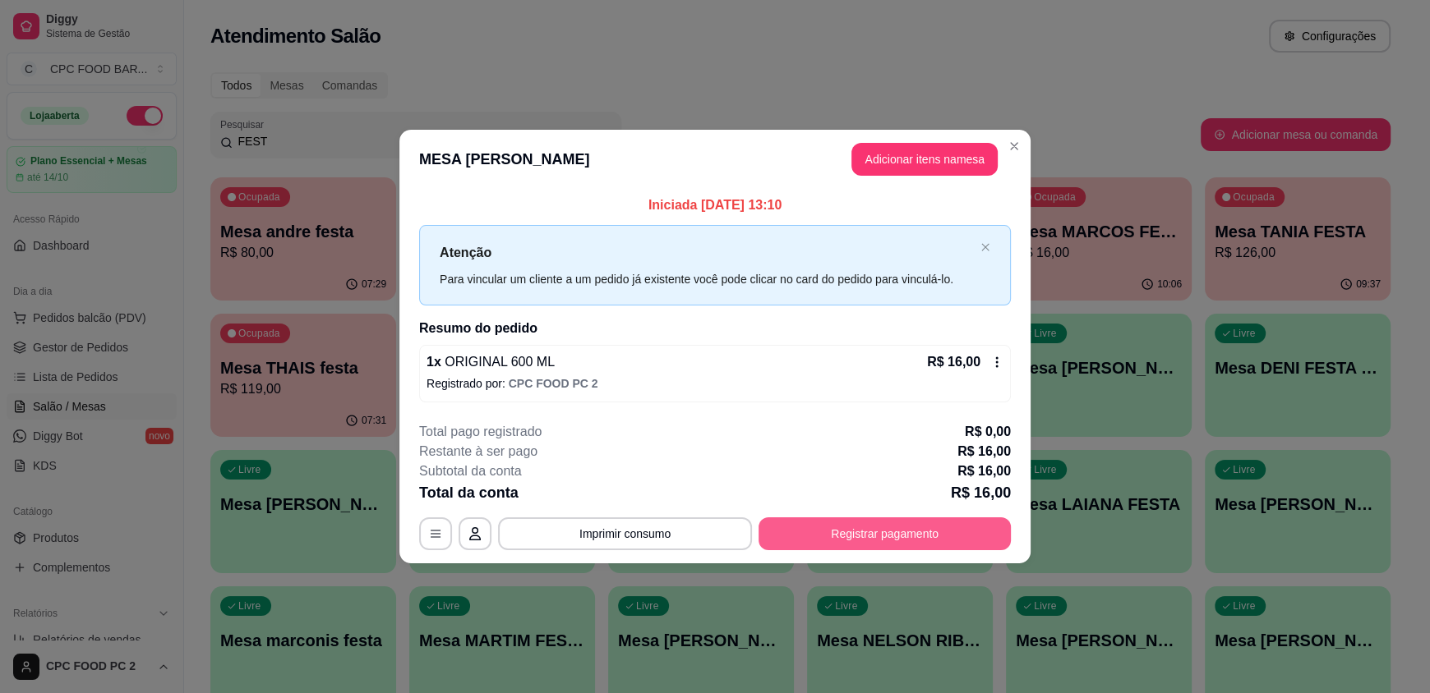
click at [831, 529] on button "Registrar pagamento" at bounding box center [884, 534] width 252 height 33
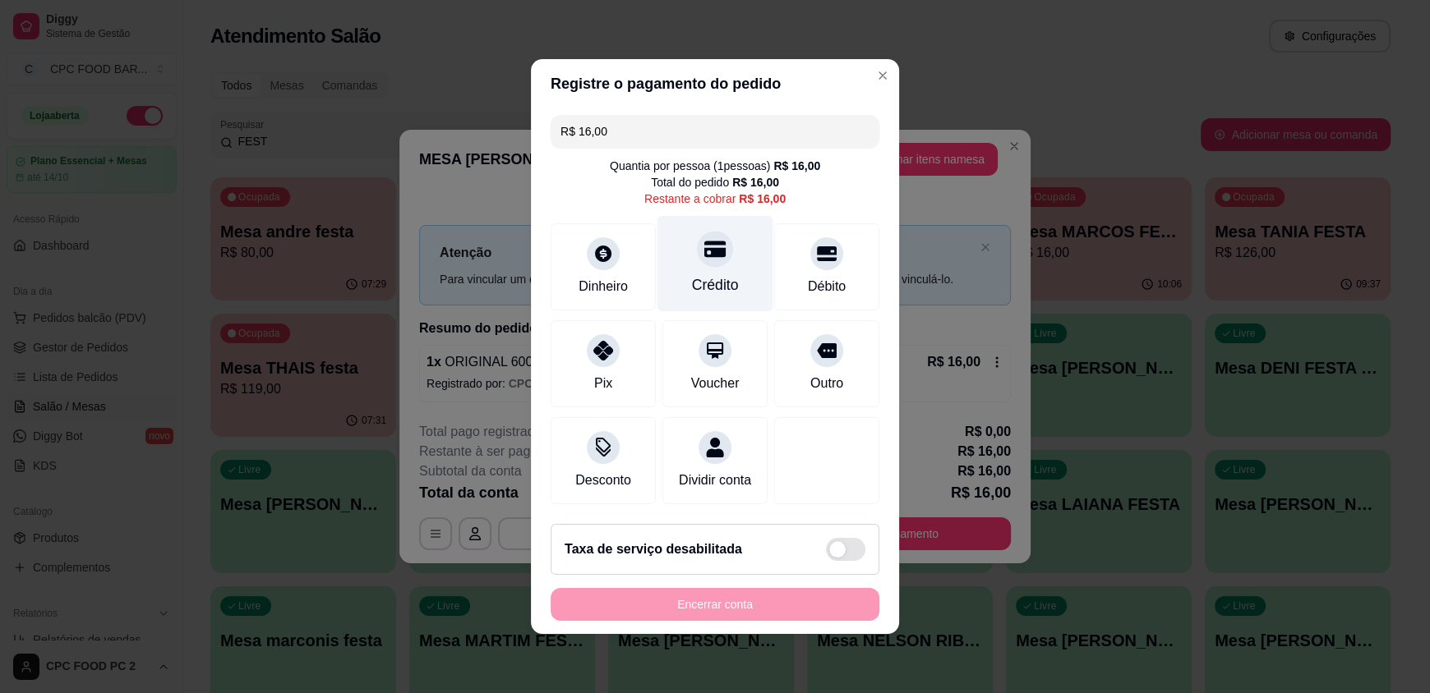
click at [708, 257] on div "Crédito" at bounding box center [715, 264] width 116 height 96
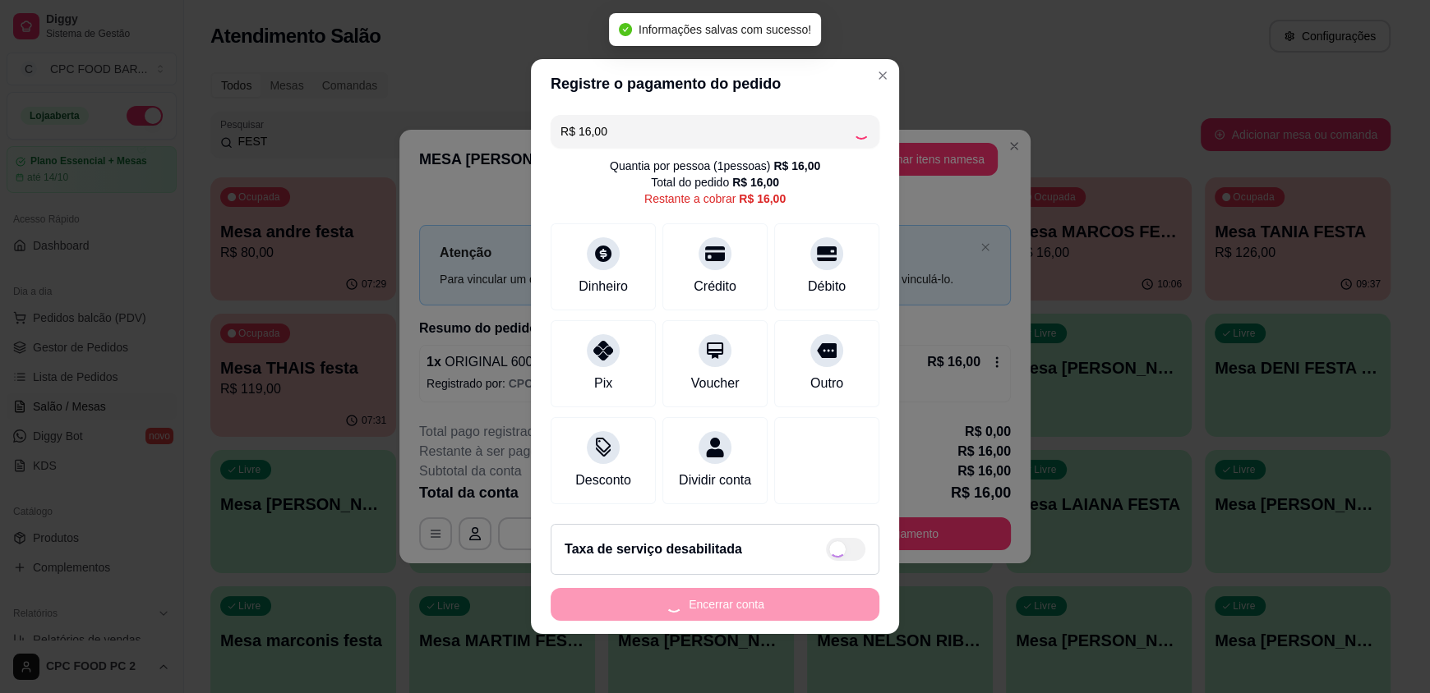
type input "R$ 0,00"
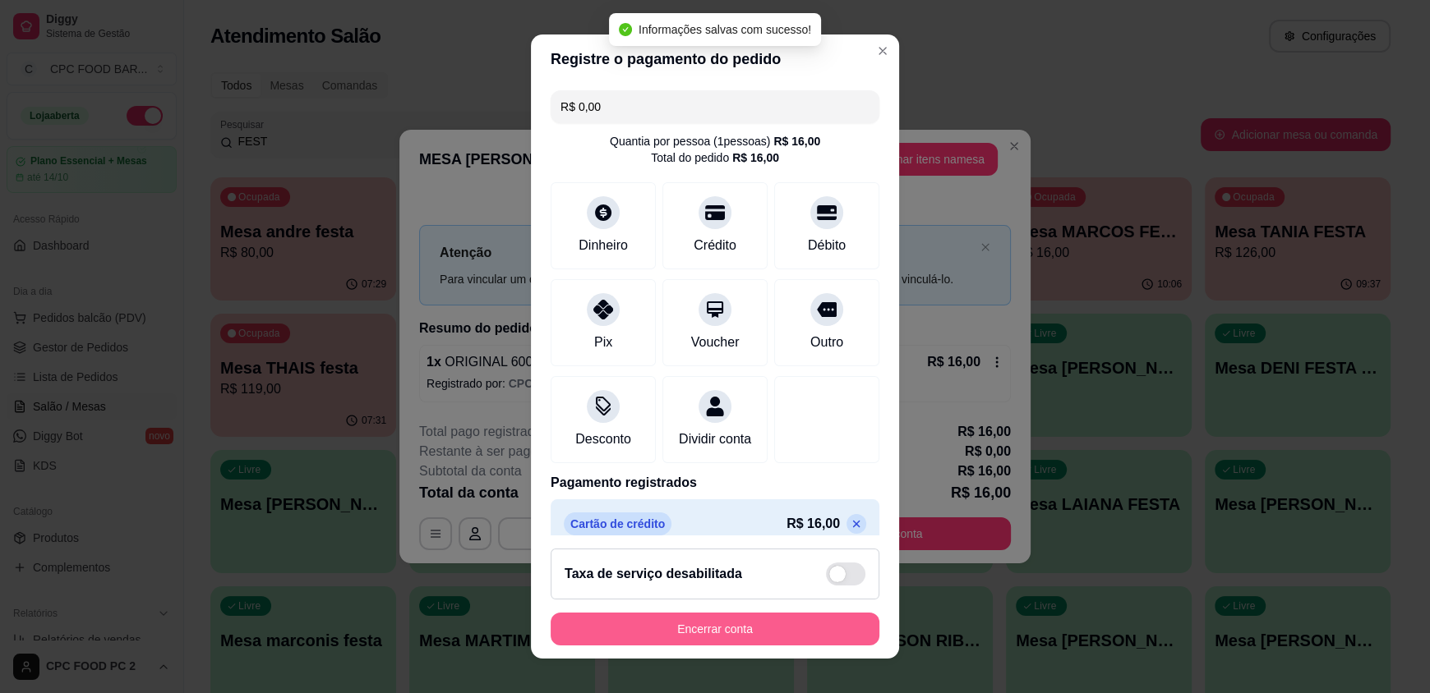
click at [654, 622] on button "Encerrar conta" at bounding box center [714, 629] width 329 height 33
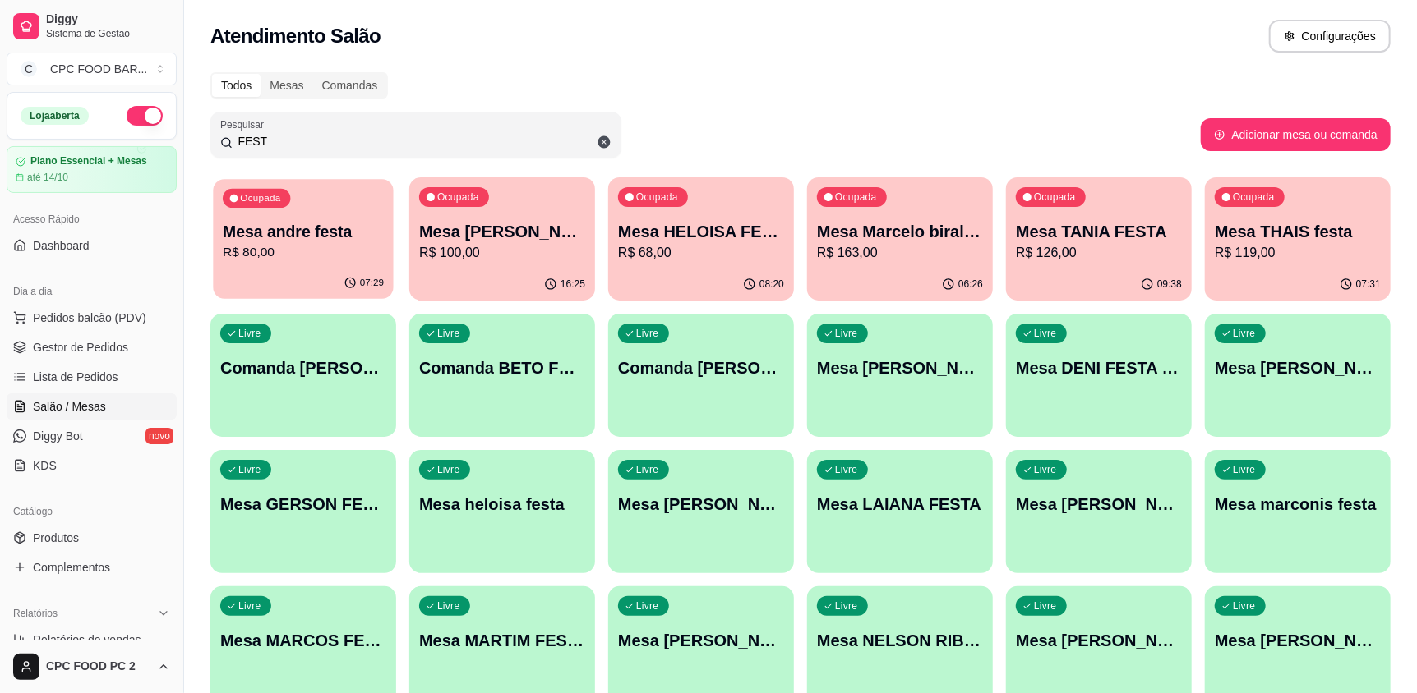
click at [280, 254] on p "R$ 80,00" at bounding box center [303, 252] width 161 height 19
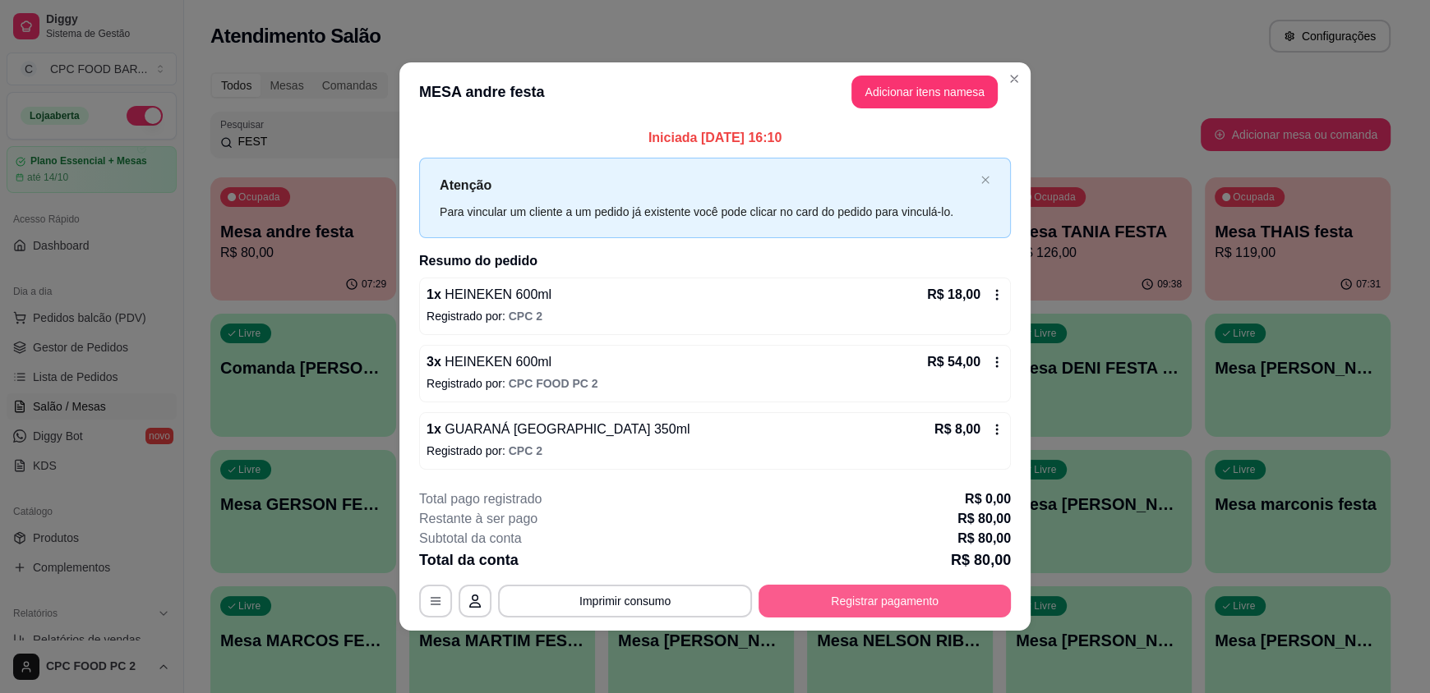
click at [848, 604] on button "Registrar pagamento" at bounding box center [884, 601] width 252 height 33
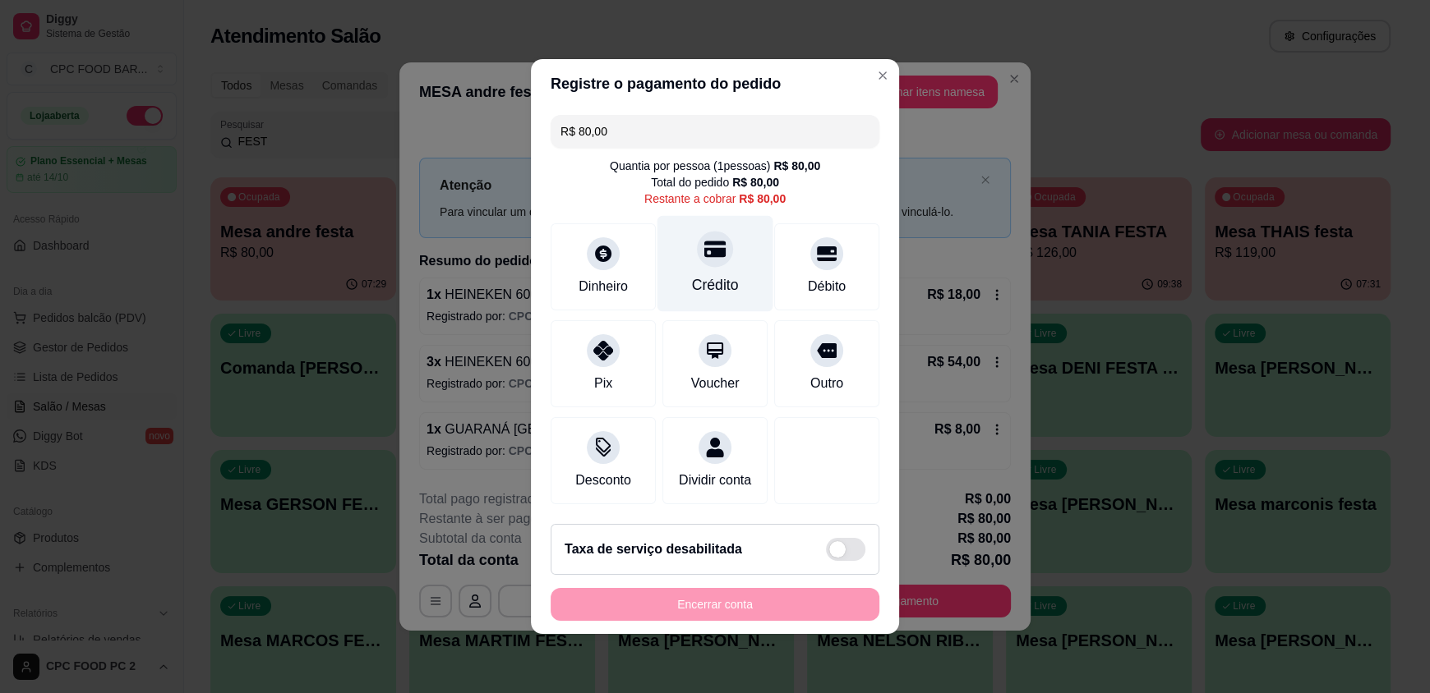
click at [693, 274] on div "Crédito" at bounding box center [715, 284] width 47 height 21
type input "R$ 0,00"
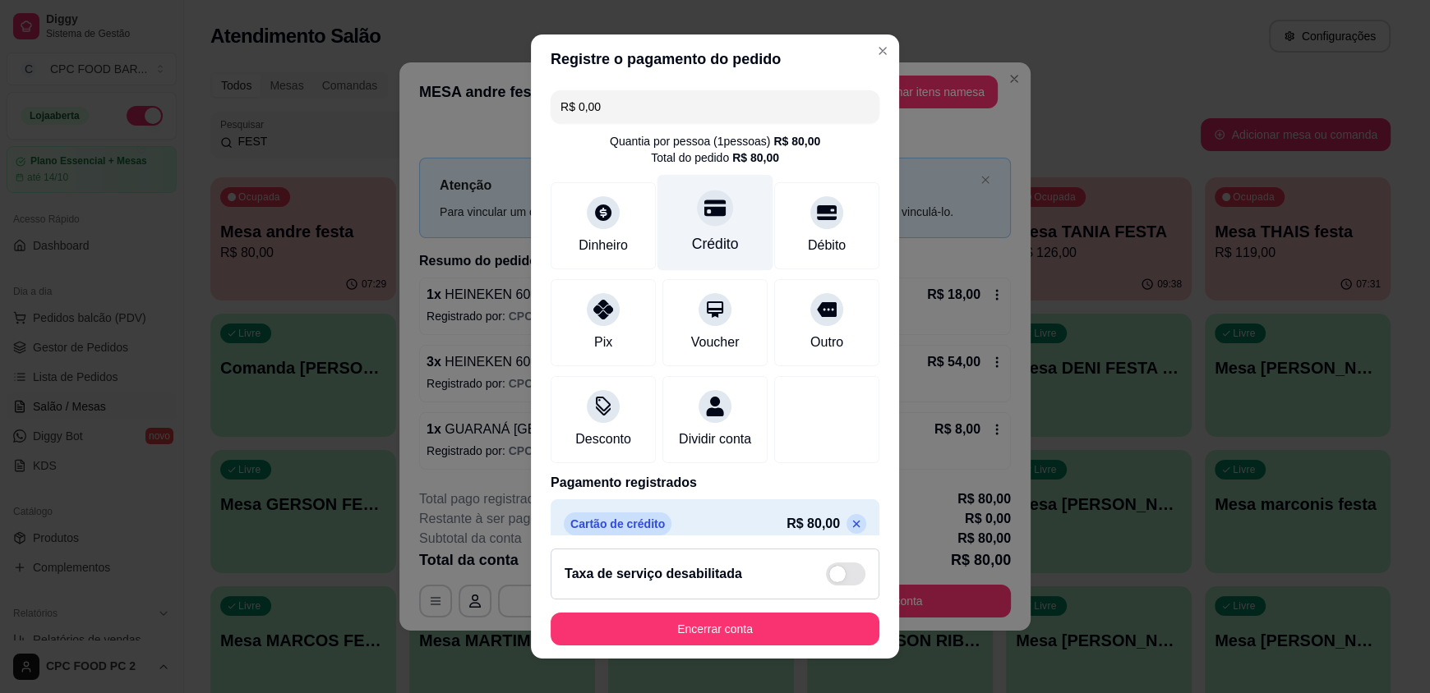
click at [693, 252] on div "Crédito" at bounding box center [715, 243] width 47 height 21
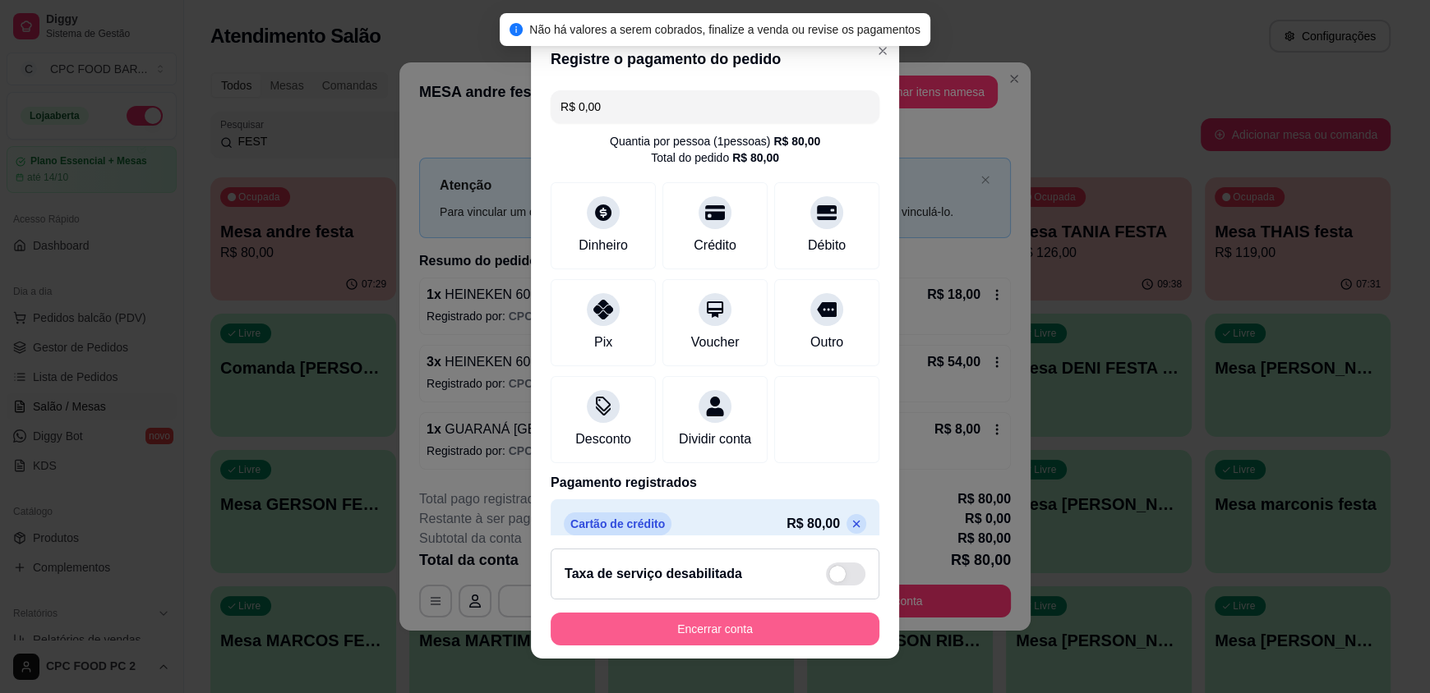
click at [675, 639] on button "Encerrar conta" at bounding box center [714, 629] width 329 height 33
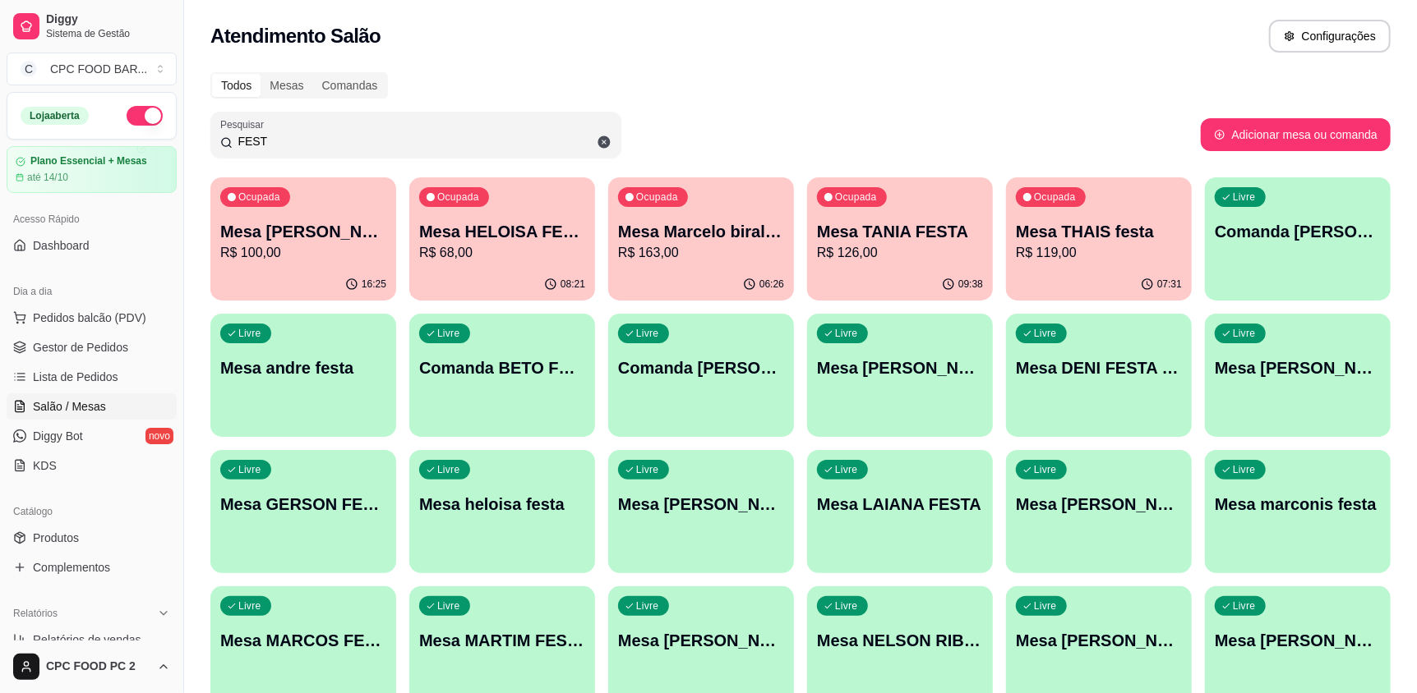
click at [679, 256] on p "R$ 163,00" at bounding box center [701, 253] width 166 height 20
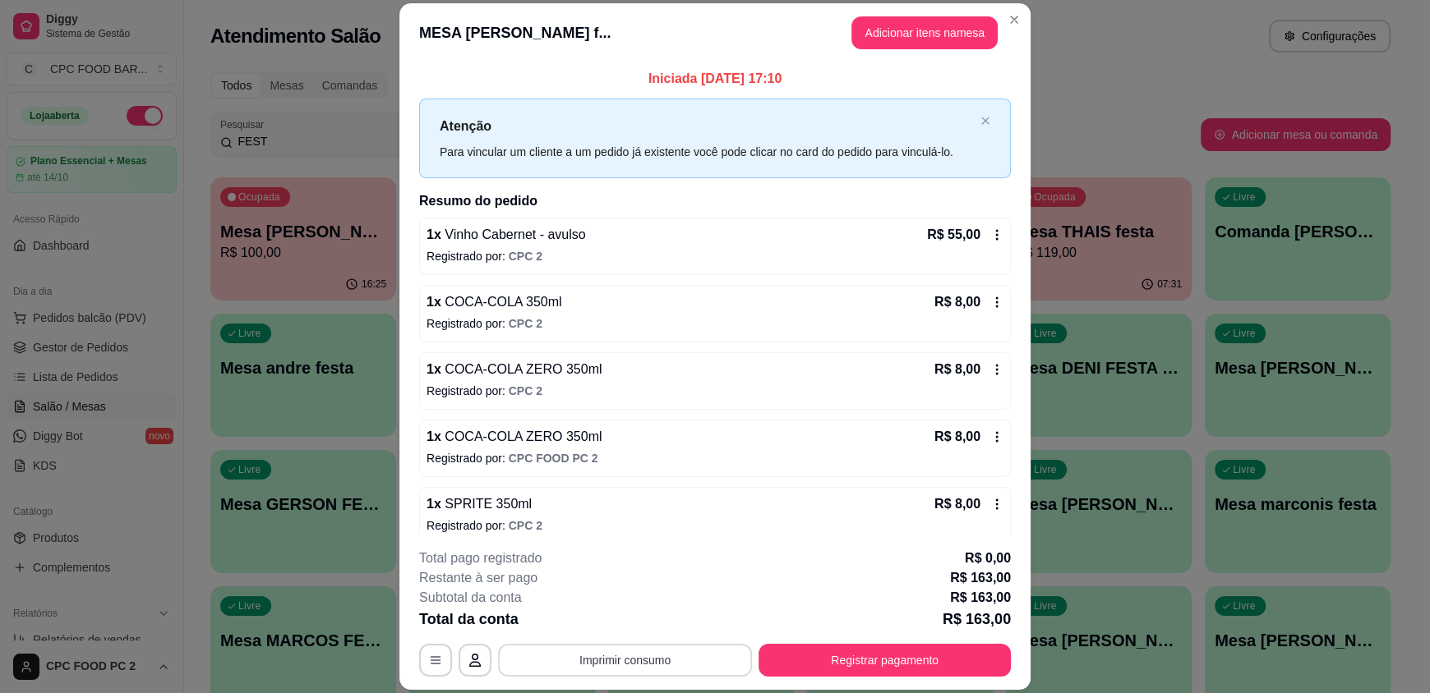
click at [569, 658] on button "Imprimir consumo" at bounding box center [625, 660] width 254 height 33
click at [577, 619] on button "IMPRESSORA" at bounding box center [623, 623] width 119 height 26
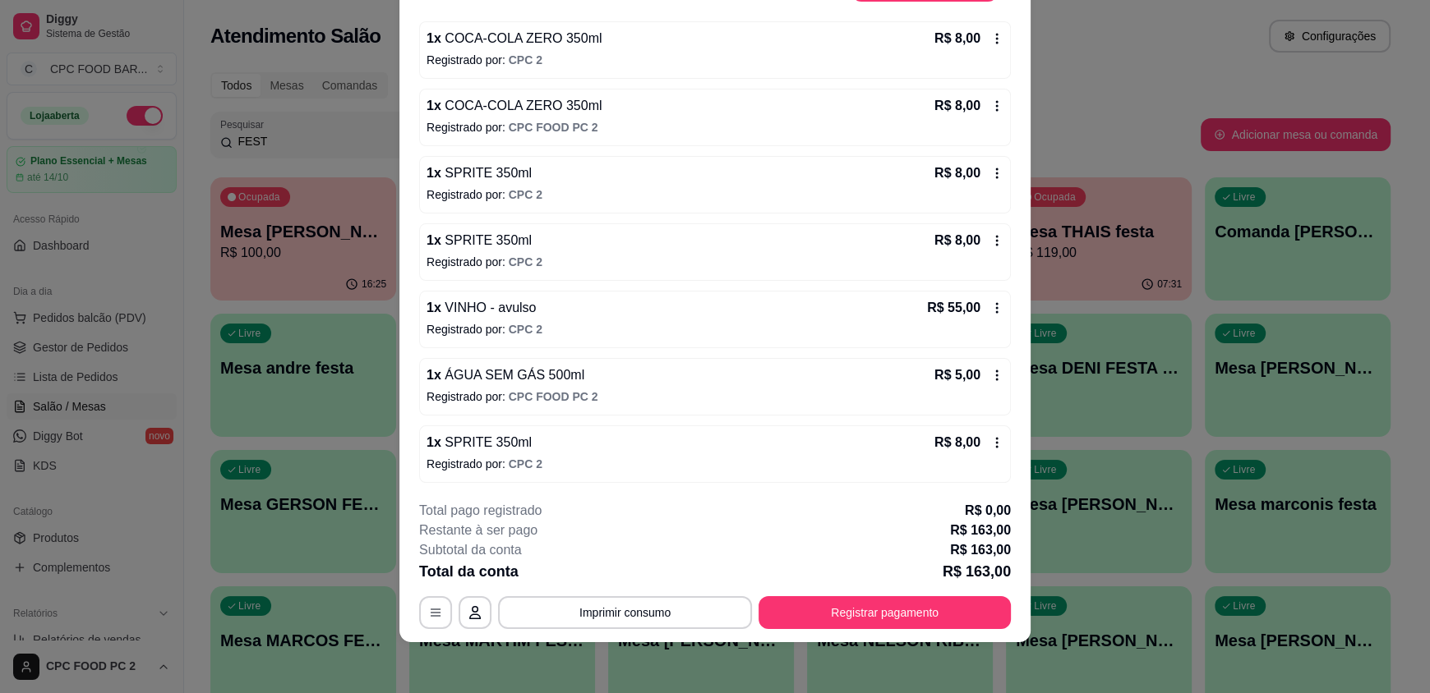
scroll to position [48, 0]
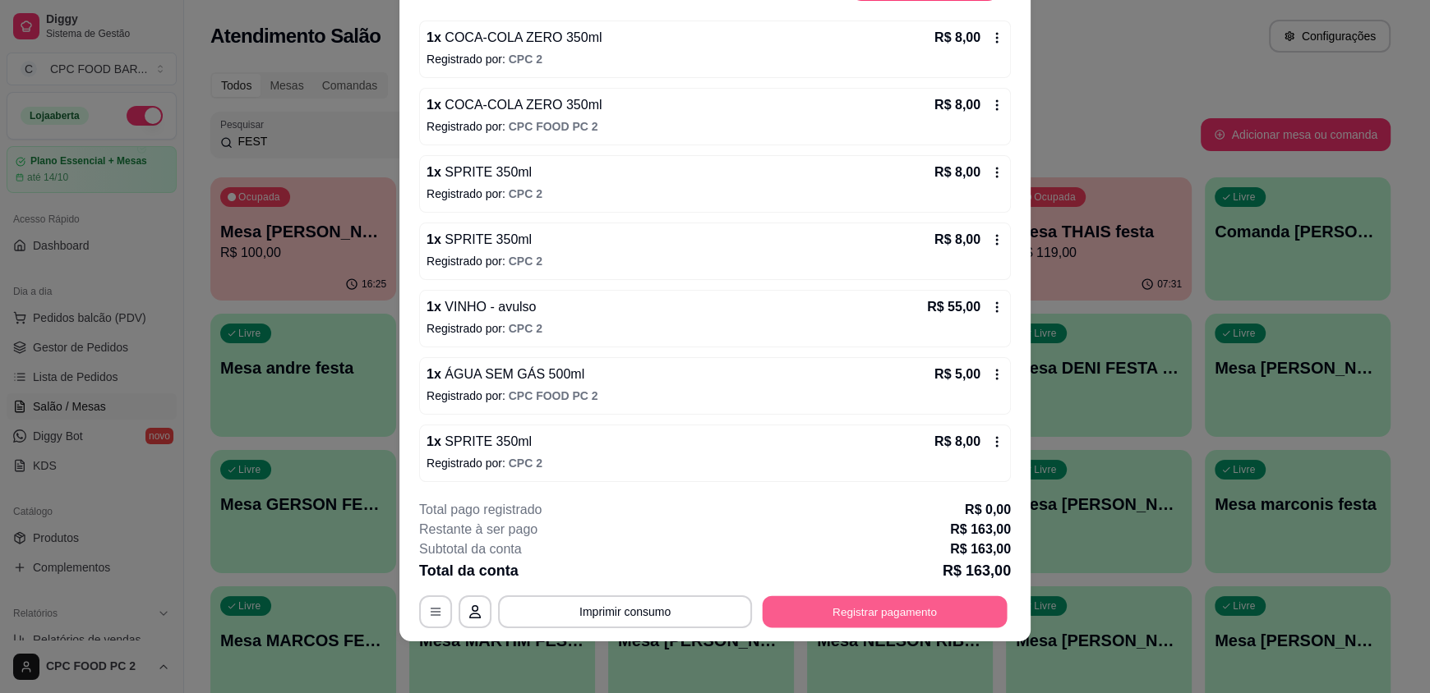
click at [813, 606] on button "Registrar pagamento" at bounding box center [884, 612] width 245 height 32
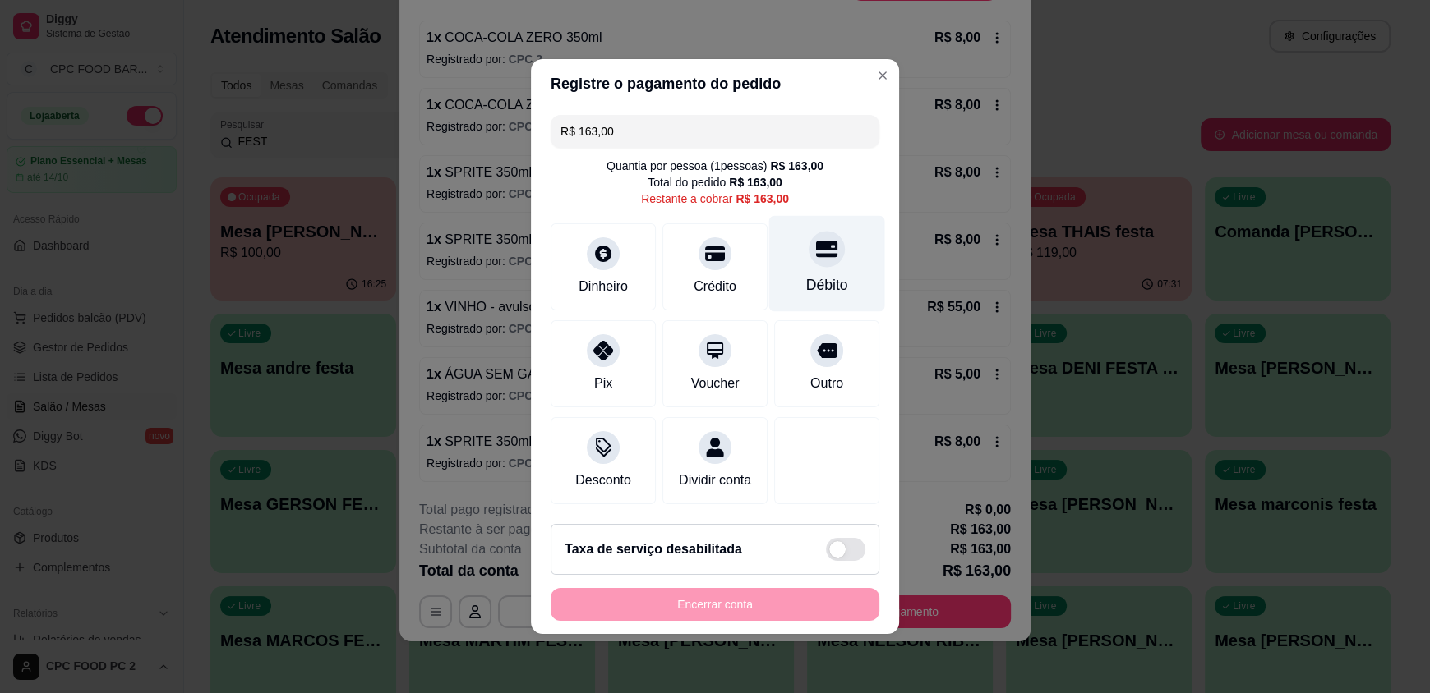
click at [806, 285] on div "Débito" at bounding box center [827, 284] width 42 height 21
type input "R$ 0,00"
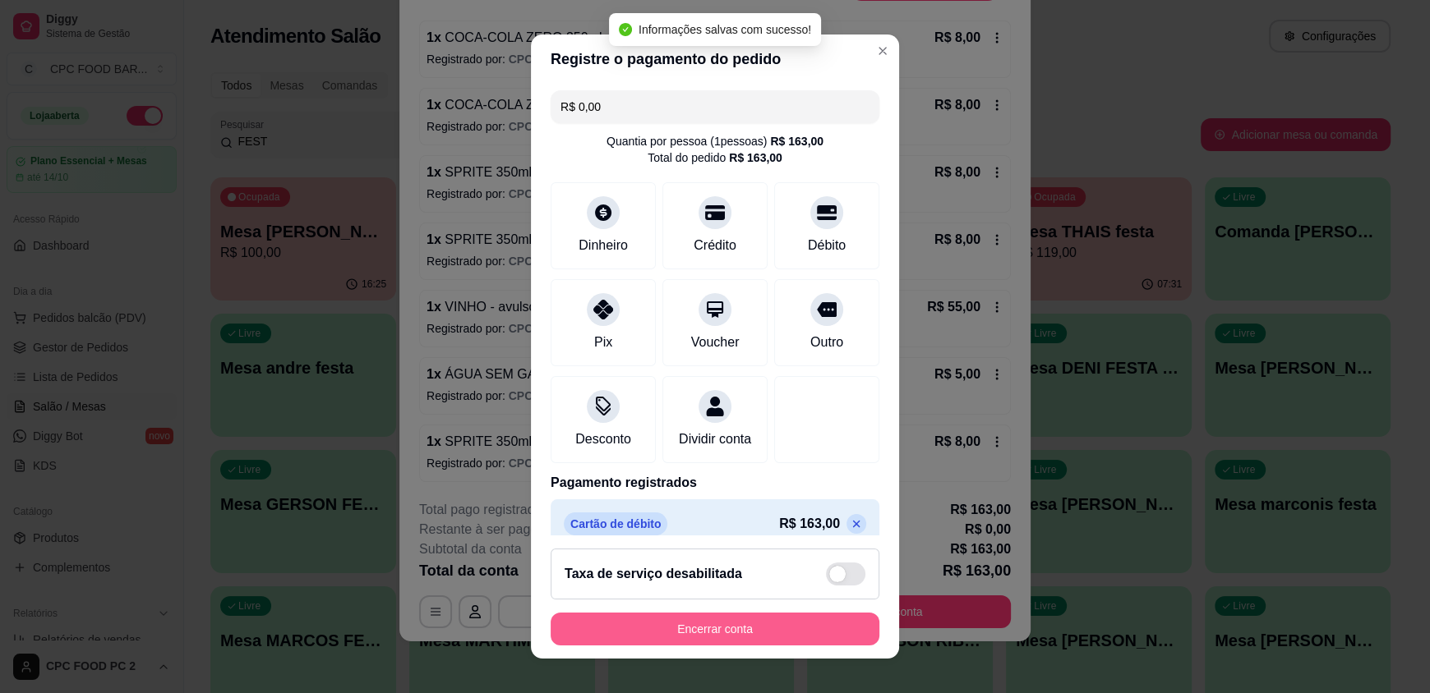
click at [703, 630] on button "Encerrar conta" at bounding box center [714, 629] width 329 height 33
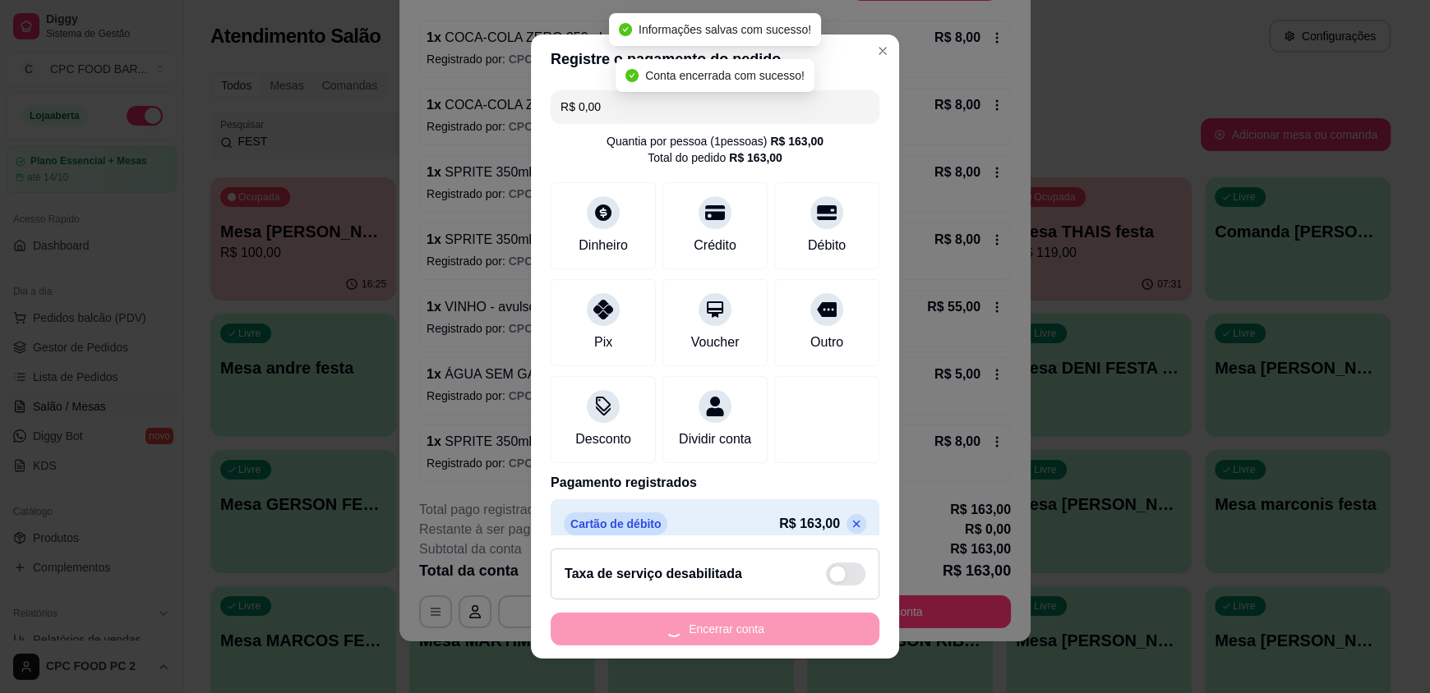
scroll to position [0, 0]
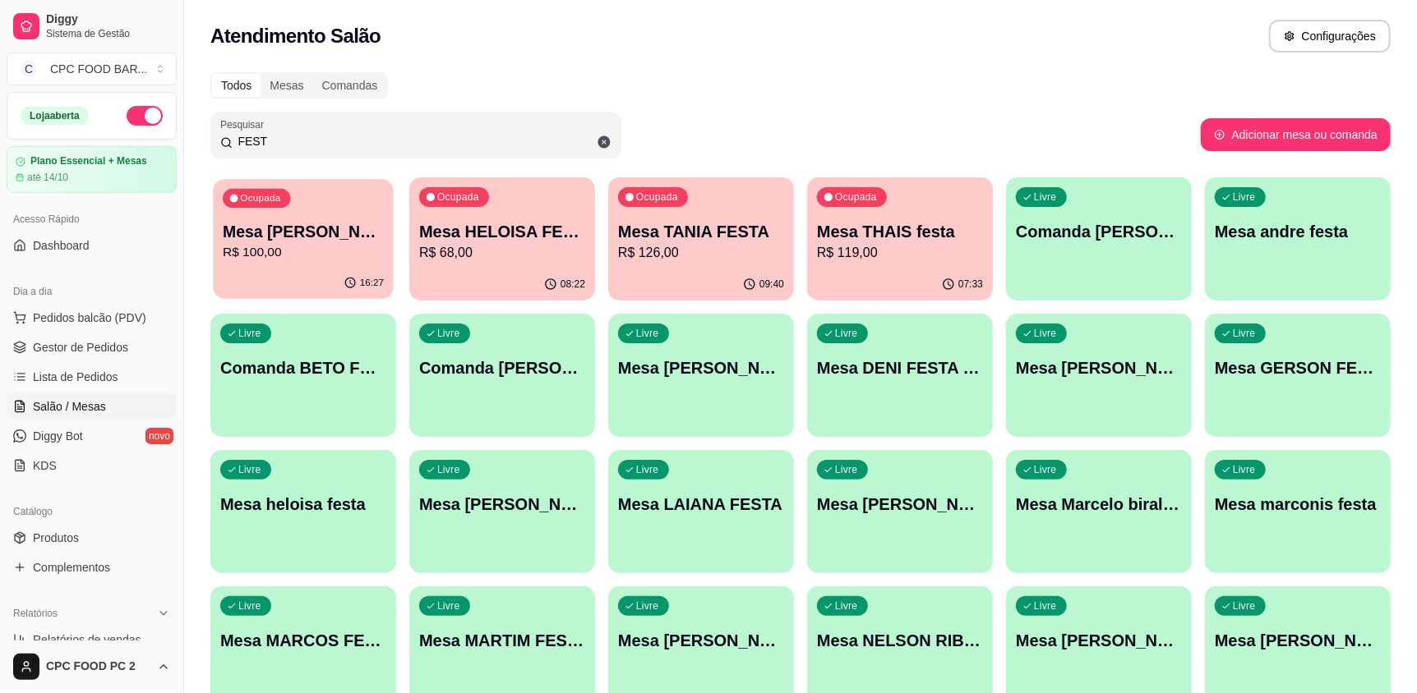
click at [289, 260] on p "R$ 100,00" at bounding box center [303, 252] width 161 height 19
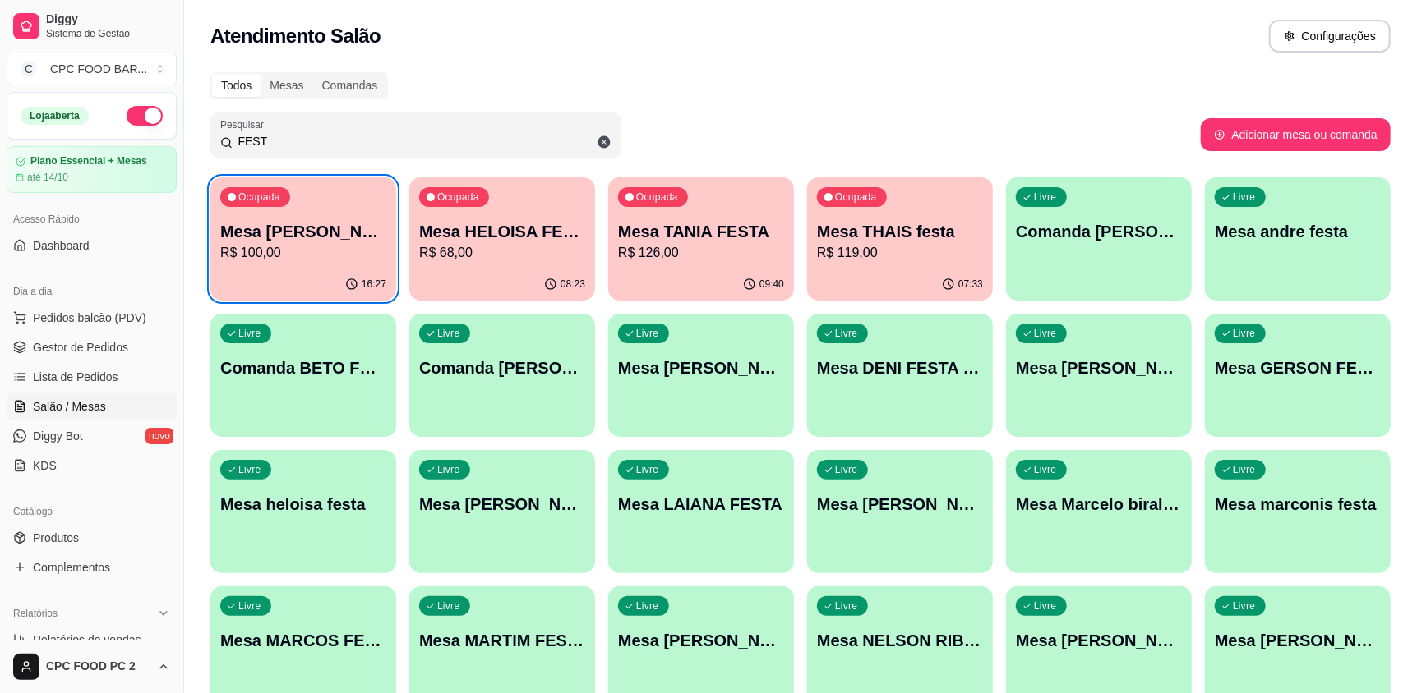
click at [700, 239] on p "Mesa TANIA FESTA" at bounding box center [701, 231] width 166 height 23
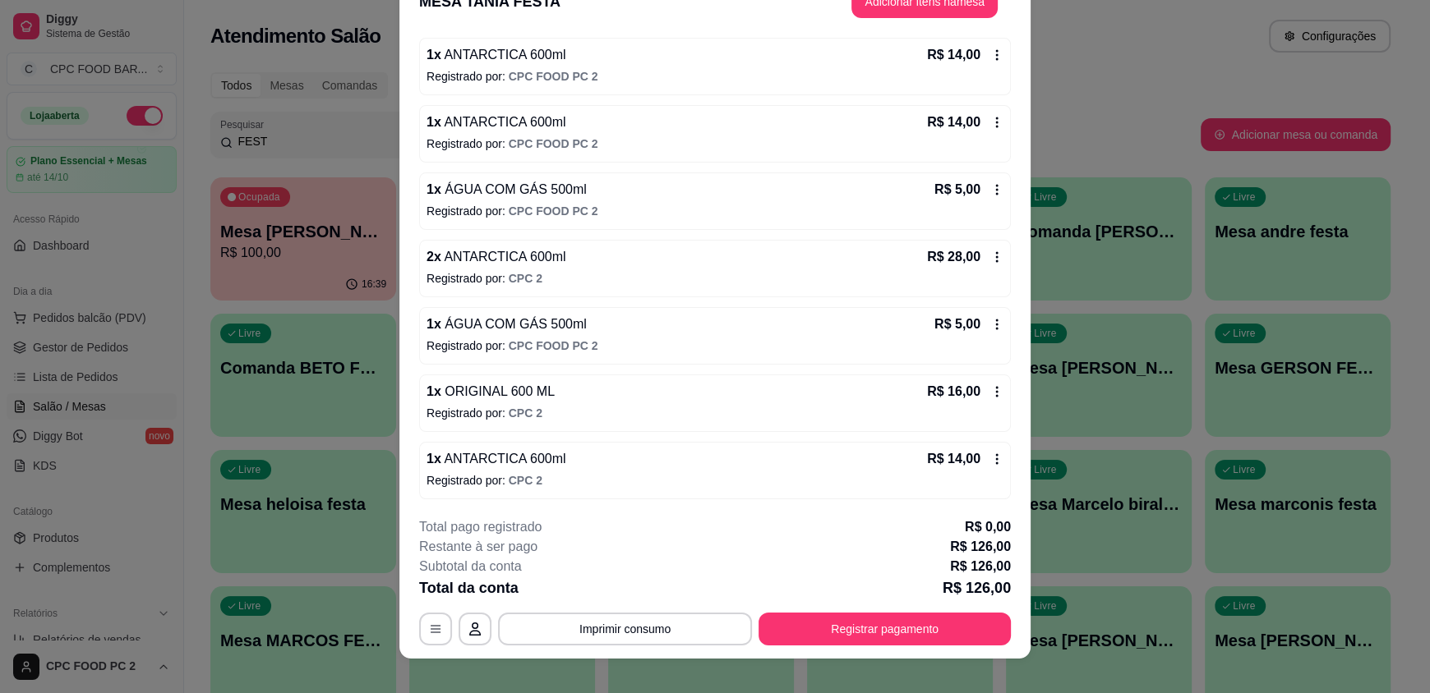
scroll to position [48, 0]
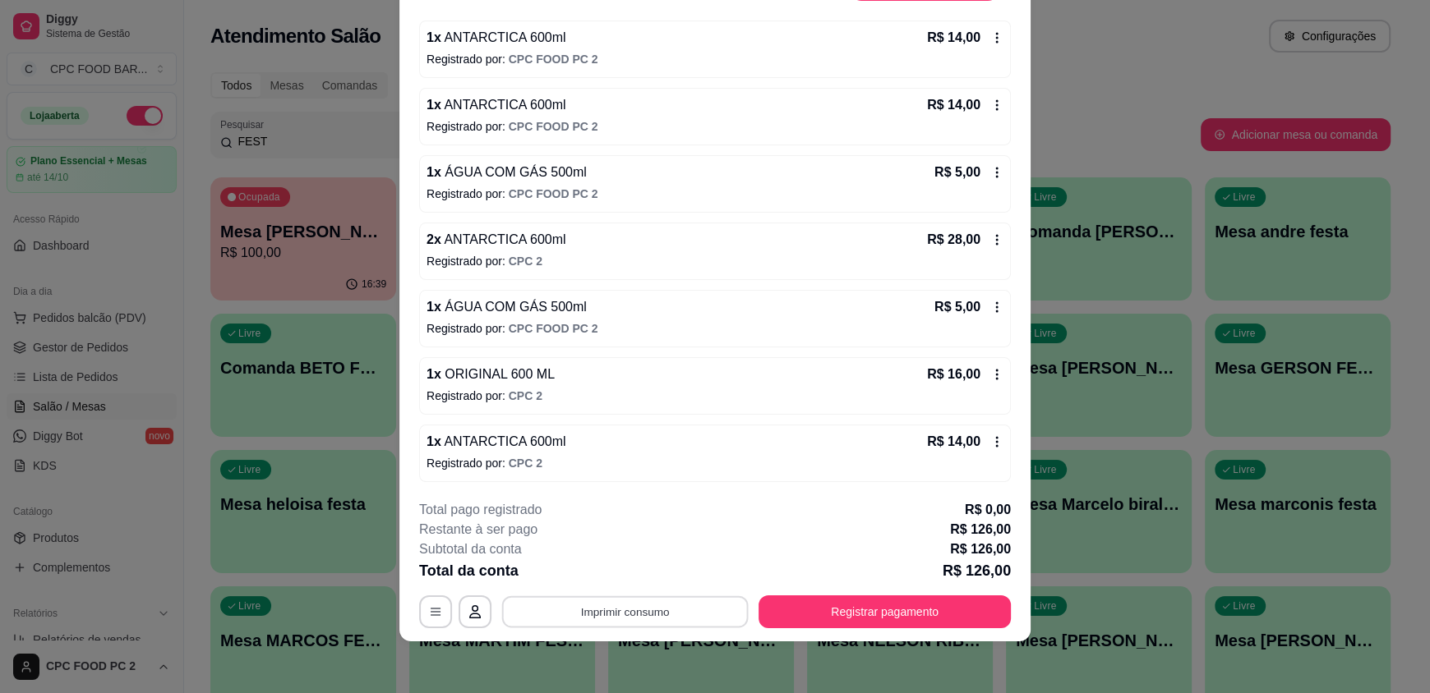
click at [698, 610] on button "Imprimir consumo" at bounding box center [625, 612] width 246 height 32
click at [659, 569] on button "IMPRESSORA" at bounding box center [623, 572] width 115 height 25
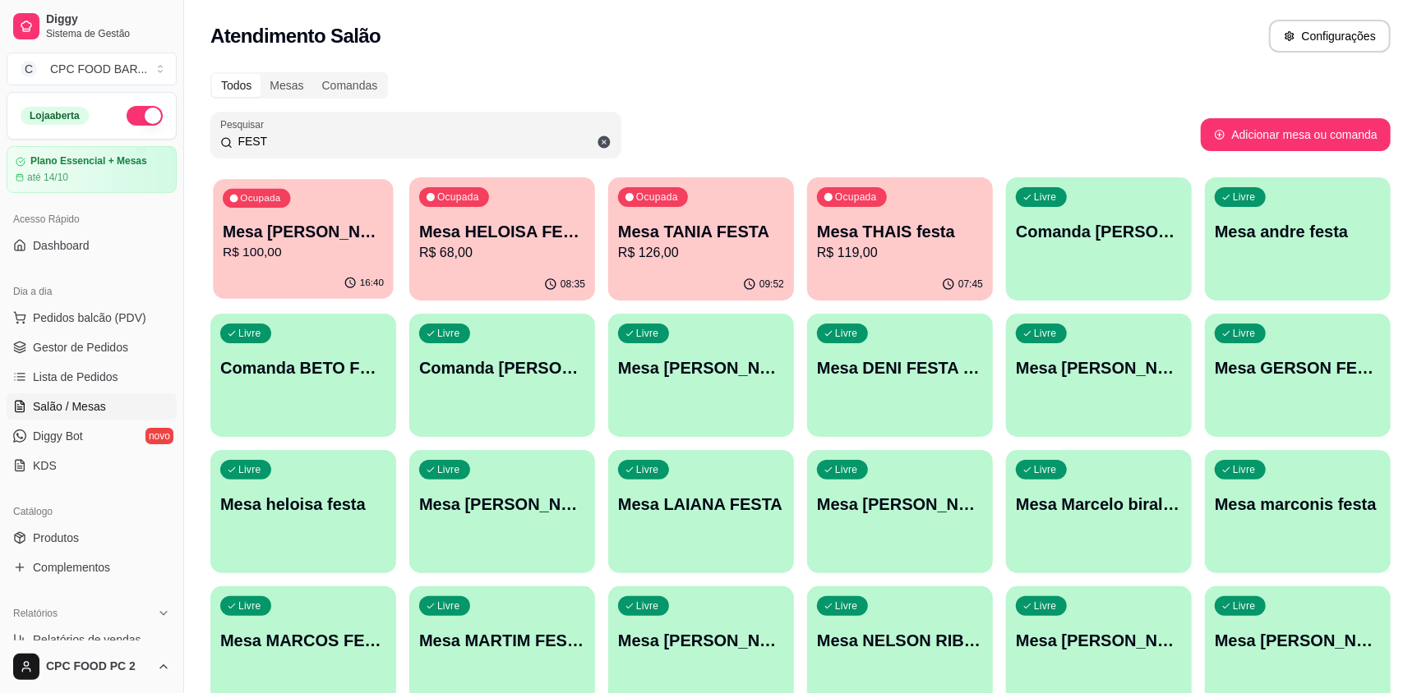
click at [294, 252] on p "R$ 100,00" at bounding box center [303, 252] width 161 height 19
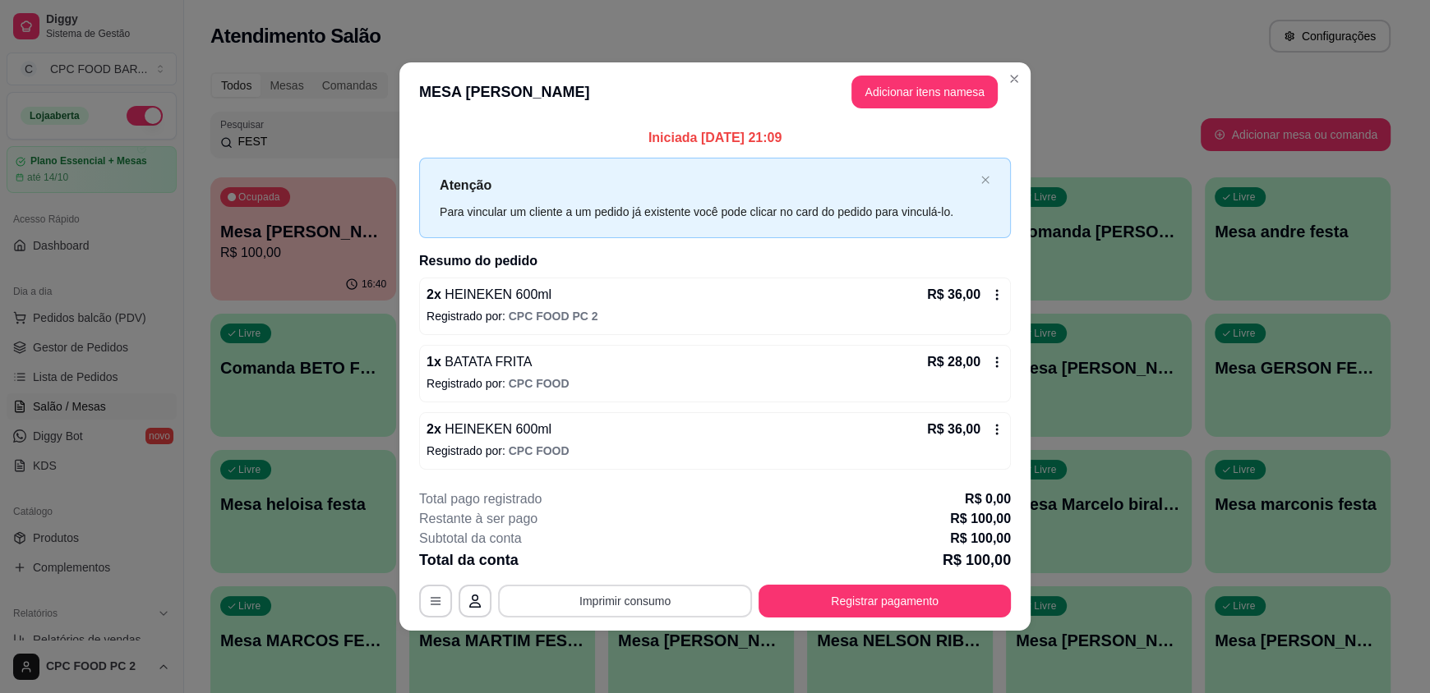
click at [607, 604] on button "Imprimir consumo" at bounding box center [625, 601] width 254 height 33
click at [592, 561] on button "IMPRESSORA" at bounding box center [629, 563] width 119 height 26
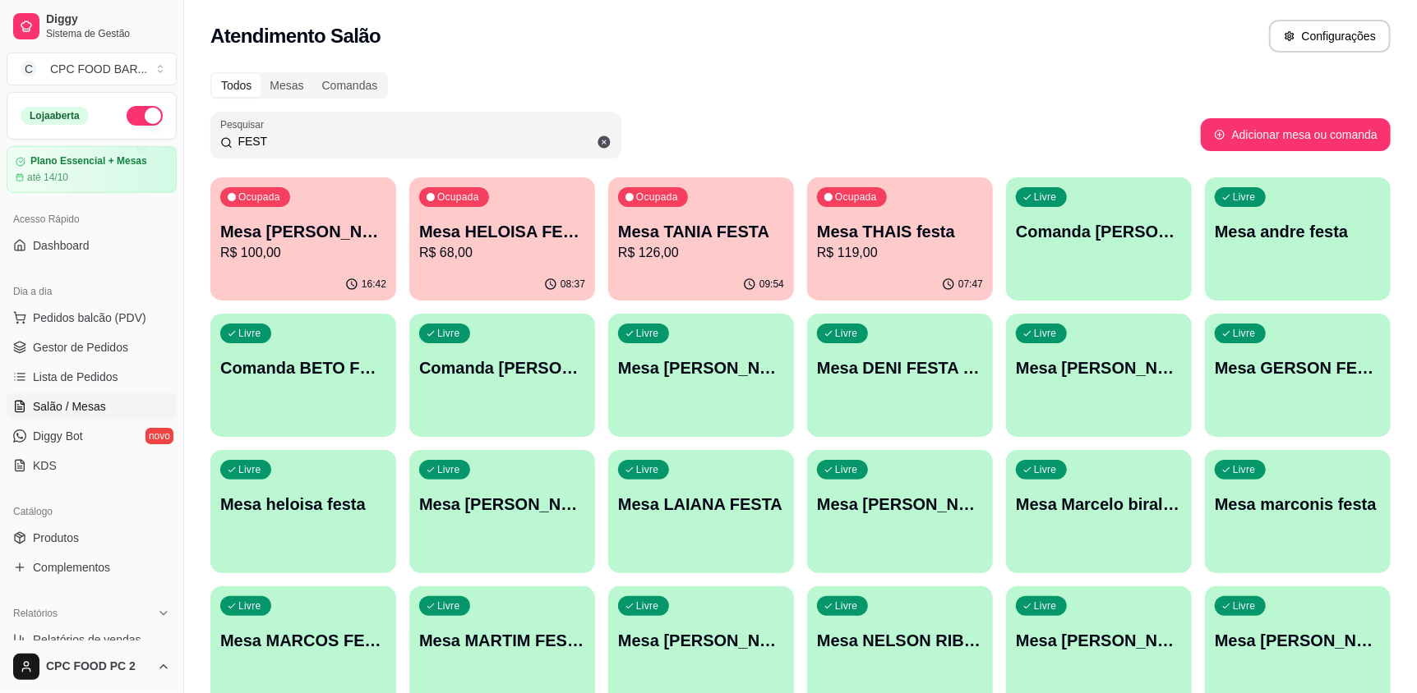
click at [478, 142] on input "FEST" at bounding box center [422, 141] width 379 height 16
click at [475, 143] on input "FEST" at bounding box center [422, 141] width 379 height 16
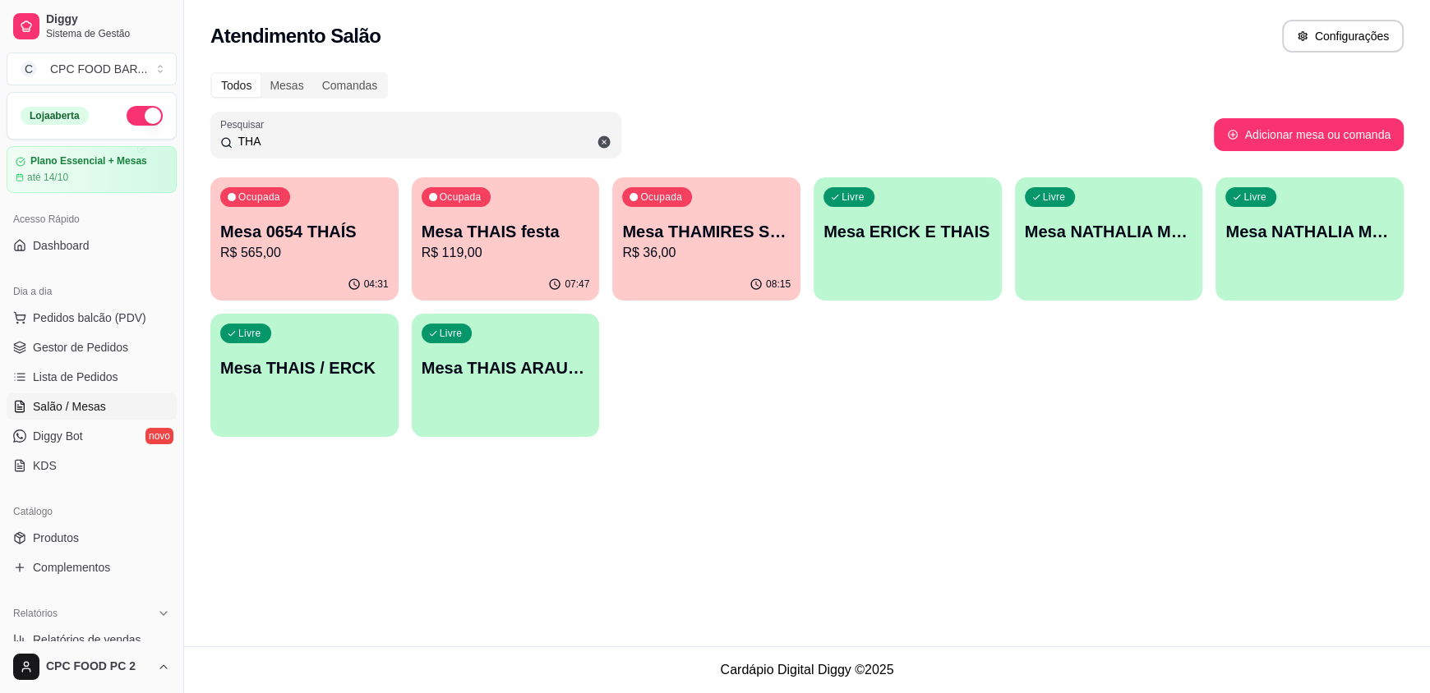
type input "THA"
click at [312, 260] on p "R$ 565,00" at bounding box center [305, 252] width 164 height 19
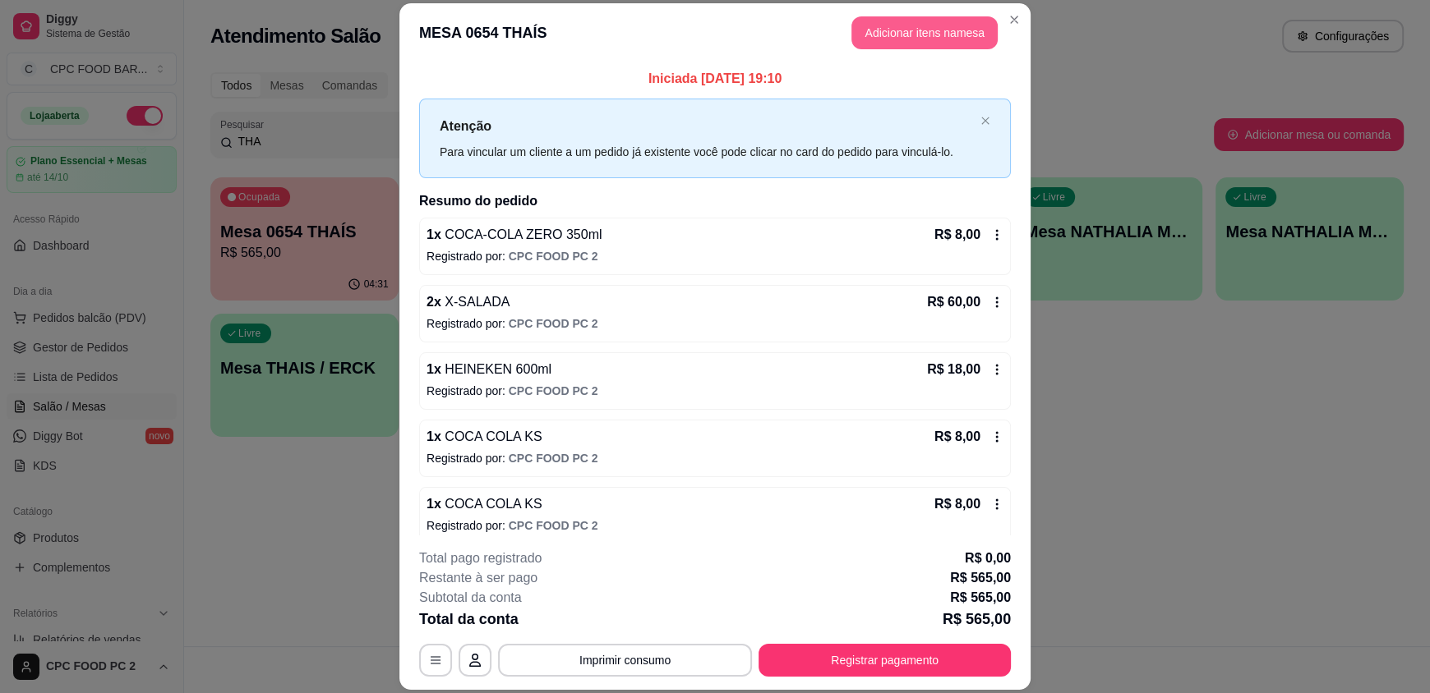
click at [912, 30] on button "Adicionar itens na mesa" at bounding box center [924, 32] width 146 height 33
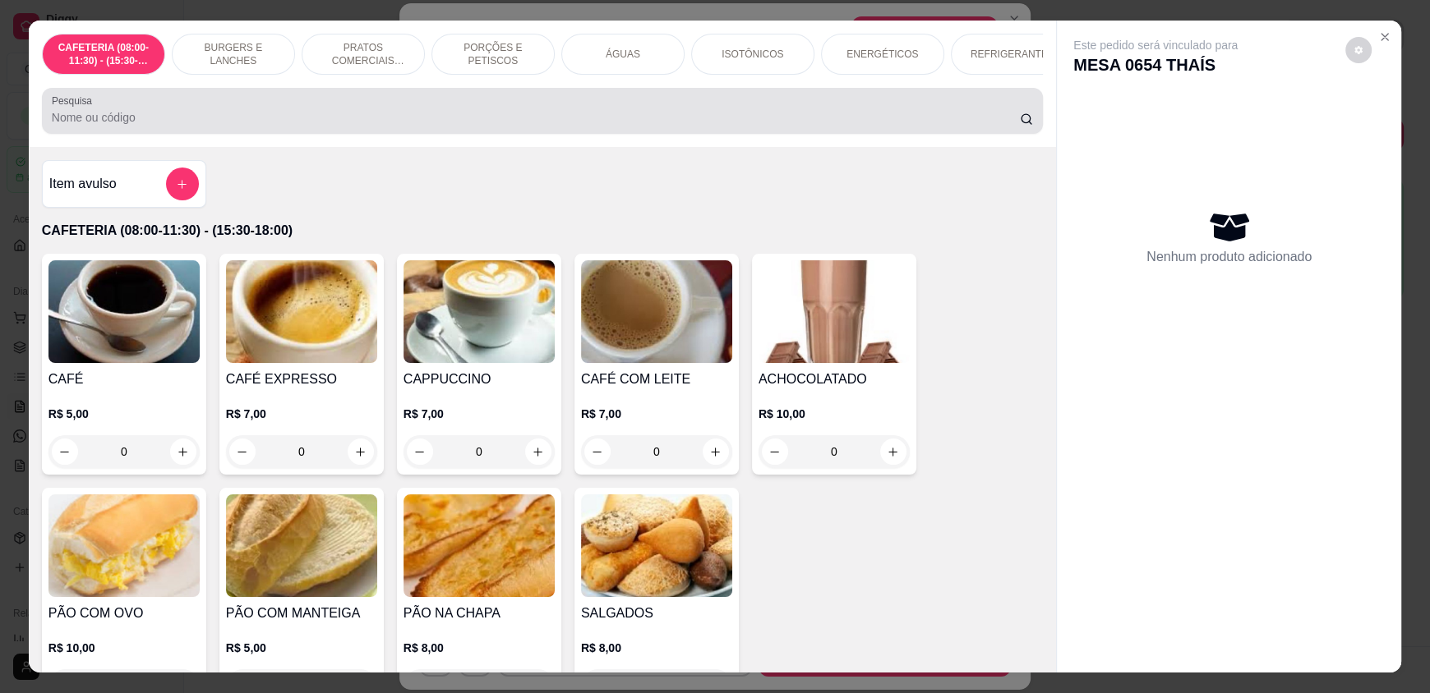
click at [464, 126] on input "Pesquisa" at bounding box center [536, 117] width 969 height 16
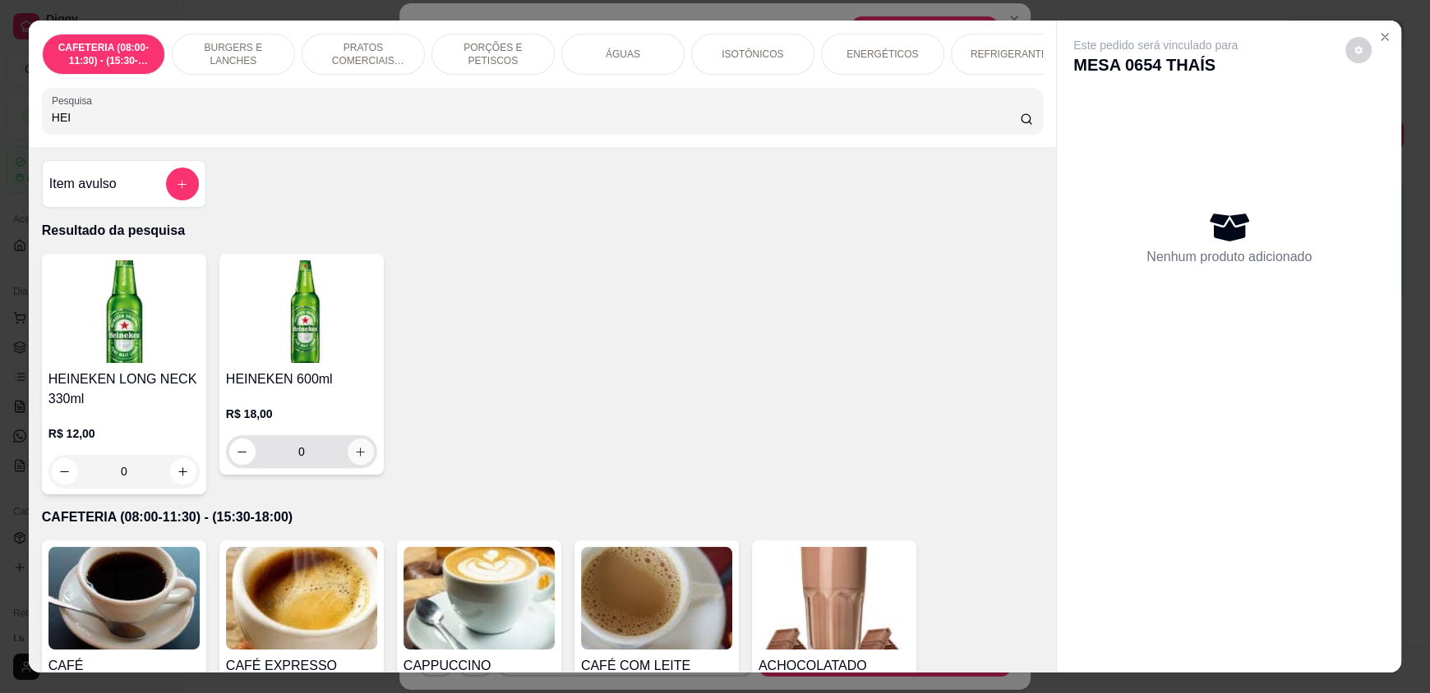
type input "HEI"
click at [354, 458] on icon "increase-product-quantity" at bounding box center [360, 452] width 12 height 12
type input "1"
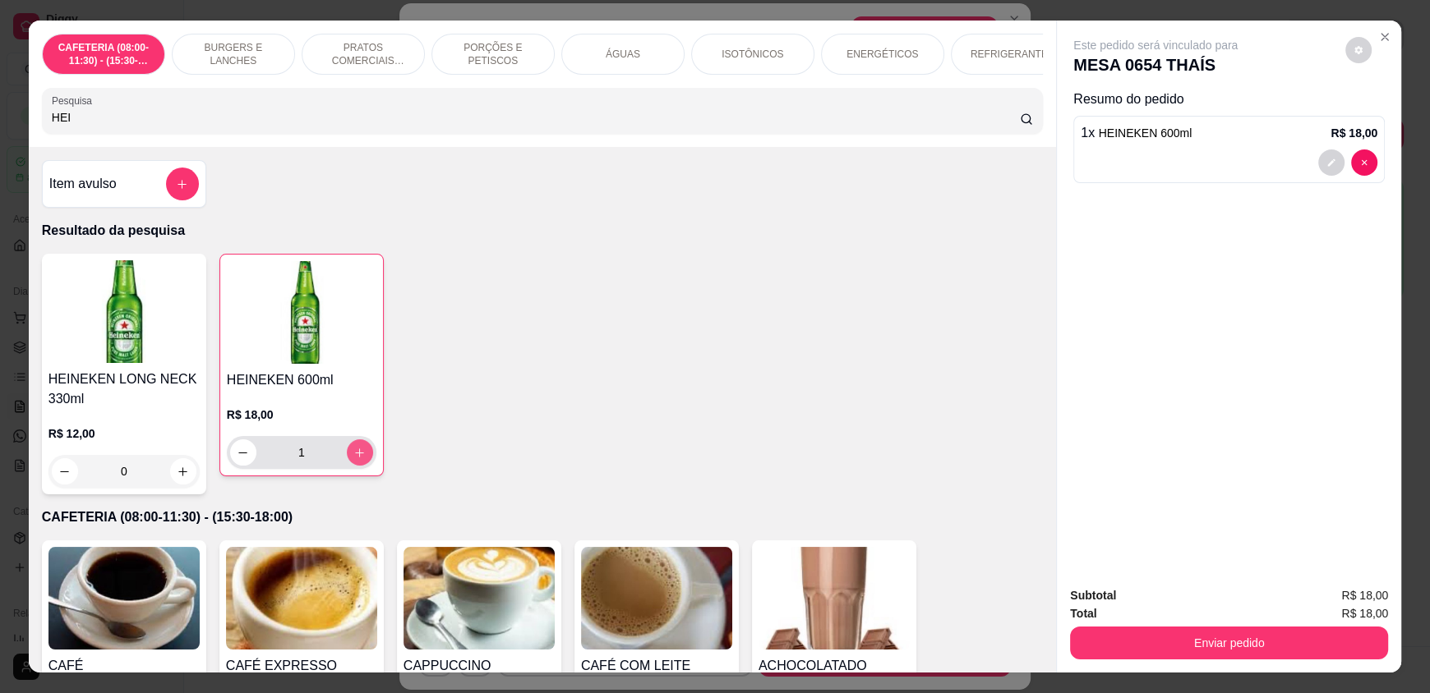
click at [353, 459] on icon "increase-product-quantity" at bounding box center [359, 453] width 12 height 12
type input "2"
click at [355, 459] on icon "increase-product-quantity" at bounding box center [360, 453] width 12 height 12
type input "3"
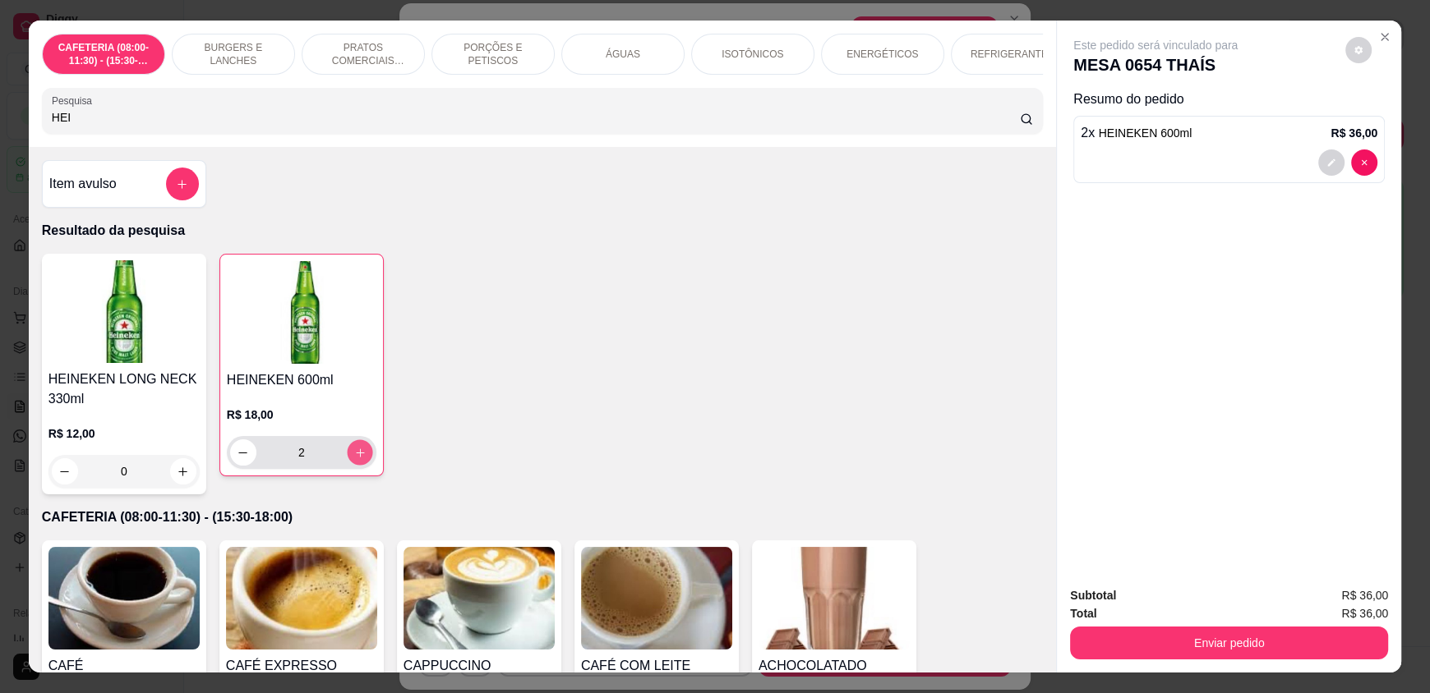
type input "3"
click at [353, 459] on icon "increase-product-quantity" at bounding box center [359, 453] width 12 height 12
type input "4"
click at [353, 459] on icon "increase-product-quantity" at bounding box center [359, 453] width 12 height 12
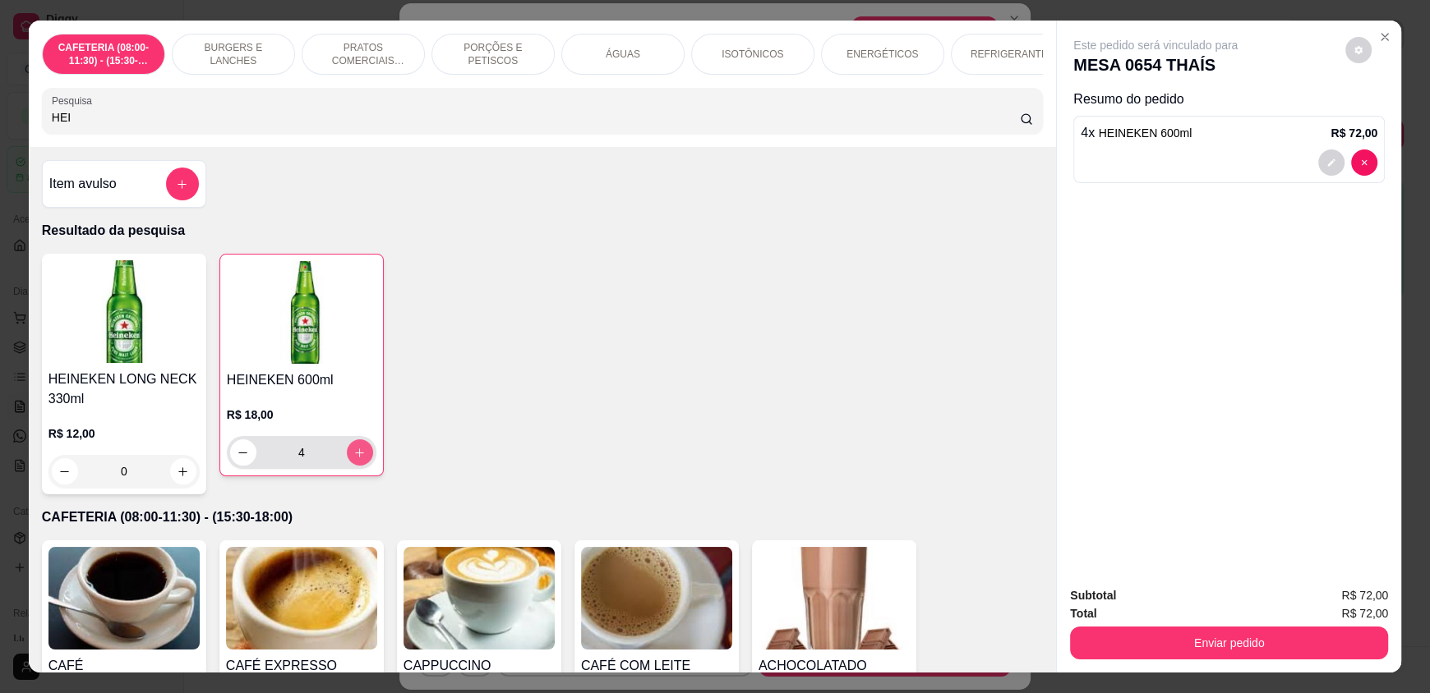
type input "5"
click at [353, 459] on icon "increase-product-quantity" at bounding box center [359, 453] width 12 height 12
type input "6"
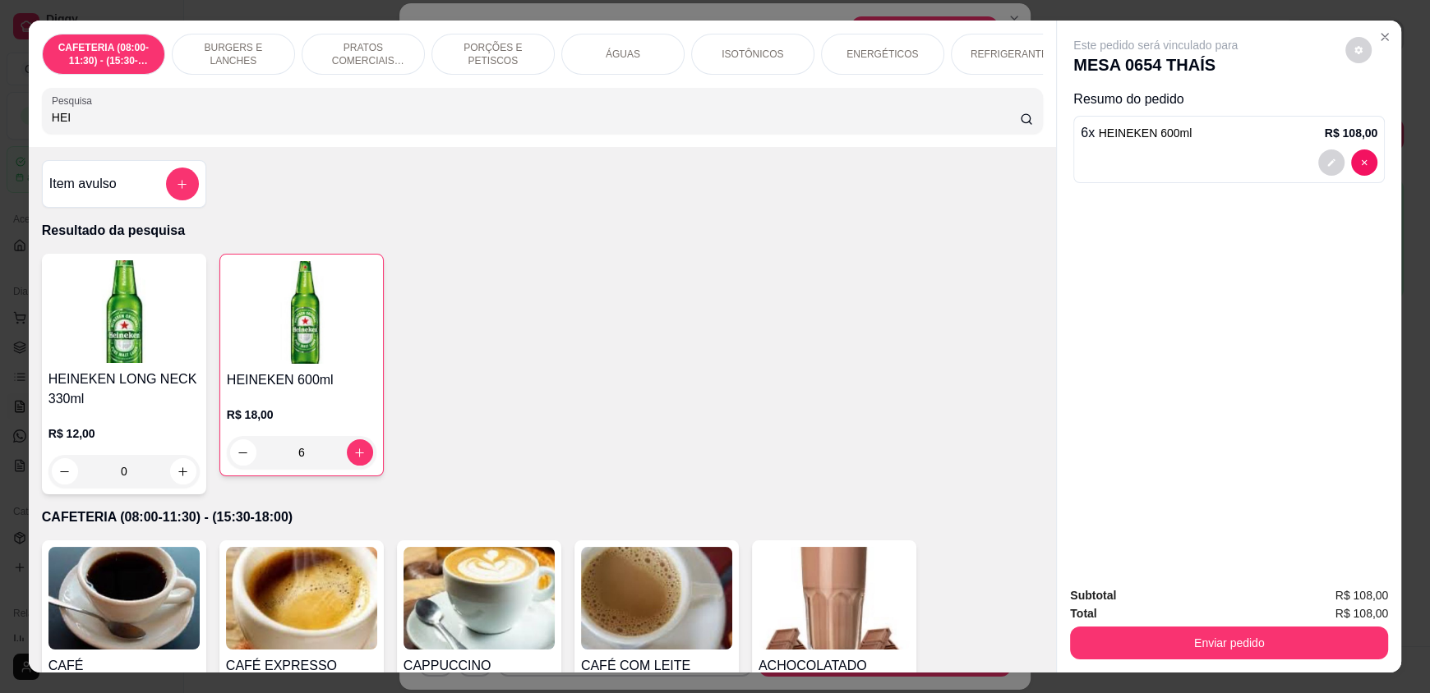
click at [1117, 631] on button "Enviar pedido" at bounding box center [1229, 643] width 318 height 33
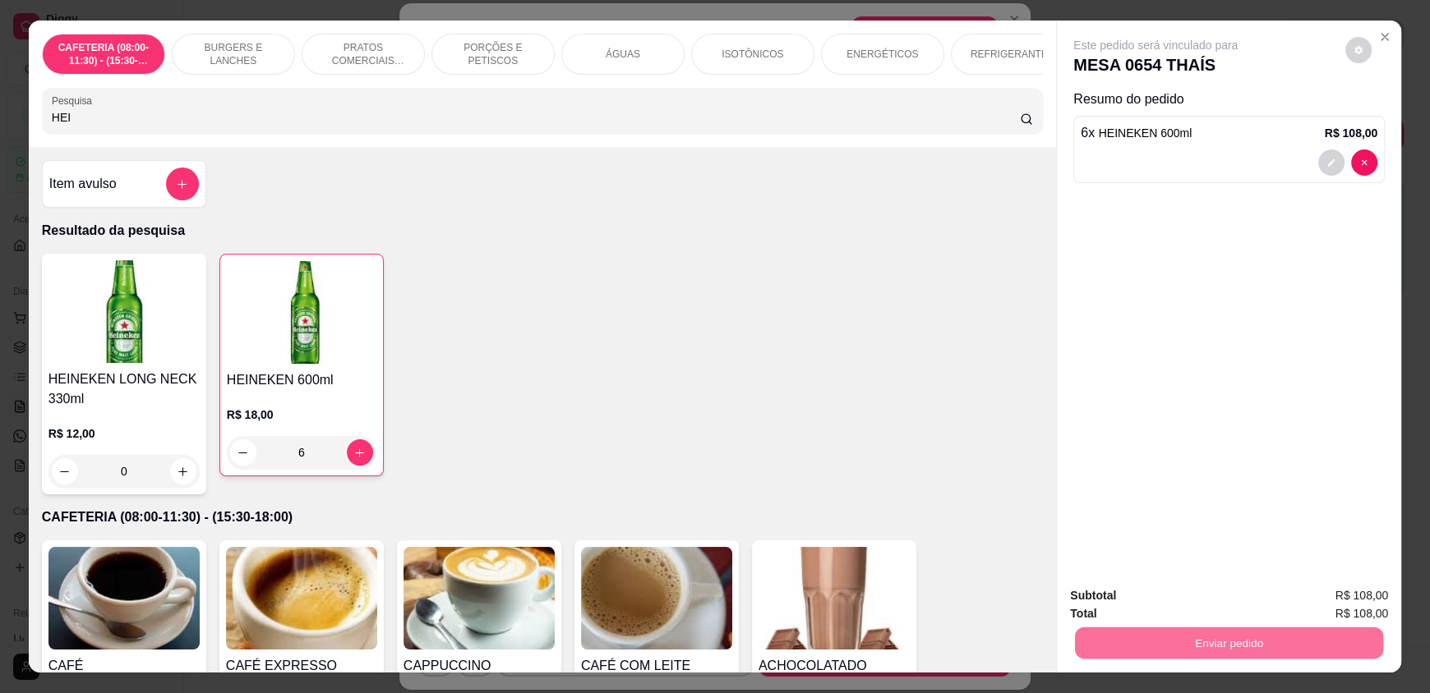
click at [1344, 597] on button "Enviar pedido" at bounding box center [1344, 602] width 93 height 31
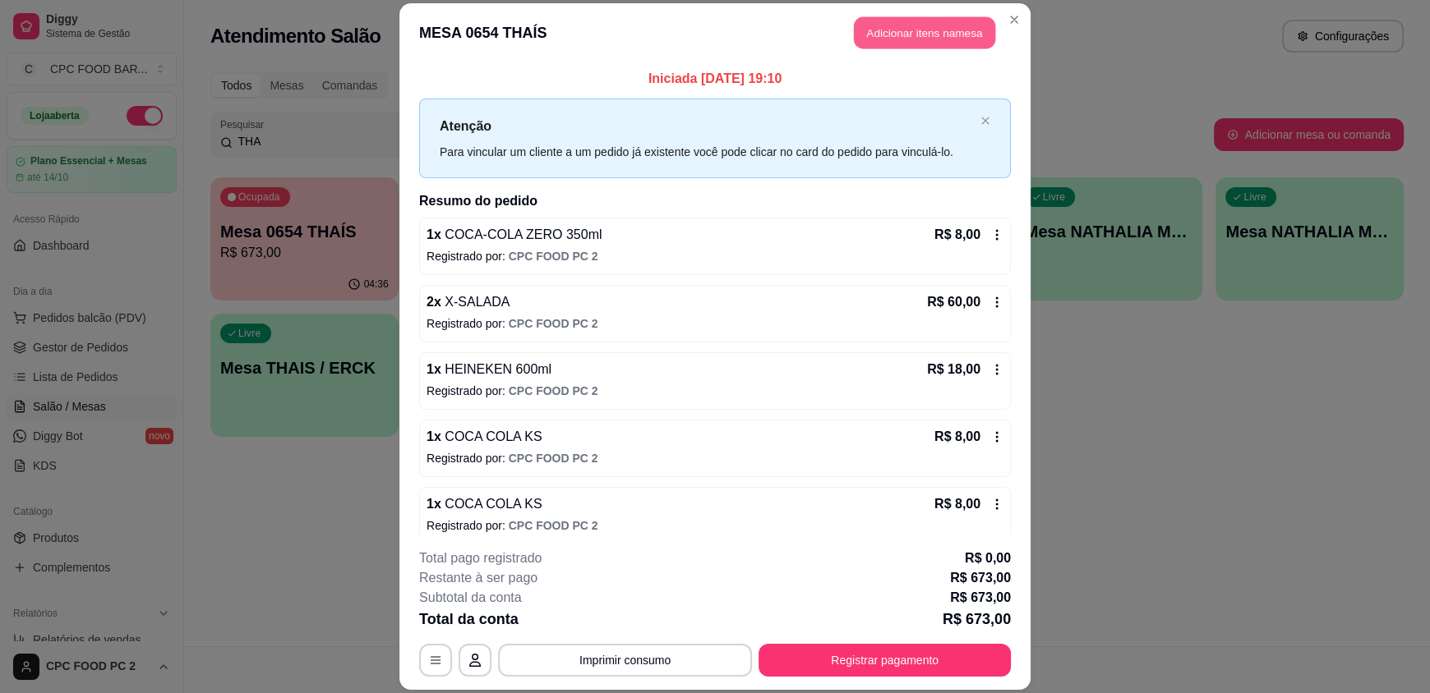
click at [922, 38] on button "Adicionar itens na mesa" at bounding box center [924, 33] width 141 height 32
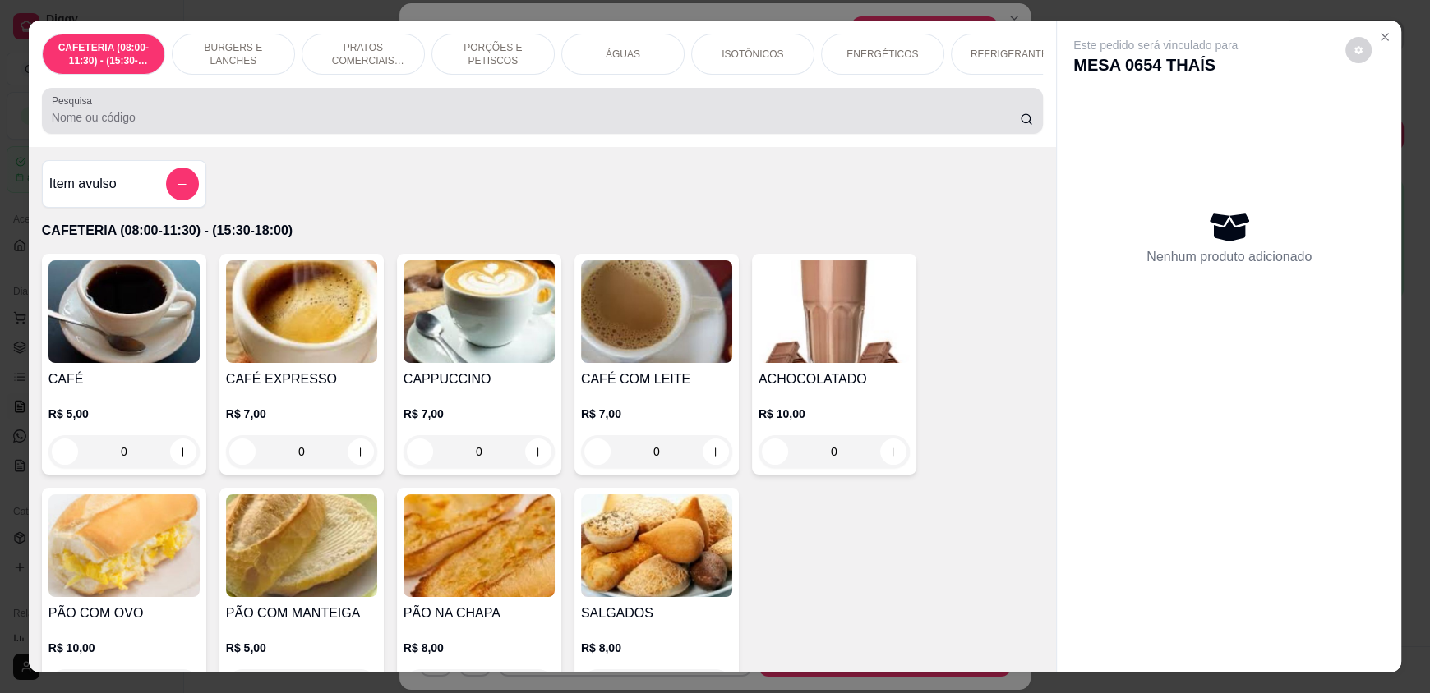
click at [468, 117] on div at bounding box center [542, 110] width 981 height 33
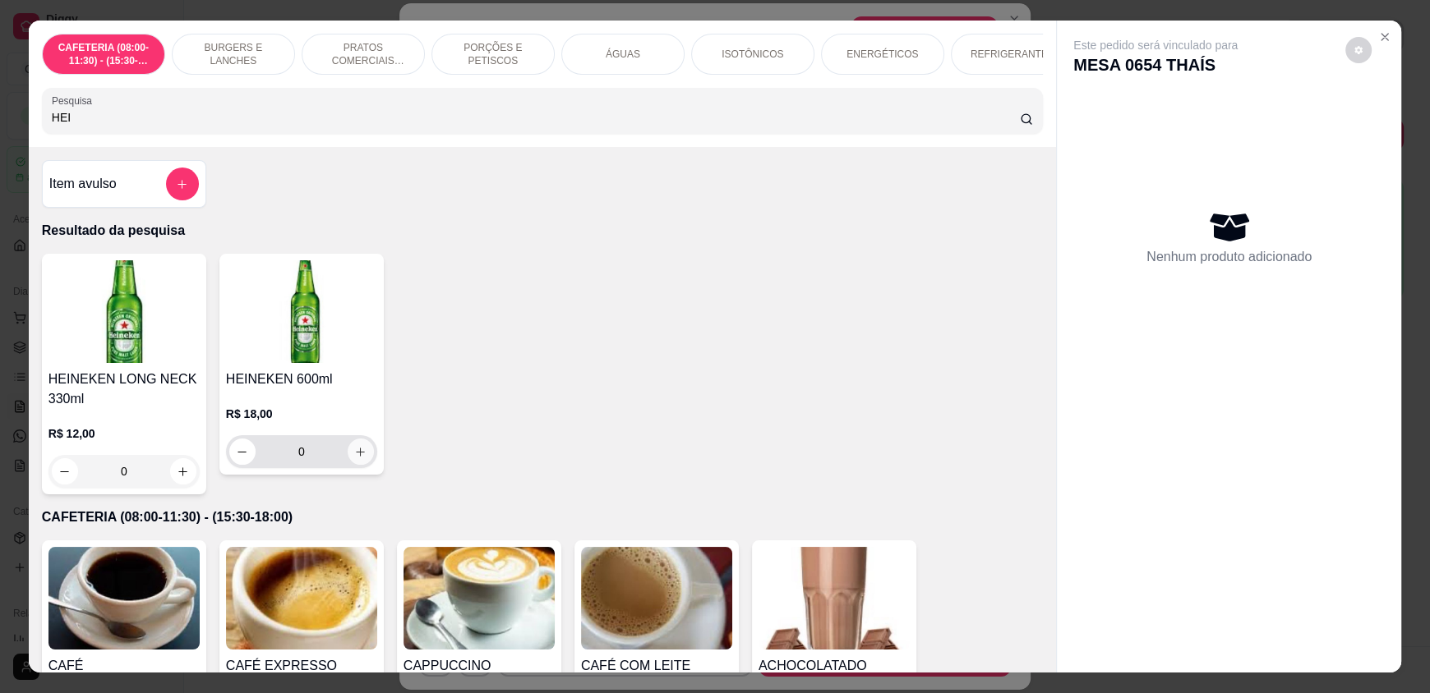
type input "HEI"
click at [357, 456] on icon "increase-product-quantity" at bounding box center [361, 452] width 8 height 8
type input "1"
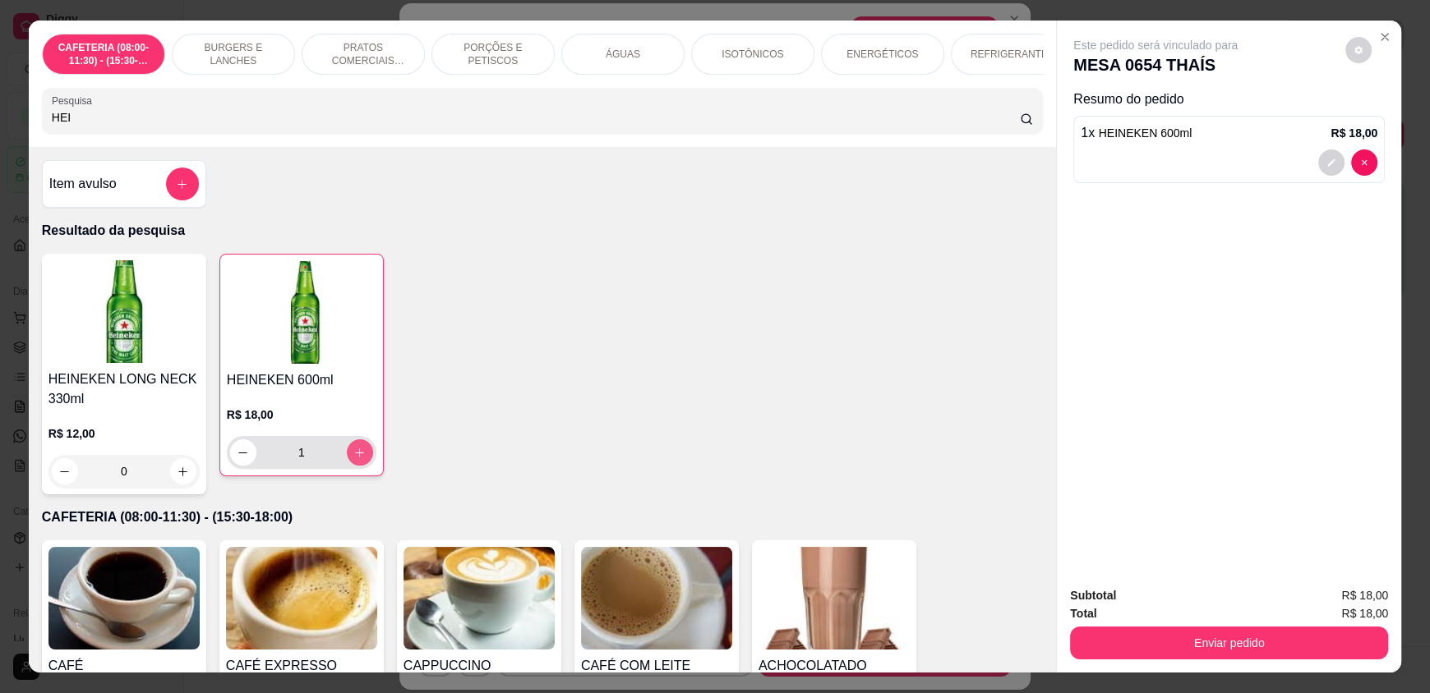
click at [354, 459] on icon "increase-product-quantity" at bounding box center [359, 453] width 12 height 12
type input "2"
click at [354, 459] on icon "increase-product-quantity" at bounding box center [359, 453] width 12 height 12
type input "3"
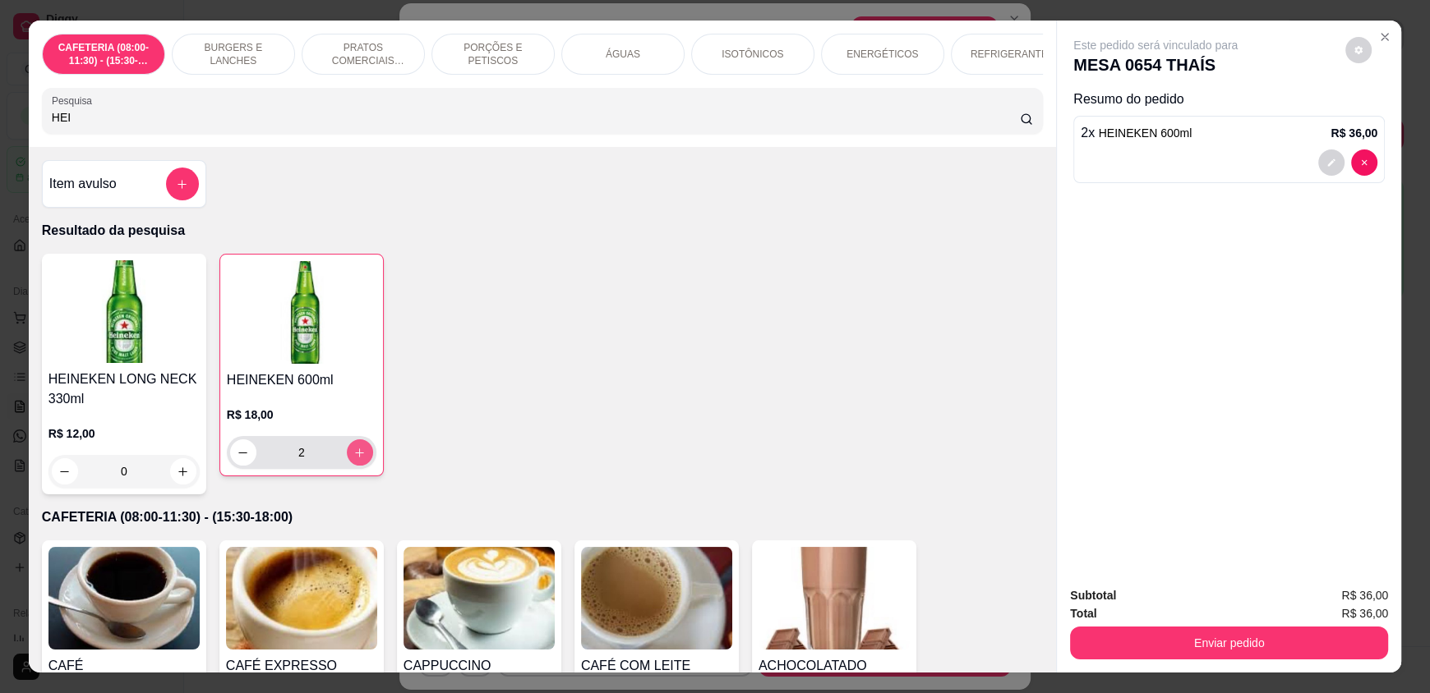
type input "3"
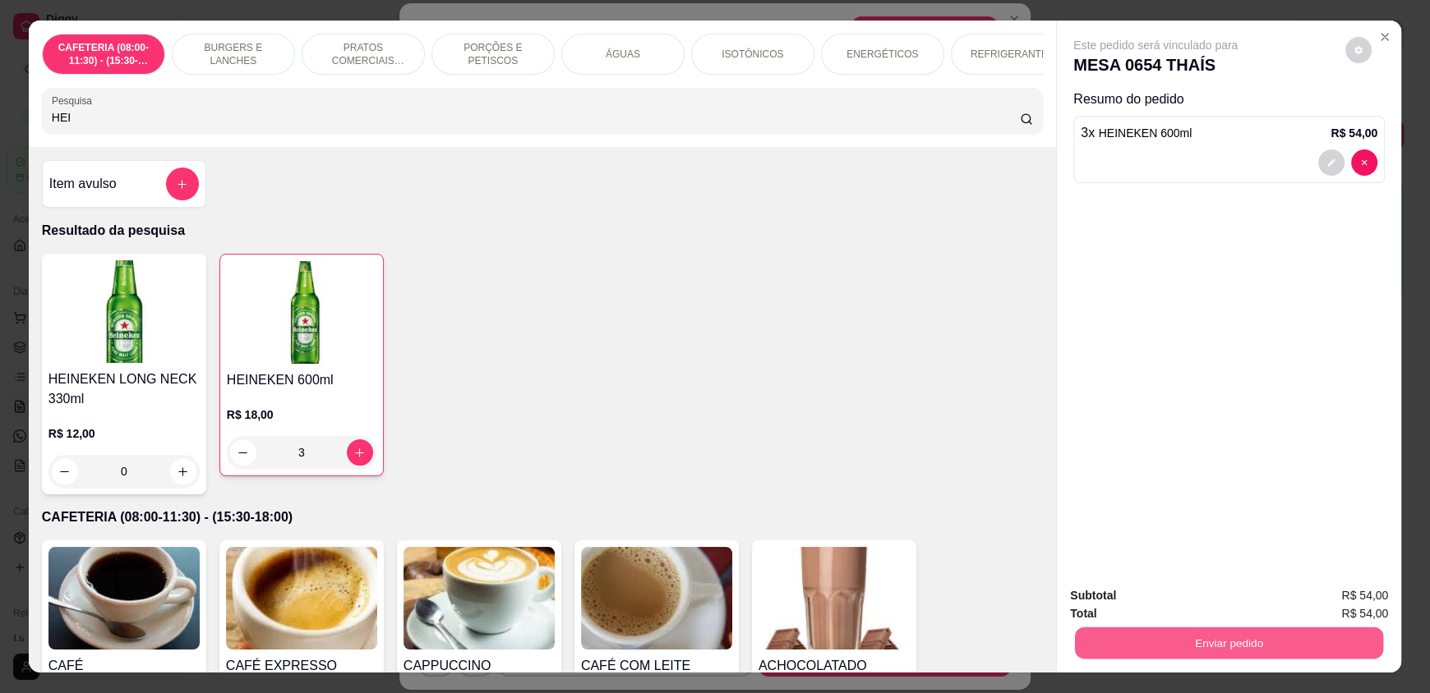
click at [1194, 646] on button "Enviar pedido" at bounding box center [1229, 643] width 308 height 32
click at [1348, 608] on button "Enviar pedido" at bounding box center [1344, 602] width 93 height 31
